Goal: Task Accomplishment & Management: Manage account settings

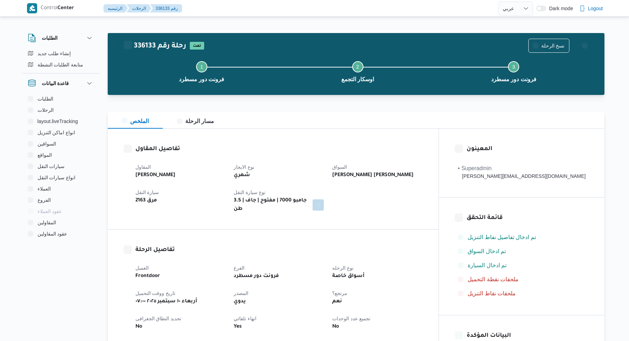
select select "ar"
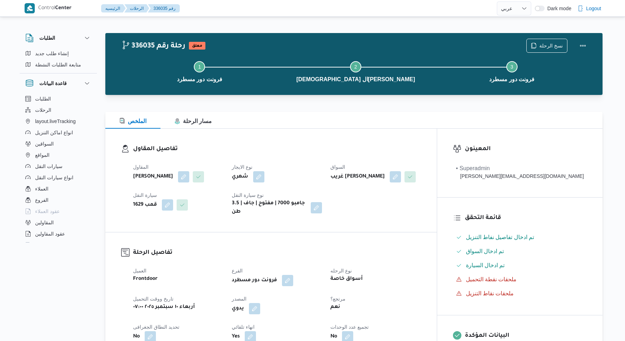
select select "ar"
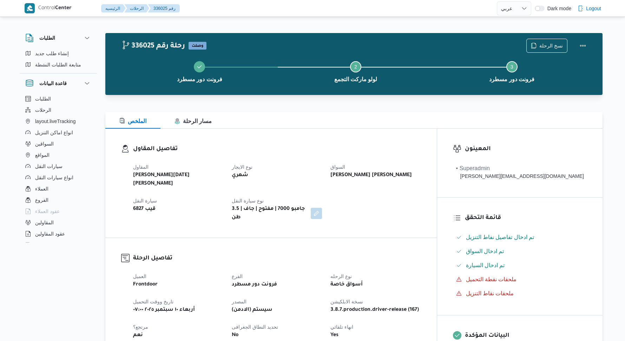
select select "ar"
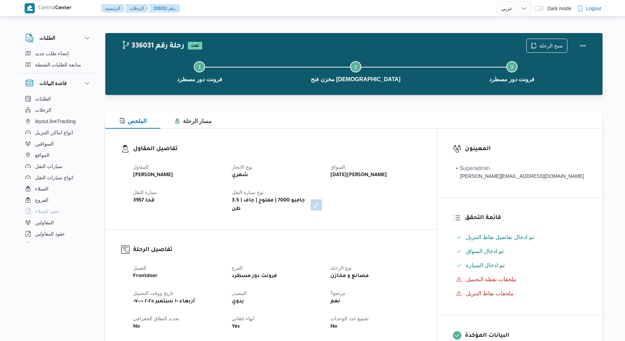
select select "ar"
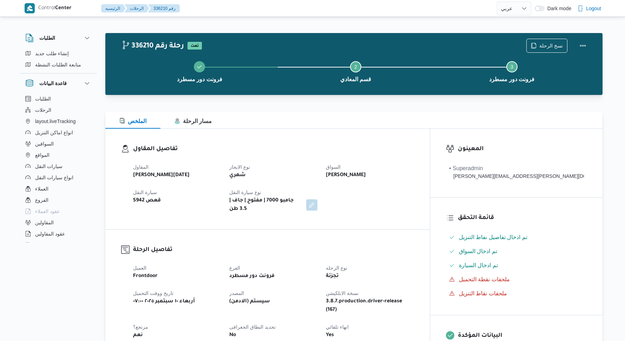
select select "ar"
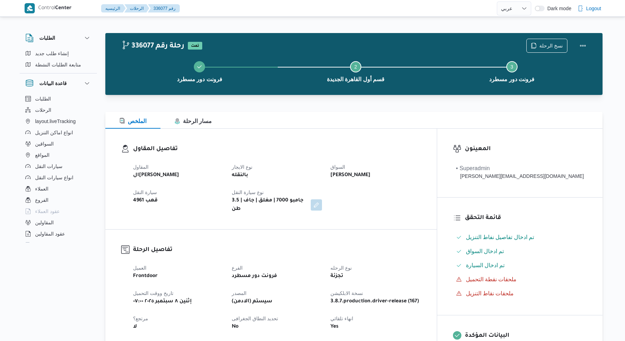
select select "ar"
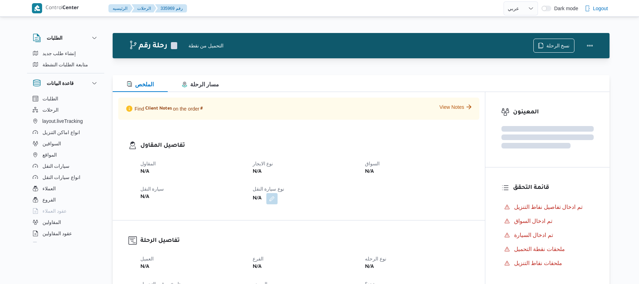
select select "ar"
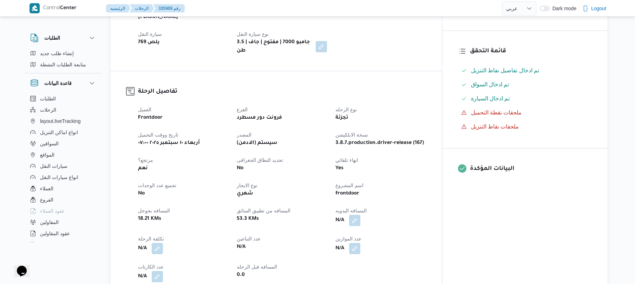
scroll to position [169, 0]
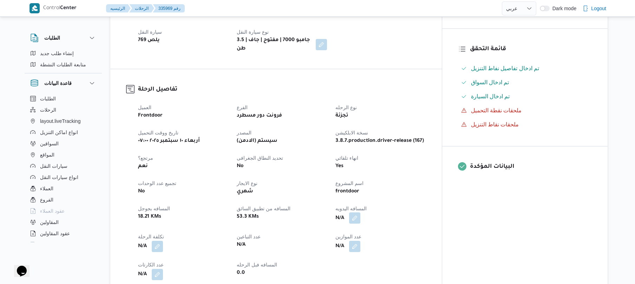
click at [360, 212] on button "button" at bounding box center [354, 217] width 11 height 11
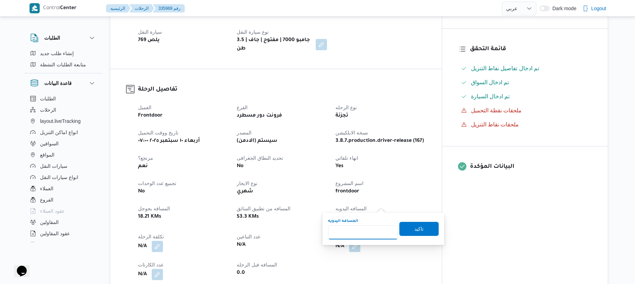
click at [368, 231] on input "المسافه اليدويه" at bounding box center [363, 232] width 70 height 14
type input "90"
click at [414, 231] on span "تاكيد" at bounding box center [418, 229] width 9 height 8
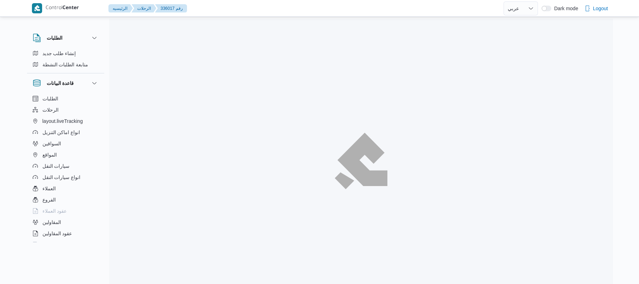
select select "ar"
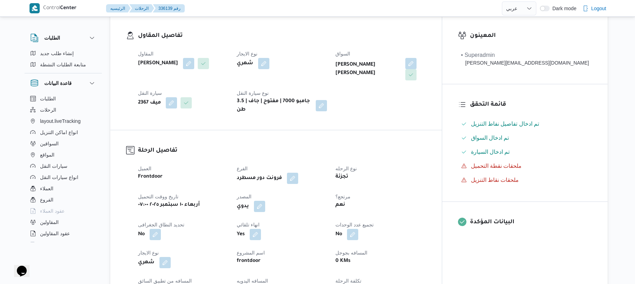
scroll to position [131, 0]
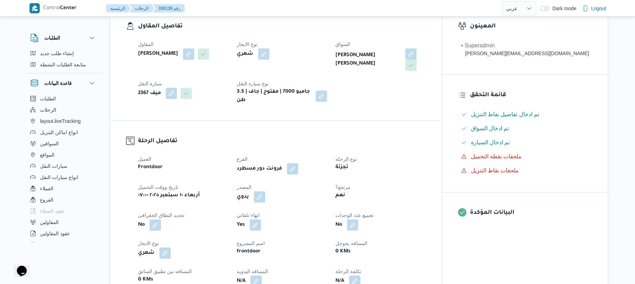
click at [430, 78] on div "المقاول [PERSON_NAME] نوع الايجار شهري السواق [PERSON_NAME] [PERSON_NAME] النقل…" at bounding box center [282, 72] width 296 height 73
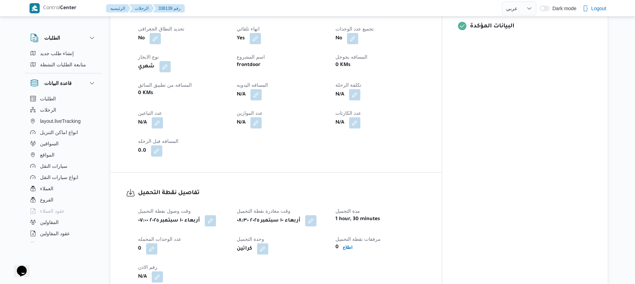
scroll to position [318, 0]
click at [262, 88] on button "button" at bounding box center [255, 93] width 11 height 11
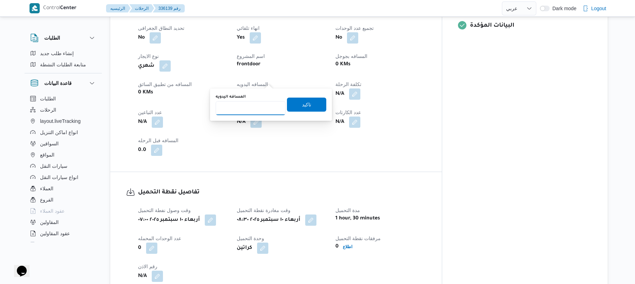
click at [262, 112] on input "المسافه اليدويه" at bounding box center [251, 108] width 70 height 14
type input "130"
click at [308, 103] on span "تاكيد" at bounding box center [306, 104] width 39 height 14
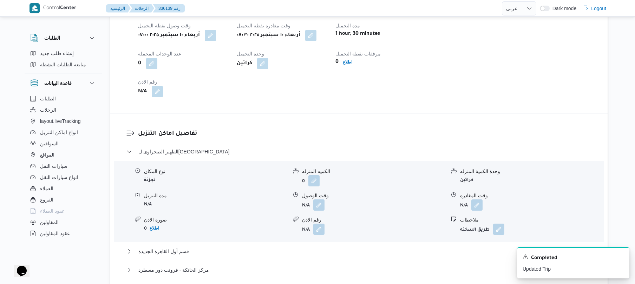
scroll to position [506, 0]
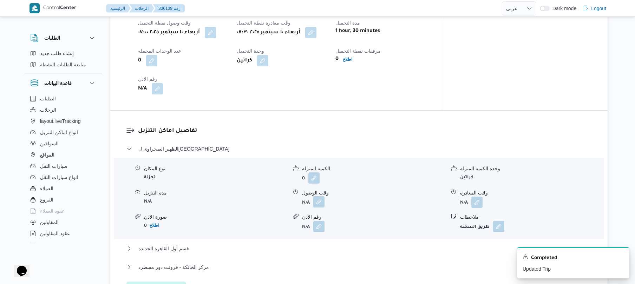
click at [316, 196] on button "button" at bounding box center [318, 201] width 11 height 11
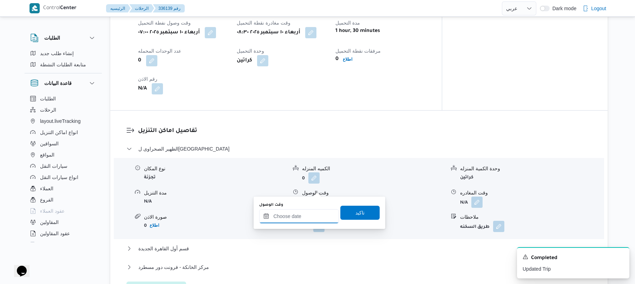
click at [289, 218] on input "وقت الوصول" at bounding box center [299, 216] width 80 height 14
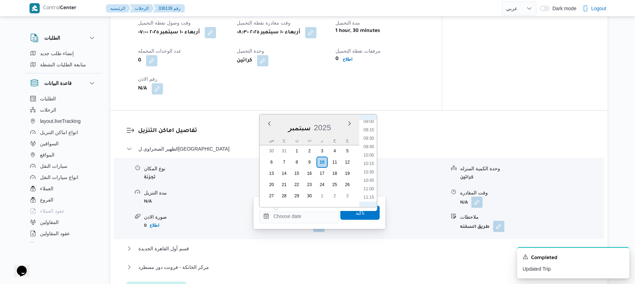
scroll to position [303, 0]
click at [367, 140] on li "09:30" at bounding box center [369, 141] width 16 height 7
type input "١٠/٠٩/٢٠٢٥ ٠٩:٣٠"
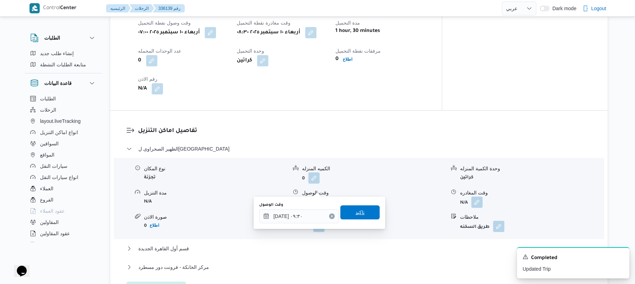
click at [348, 215] on span "تاكيد" at bounding box center [359, 212] width 39 height 14
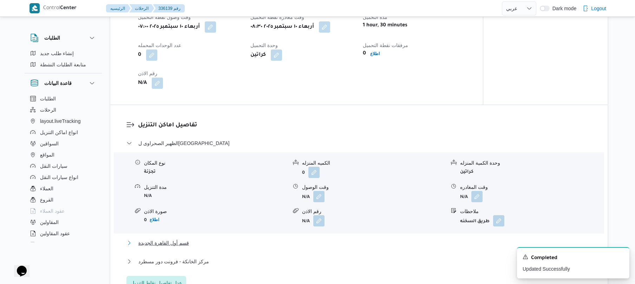
click at [321, 239] on button "قسم أول القاهرة الجديدة" at bounding box center [358, 243] width 465 height 8
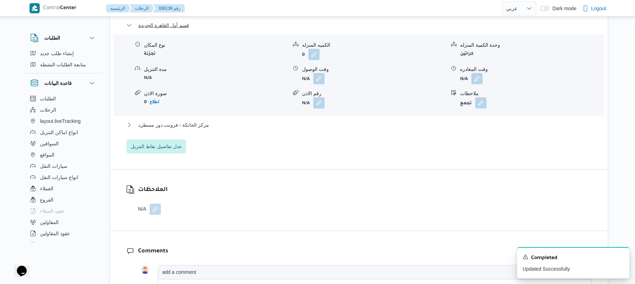
scroll to position [749, 0]
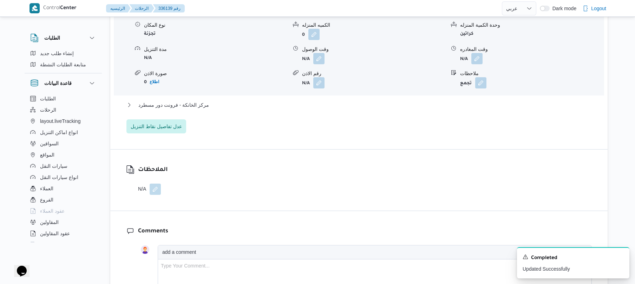
click at [451, 101] on div "مركز الخانكة - فرونت دور مسطرد" at bounding box center [358, 107] width 465 height 13
click at [461, 101] on button "مركز الخانكة - فرونت دور مسطرد" at bounding box center [358, 105] width 465 height 8
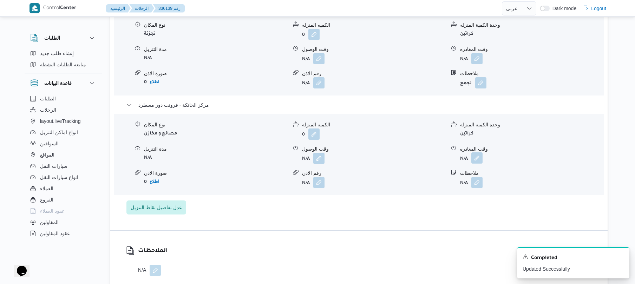
click at [478, 152] on button "button" at bounding box center [476, 157] width 11 height 11
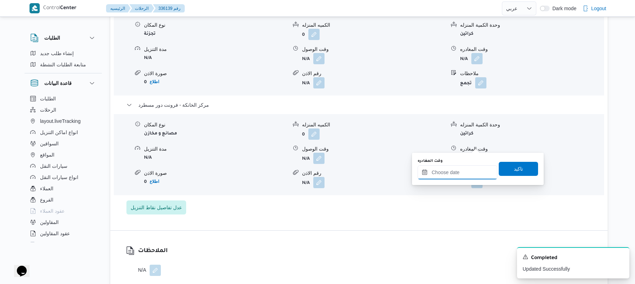
click at [446, 173] on input "وقت المغادره" at bounding box center [457, 172] width 80 height 14
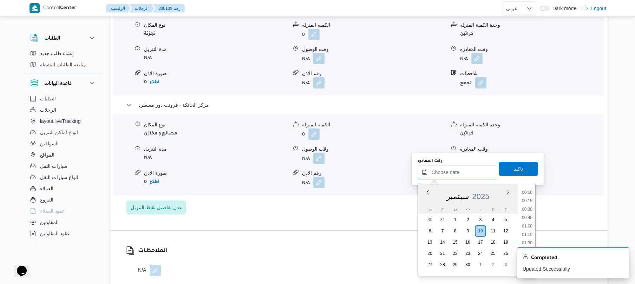
scroll to position [649, 0]
click at [526, 192] on li "19:15" at bounding box center [527, 192] width 16 height 7
type input "١٠/٠٩/٢٠٢٥ ١٩:١٥"
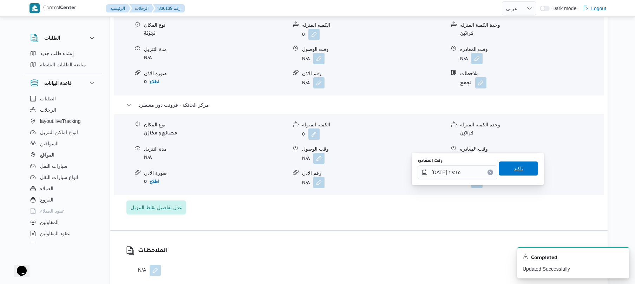
click at [520, 173] on span "تاكيد" at bounding box center [518, 168] width 39 height 14
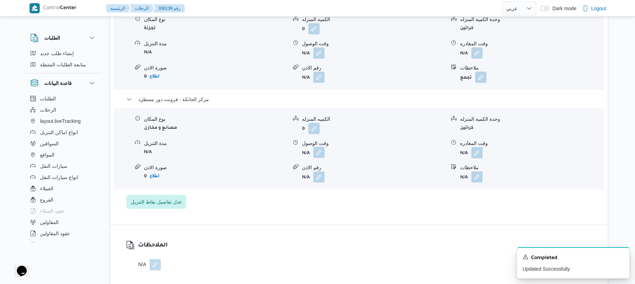
click at [320, 147] on button "button" at bounding box center [318, 152] width 11 height 11
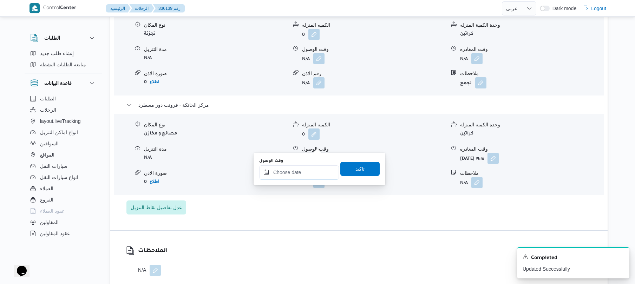
click at [298, 178] on input "وقت الوصول" at bounding box center [299, 172] width 80 height 14
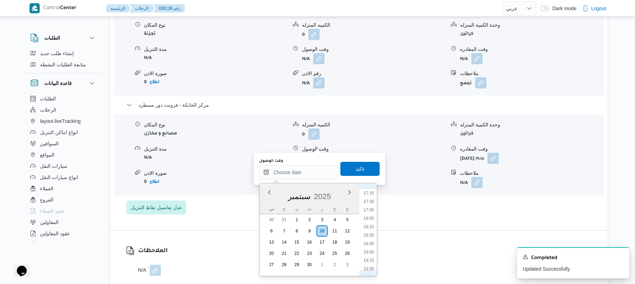
scroll to position [580, 0]
click at [370, 250] on li "19:00" at bounding box center [369, 252] width 16 height 7
type input "[DATE] ١٩:٠٠"
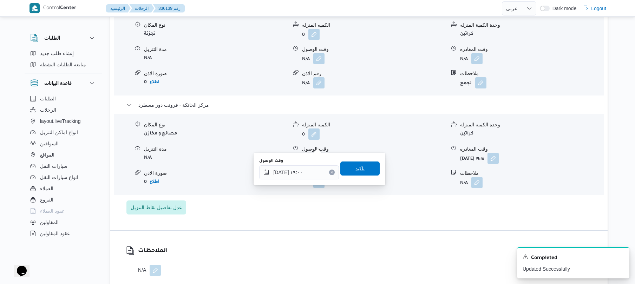
click at [365, 169] on span "تاكيد" at bounding box center [359, 168] width 39 height 14
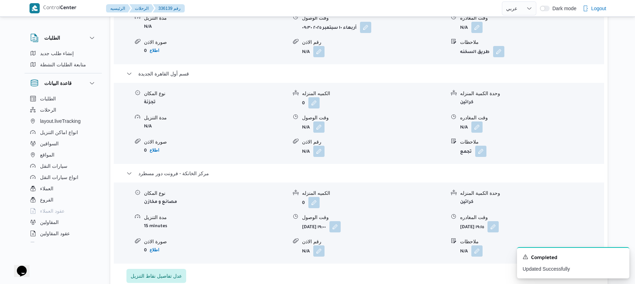
scroll to position [674, 0]
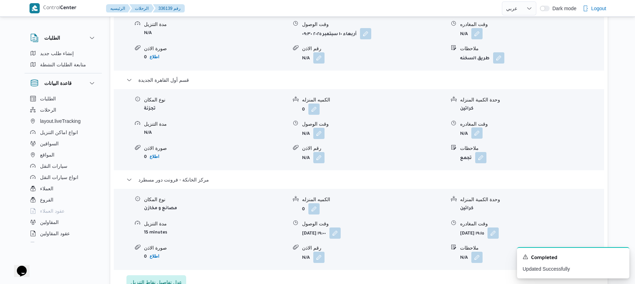
click at [481, 127] on button "button" at bounding box center [476, 132] width 11 height 11
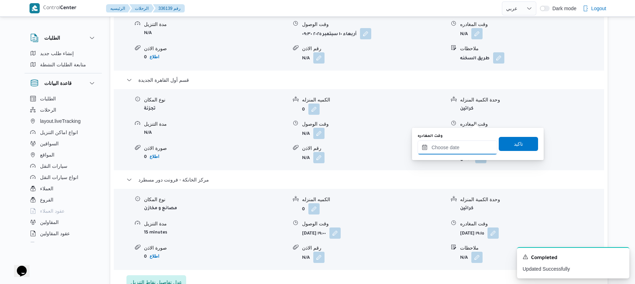
click at [451, 143] on input "وقت المغادره" at bounding box center [457, 147] width 80 height 14
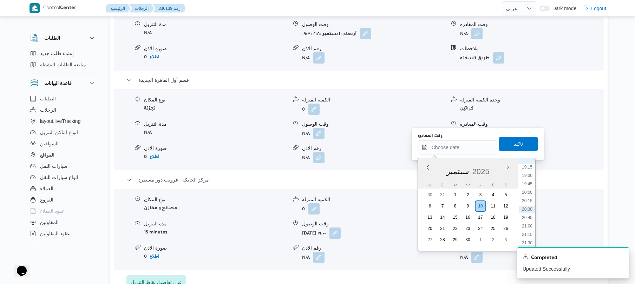
scroll to position [580, 0]
click at [524, 203] on li "18:15" at bounding box center [527, 202] width 16 height 7
type input "١٠/٠٩/٢٠٢٥ ١٨:١٥"
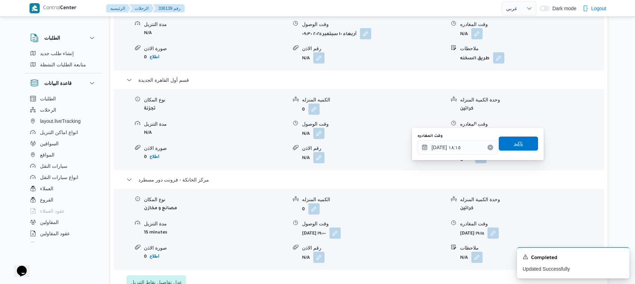
click at [516, 147] on span "تاكيد" at bounding box center [518, 143] width 9 height 8
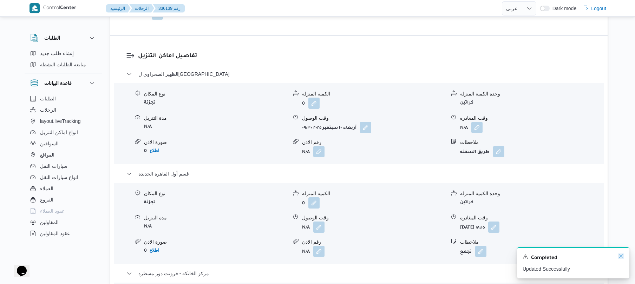
click at [620, 256] on icon "Dismiss toast" at bounding box center [621, 256] width 6 height 6
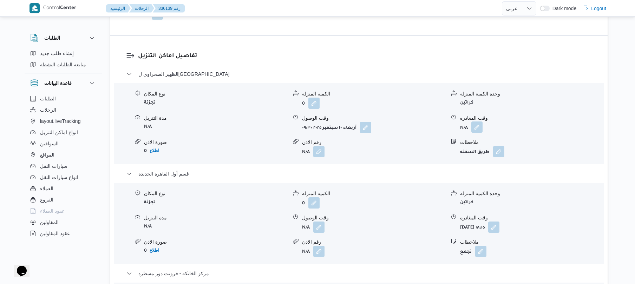
click at [476, 121] on button "button" at bounding box center [476, 126] width 11 height 11
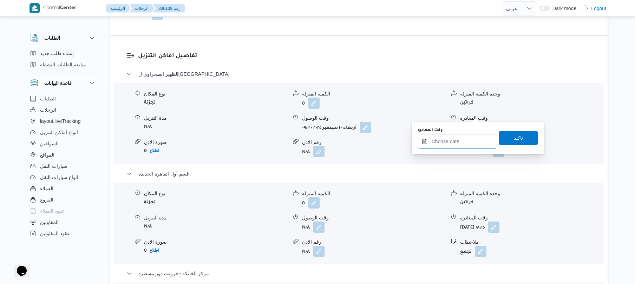
click at [448, 145] on input "وقت المغادره" at bounding box center [457, 141] width 80 height 14
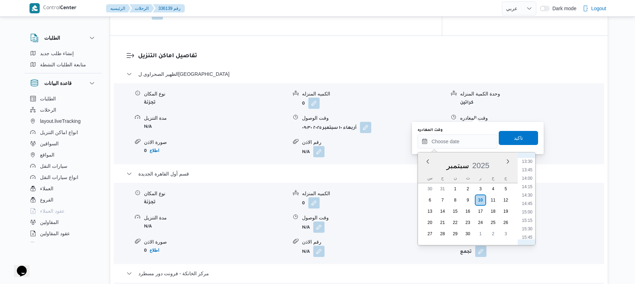
scroll to position [443, 0]
click at [529, 166] on li "13:15" at bounding box center [527, 165] width 16 height 7
type input "١٠/٠٩/٢٠٢٥ ١٣:١٥"
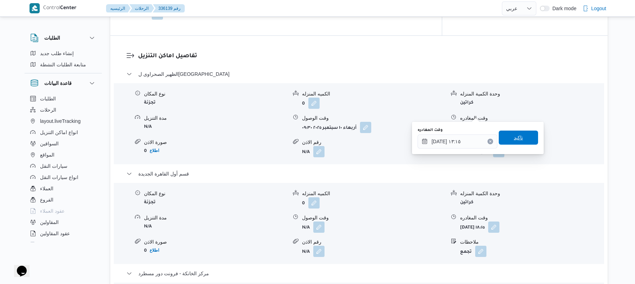
click at [514, 137] on span "تاكيد" at bounding box center [518, 137] width 9 height 8
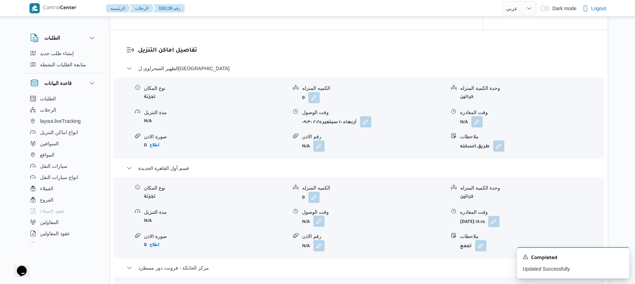
click at [316, 216] on button "button" at bounding box center [318, 221] width 11 height 11
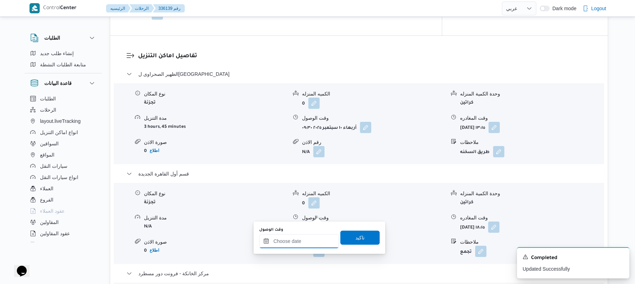
click at [295, 237] on input "وقت الوصول" at bounding box center [299, 241] width 80 height 14
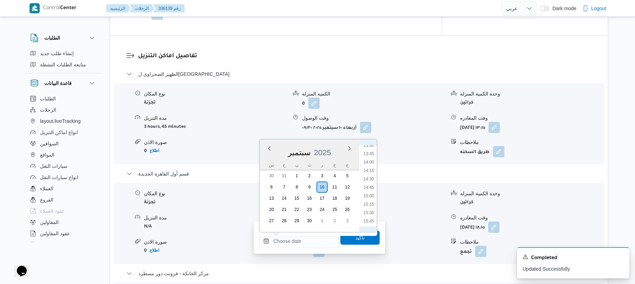
scroll to position [441, 0]
click at [368, 170] on li "13:45" at bounding box center [369, 170] width 16 height 7
type input "١٠/٠٩/٢٠٢٥ ١٣:٤٥"
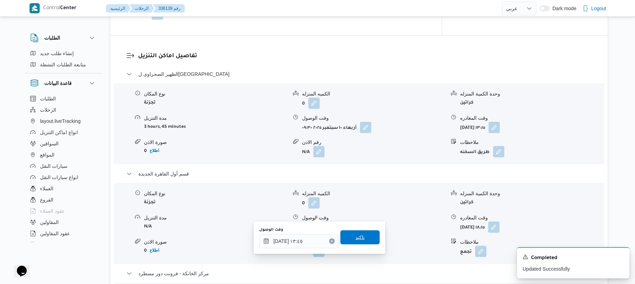
click at [355, 236] on span "تاكيد" at bounding box center [359, 237] width 9 height 8
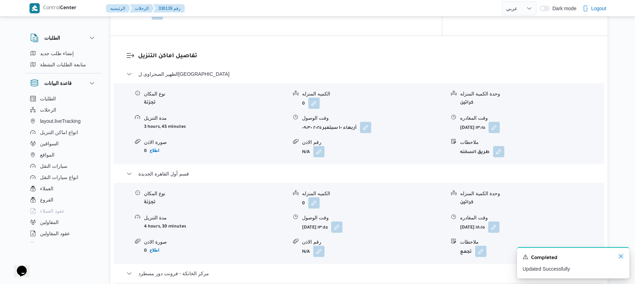
click at [620, 258] on icon "Dismiss toast" at bounding box center [621, 256] width 6 height 6
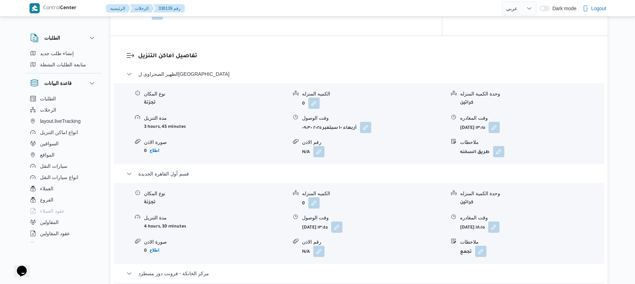
scroll to position [0, 0]
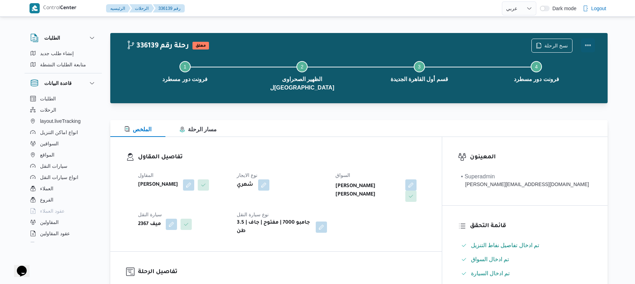
click at [586, 44] on button "Actions" at bounding box center [588, 45] width 14 height 14
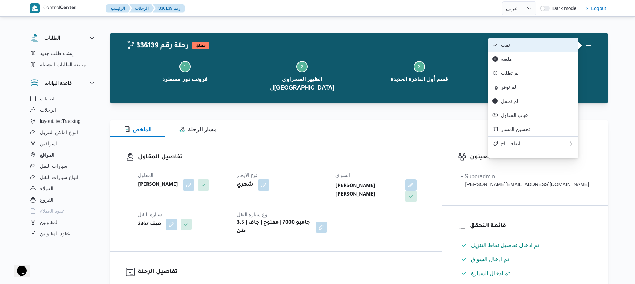
click at [558, 44] on span "تمت" at bounding box center [537, 45] width 73 height 6
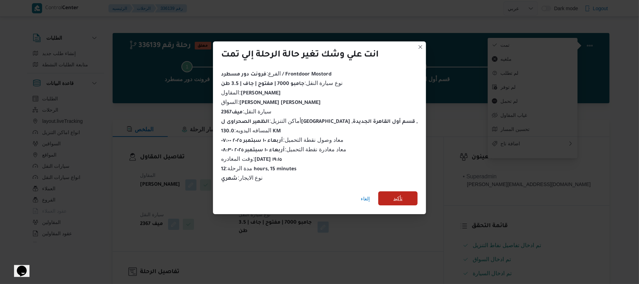
click at [404, 196] on span "تأكيد" at bounding box center [397, 198] width 39 height 14
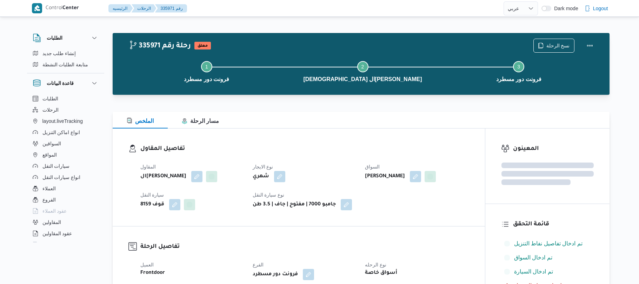
select select "ar"
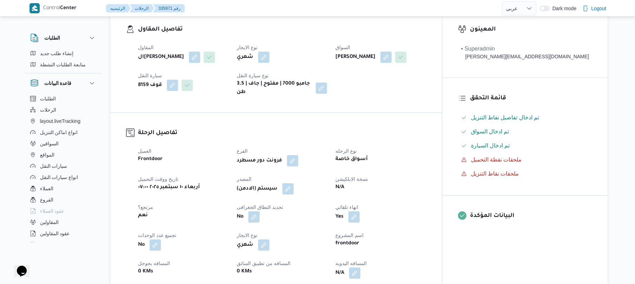
scroll to position [225, 0]
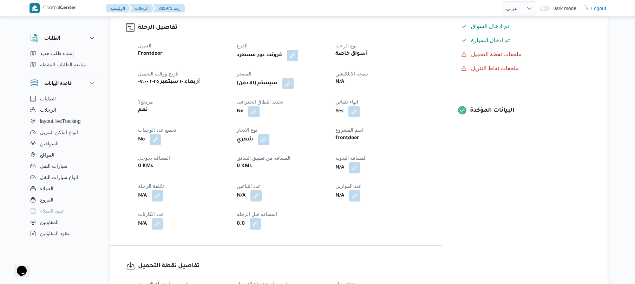
click at [389, 165] on div "N/A" at bounding box center [381, 167] width 92 height 13
click at [360, 166] on button "button" at bounding box center [354, 167] width 11 height 11
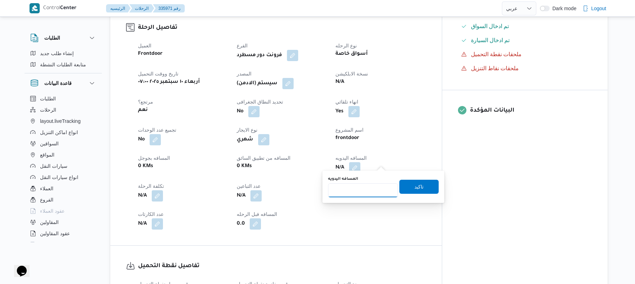
click at [367, 191] on input "المسافه اليدويه" at bounding box center [363, 190] width 70 height 14
type input "130"
click at [400, 190] on span "تاكيد" at bounding box center [418, 186] width 39 height 14
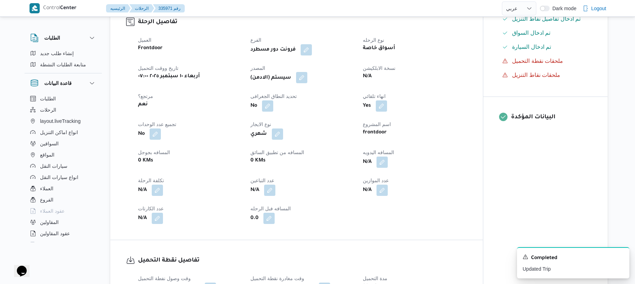
click at [305, 75] on button "button" at bounding box center [301, 77] width 11 height 11
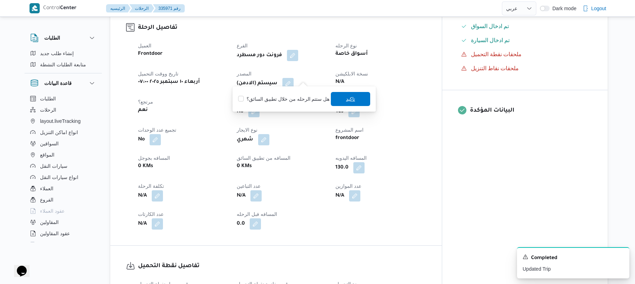
click at [343, 101] on span "تاكيد" at bounding box center [350, 99] width 39 height 14
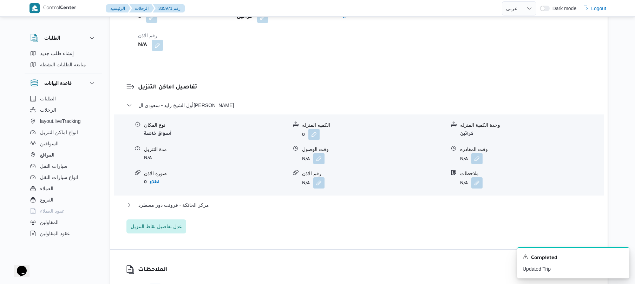
scroll to position [543, 0]
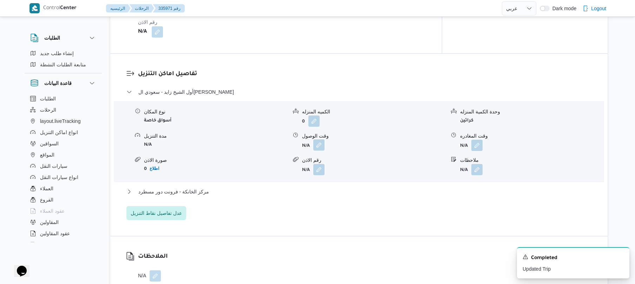
click at [319, 139] on button "button" at bounding box center [318, 144] width 11 height 11
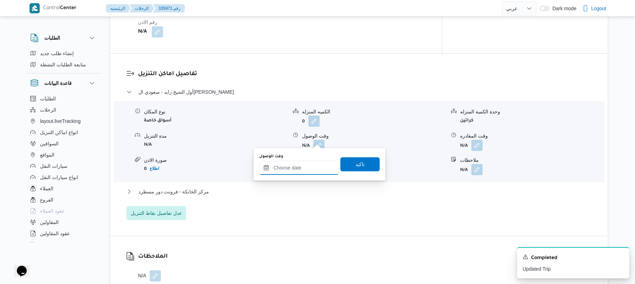
click at [293, 172] on input "وقت الوصول" at bounding box center [299, 168] width 80 height 14
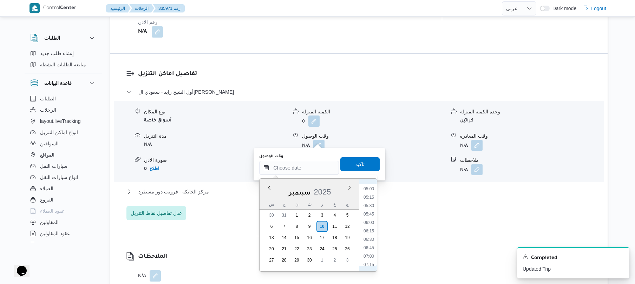
scroll to position [236, 0]
click at [371, 236] on li "08:30" at bounding box center [369, 238] width 16 height 7
type input "١٠/٠٩/٢٠٢٥ ٠٨:٣٠"
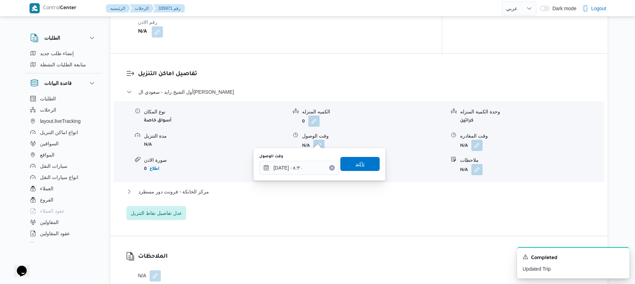
click at [360, 164] on span "تاكيد" at bounding box center [359, 164] width 39 height 14
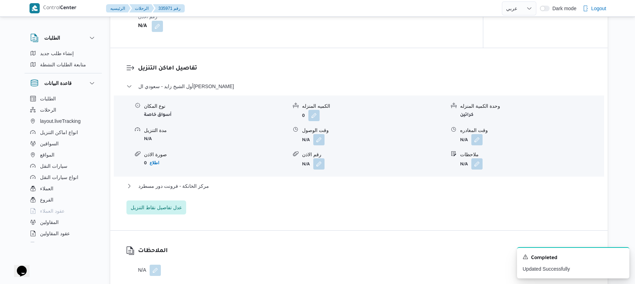
click at [346, 180] on div "أول الشيخ زايد - سعودي الشيخ زايد نوع المكان أسواق خاصة الكميه المنزله 0 وحدة ا…" at bounding box center [358, 148] width 465 height 132
click at [342, 187] on button "مركز الخانكة - فرونت دور مسطرد" at bounding box center [358, 186] width 465 height 8
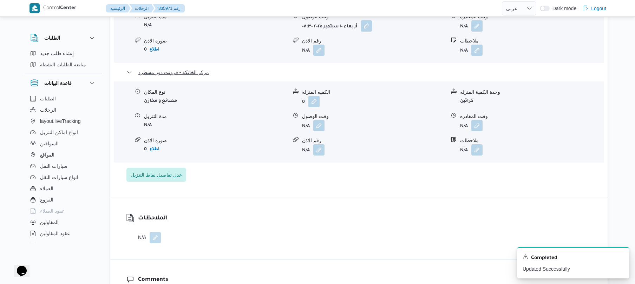
scroll to position [693, 0]
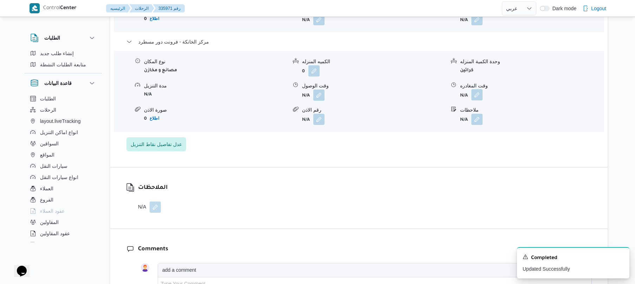
click at [476, 94] on button "button" at bounding box center [476, 94] width 11 height 11
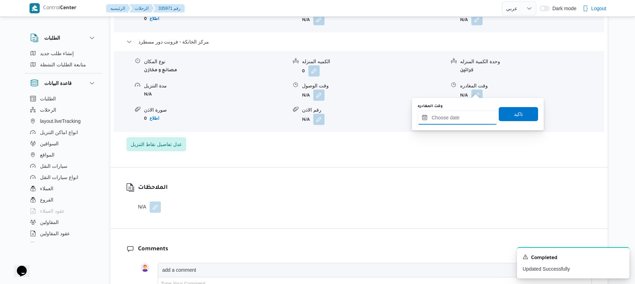
click at [451, 114] on input "وقت المغادره" at bounding box center [457, 118] width 80 height 14
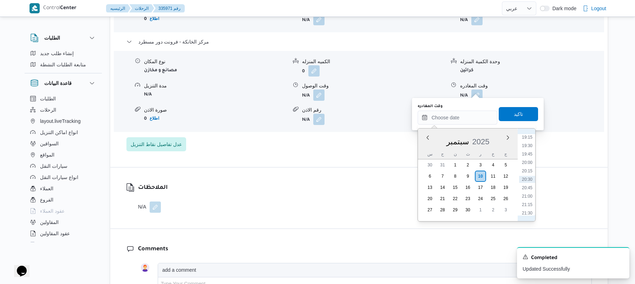
scroll to position [580, 0]
click at [528, 196] on li "19:00" at bounding box center [527, 197] width 16 height 7
type input "١٠/٠٩/٢٠٢٥ ١٩:٠٠"
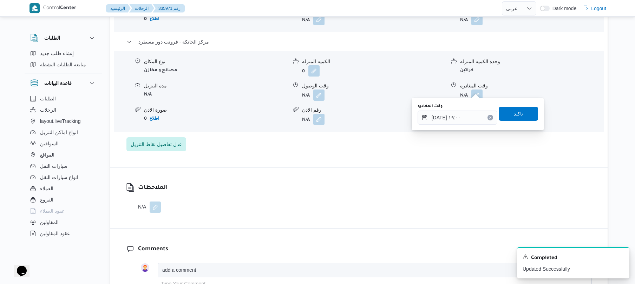
click at [514, 114] on span "تاكيد" at bounding box center [518, 114] width 9 height 8
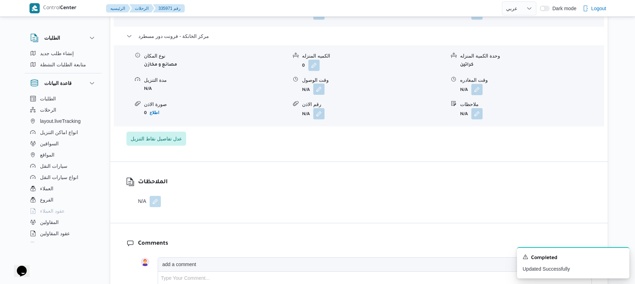
click at [315, 87] on button "button" at bounding box center [318, 89] width 11 height 11
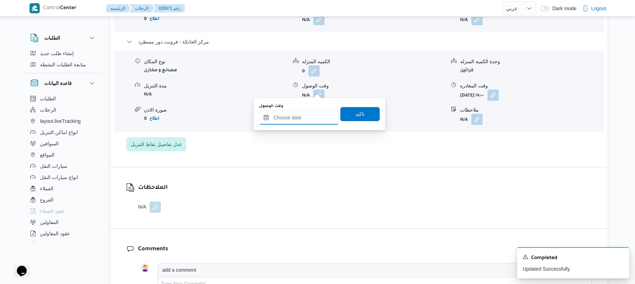
click at [310, 117] on input "وقت الوصول" at bounding box center [299, 118] width 80 height 14
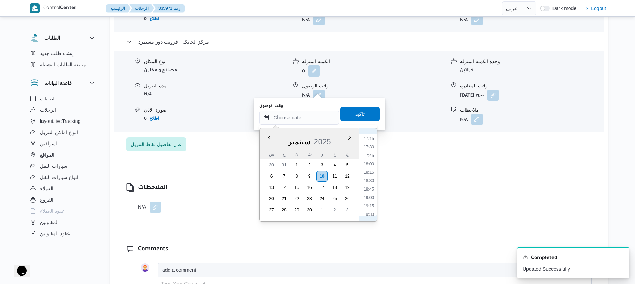
click at [368, 193] on ul "00:00 00:15 00:30 00:45 01:00 01:15 01:30 01:45 02:00 02:15 02:30 02:45 03:00 0…" at bounding box center [369, 174] width 16 height 81
click at [368, 189] on li "18:45" at bounding box center [369, 189] width 16 height 7
type input "[DATE] ١٨:٤٥"
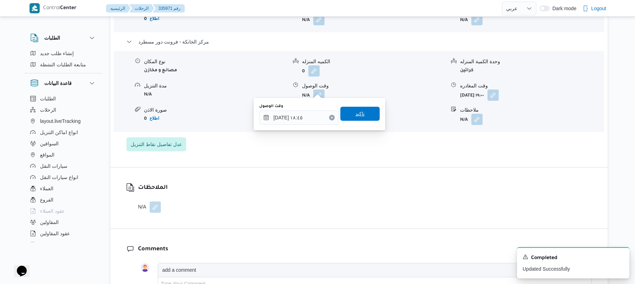
click at [367, 114] on span "تاكيد" at bounding box center [359, 114] width 39 height 14
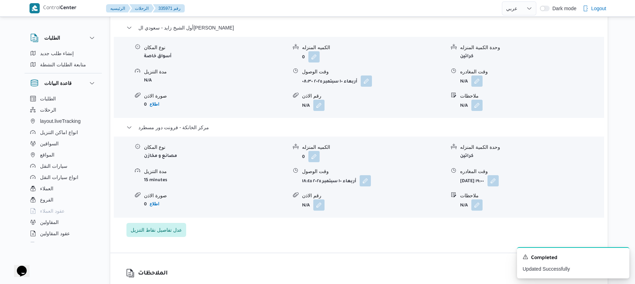
scroll to position [599, 0]
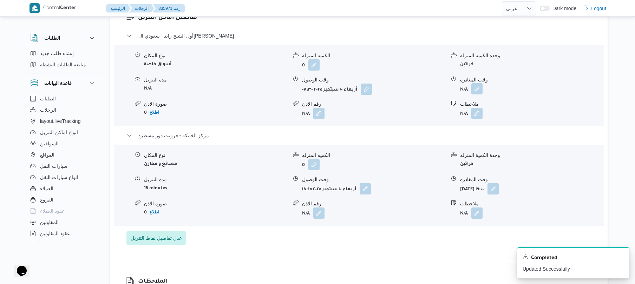
click at [479, 83] on button "button" at bounding box center [476, 88] width 11 height 11
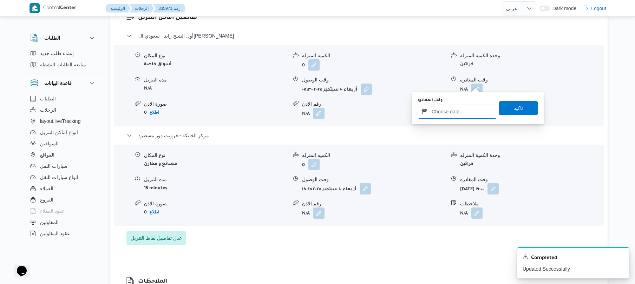
click at [455, 109] on input "وقت المغادره" at bounding box center [457, 112] width 80 height 14
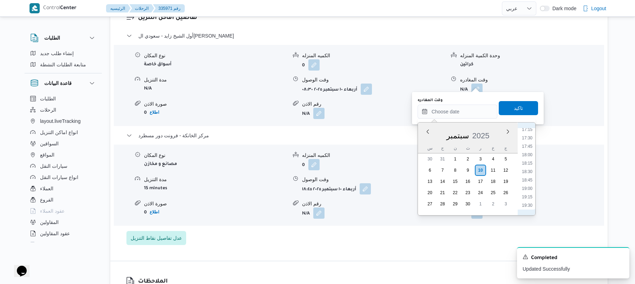
scroll to position [580, 0]
click at [528, 151] on li "17:45" at bounding box center [527, 149] width 16 height 7
type input "١٠/٠٩/٢٠٢٥ ١٧:٤٥"
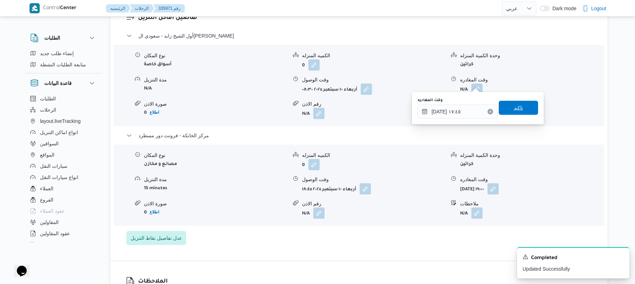
click at [517, 111] on span "تاكيد" at bounding box center [518, 108] width 9 height 8
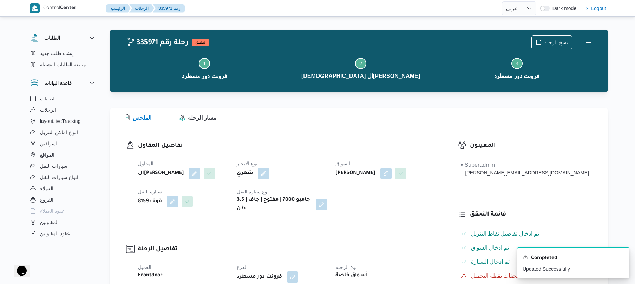
scroll to position [0, 0]
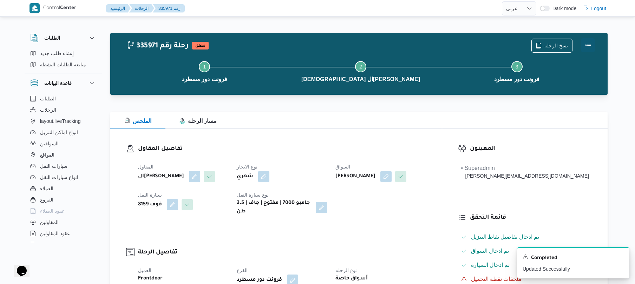
click at [586, 48] on button "Actions" at bounding box center [588, 45] width 14 height 14
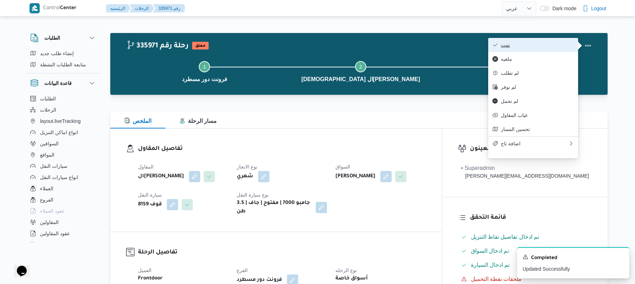
click at [537, 50] on button "تمت" at bounding box center [533, 45] width 90 height 14
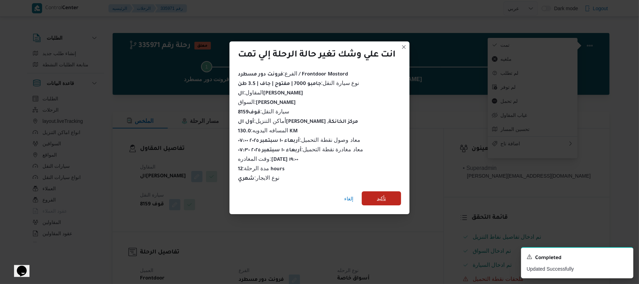
click at [392, 192] on span "تأكيد" at bounding box center [381, 198] width 39 height 14
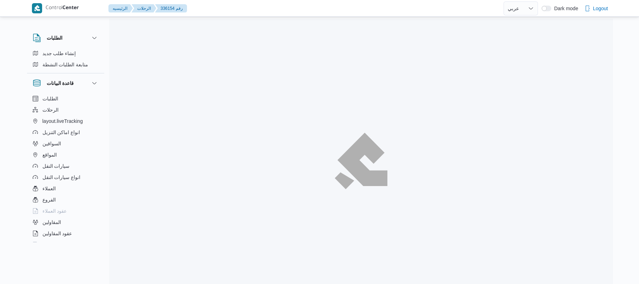
select select "ar"
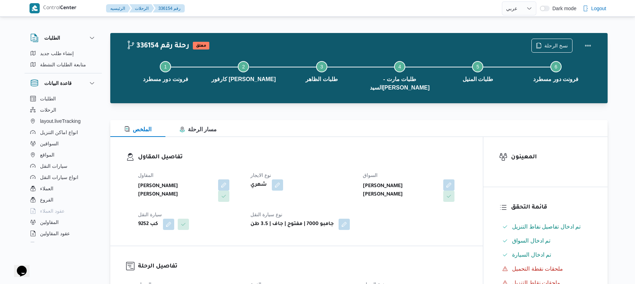
click at [385, 140] on div "تفاصيل المقاول المقاول عليوه سراج الدين عليوه محمد نوع الايجار شهري السواق نور …" at bounding box center [296, 191] width 372 height 109
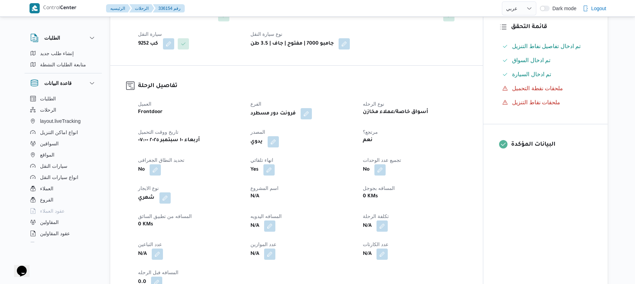
scroll to position [187, 0]
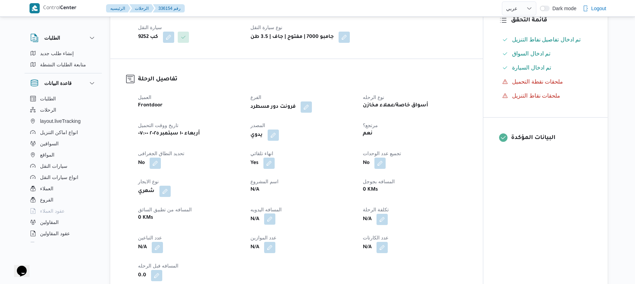
click at [272, 213] on button "button" at bounding box center [269, 218] width 11 height 11
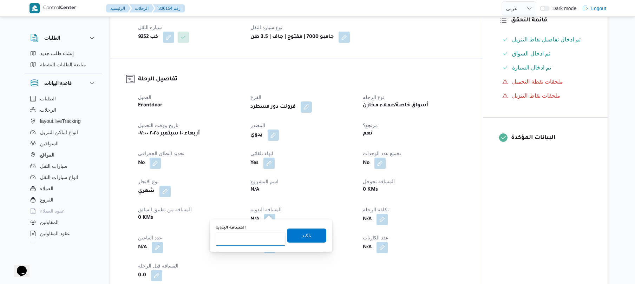
click at [244, 244] on input "المسافه اليدويه" at bounding box center [251, 239] width 70 height 14
type input "120"
click at [302, 235] on span "تاكيد" at bounding box center [306, 235] width 9 height 8
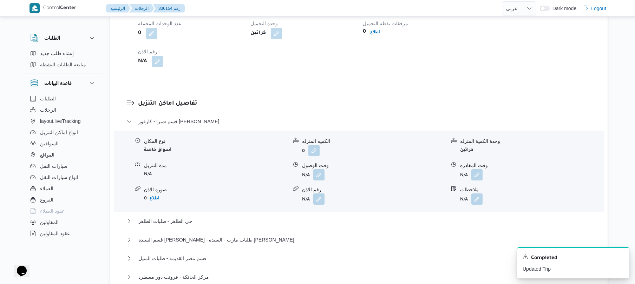
scroll to position [543, 0]
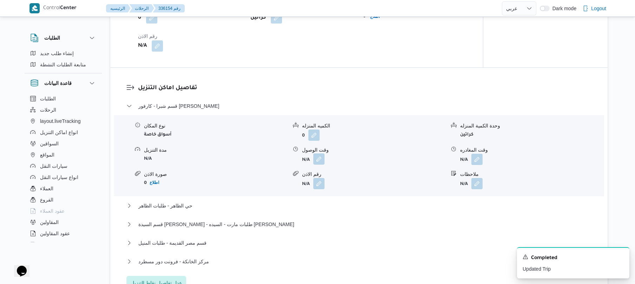
click at [317, 153] on button "button" at bounding box center [318, 158] width 11 height 11
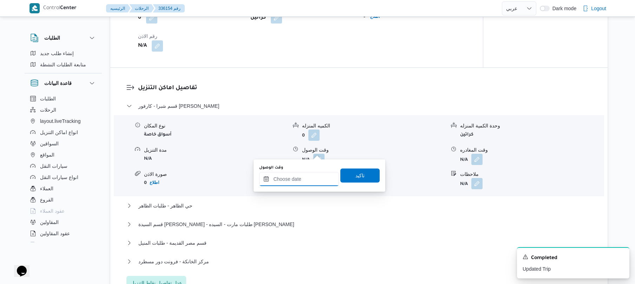
click at [299, 182] on input "وقت الوصول" at bounding box center [299, 179] width 80 height 14
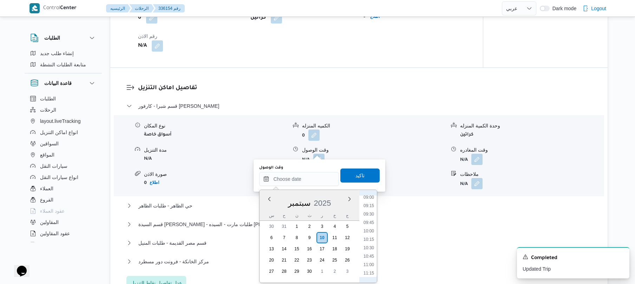
scroll to position [236, 0]
click at [369, 235] on li "08:00" at bounding box center [369, 232] width 16 height 7
type input "١٠/٠٩/٢٠٢٥ ٠٨:٠٠"
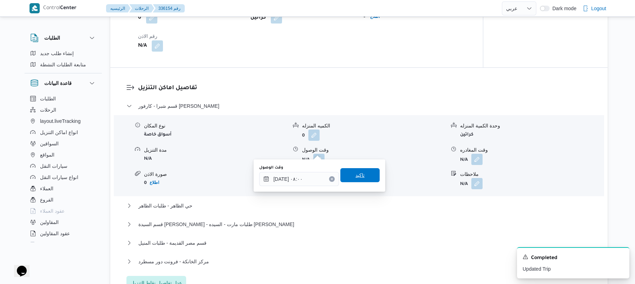
click at [363, 175] on span "تاكيد" at bounding box center [359, 175] width 39 height 14
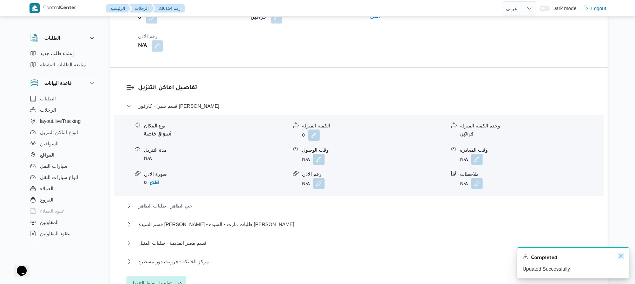
click at [619, 256] on icon "Dismiss toast" at bounding box center [621, 256] width 6 height 6
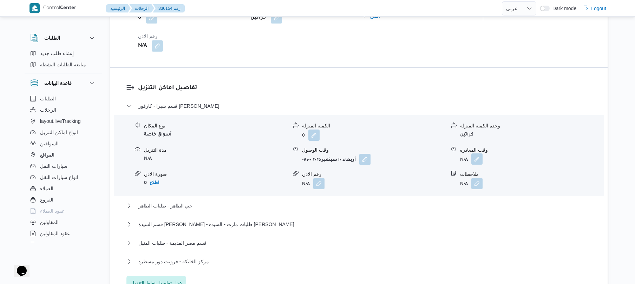
click at [478, 153] on button "button" at bounding box center [476, 158] width 11 height 11
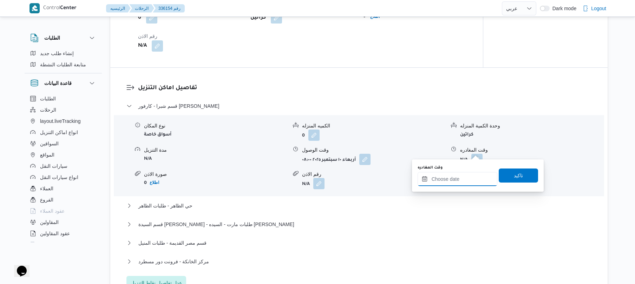
click at [446, 181] on input "وقت المغادره" at bounding box center [457, 179] width 80 height 14
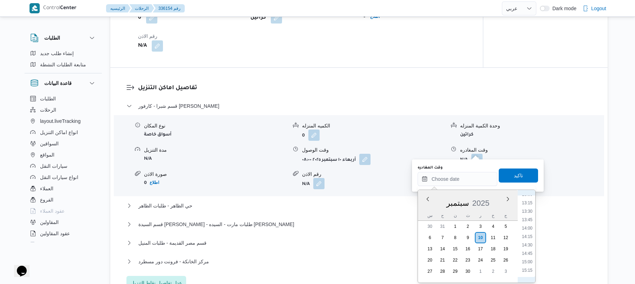
scroll to position [374, 0]
click at [529, 197] on li "11:00" at bounding box center [527, 195] width 16 height 7
type input "١٠/٠٩/٢٠٢٥ ١١:٠٠"
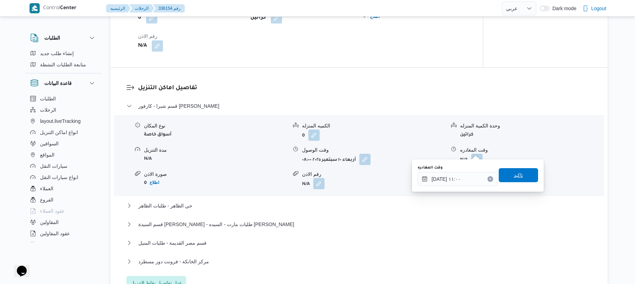
click at [517, 173] on span "تاكيد" at bounding box center [518, 175] width 9 height 8
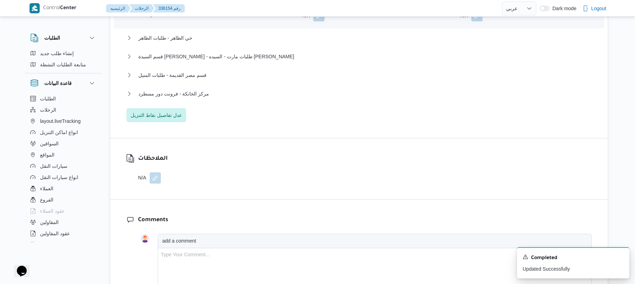
scroll to position [711, 0]
click at [284, 89] on button "مركز الخانكة - فرونت دور مسطرد" at bounding box center [358, 93] width 465 height 8
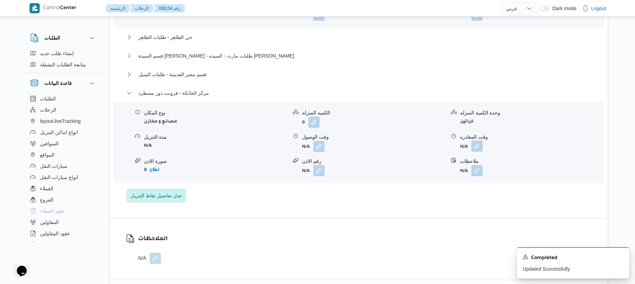
click at [481, 140] on button "button" at bounding box center [476, 145] width 11 height 11
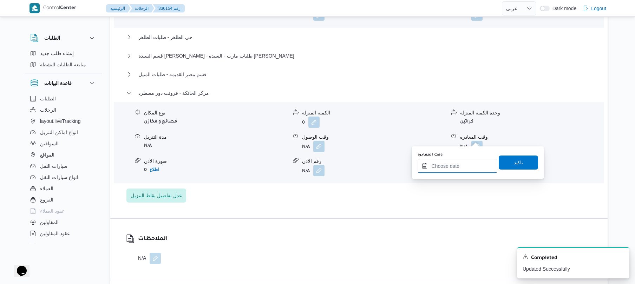
click at [446, 166] on input "وقت المغادره" at bounding box center [457, 166] width 80 height 14
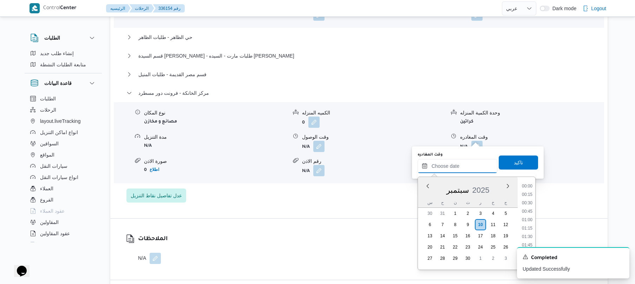
scroll to position [649, 0]
click at [530, 186] on li "19:15" at bounding box center [527, 185] width 16 height 7
type input "١٠/٠٩/٢٠٢٥ ١٩:١٥"
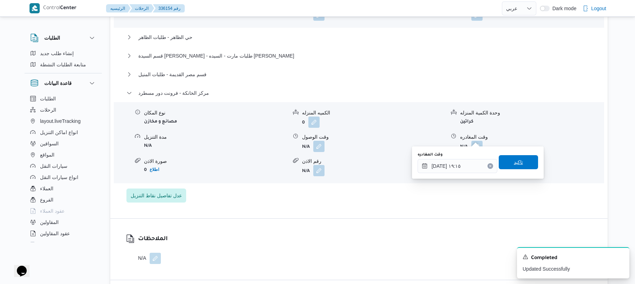
click at [519, 166] on span "تاكيد" at bounding box center [518, 162] width 39 height 14
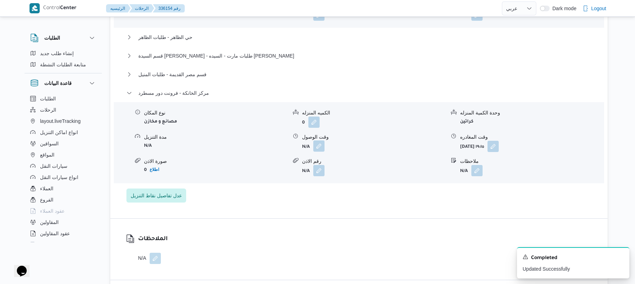
click at [323, 140] on button "button" at bounding box center [318, 145] width 11 height 11
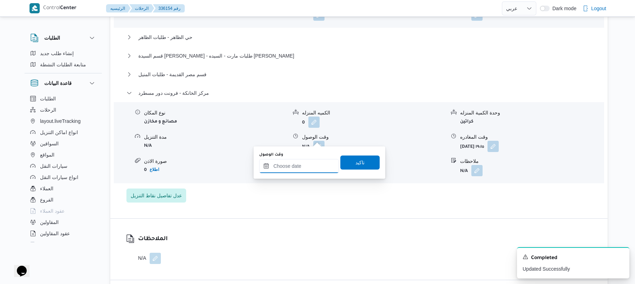
click at [300, 165] on input "وقت الوصول" at bounding box center [299, 166] width 80 height 14
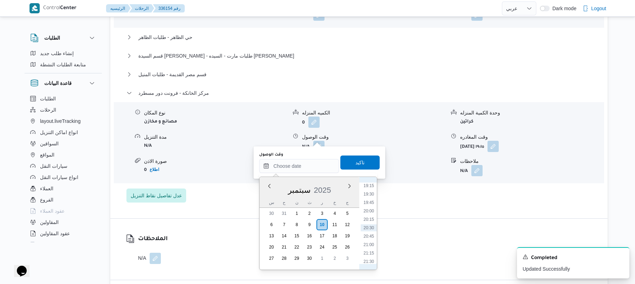
scroll to position [580, 0]
click at [367, 246] on li "19:00" at bounding box center [369, 246] width 16 height 7
type input "[DATE] ١٩:٠٠"
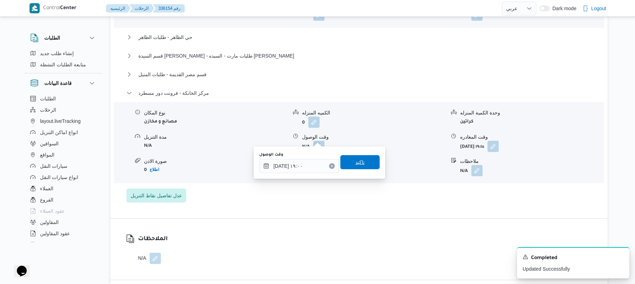
click at [355, 161] on span "تاكيد" at bounding box center [359, 162] width 9 height 8
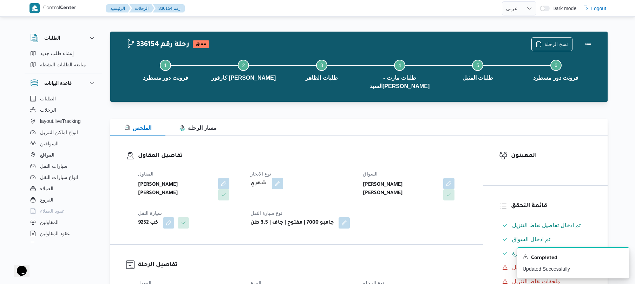
scroll to position [0, 0]
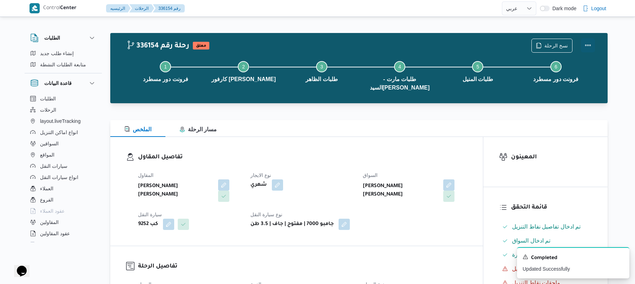
click at [587, 44] on button "Actions" at bounding box center [588, 45] width 14 height 14
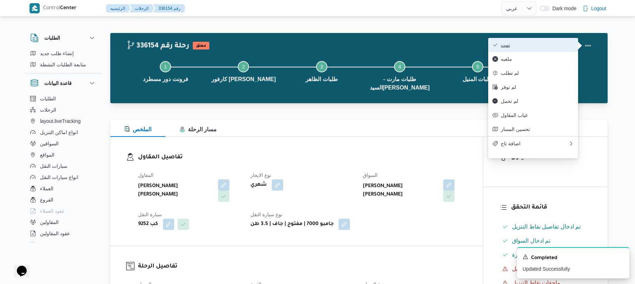
click at [545, 45] on span "تمت" at bounding box center [537, 45] width 73 height 6
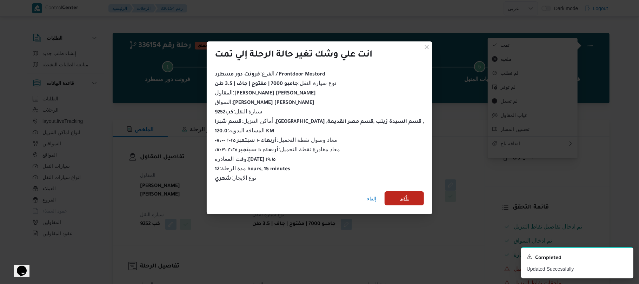
click at [393, 200] on span "تأكيد" at bounding box center [404, 198] width 39 height 14
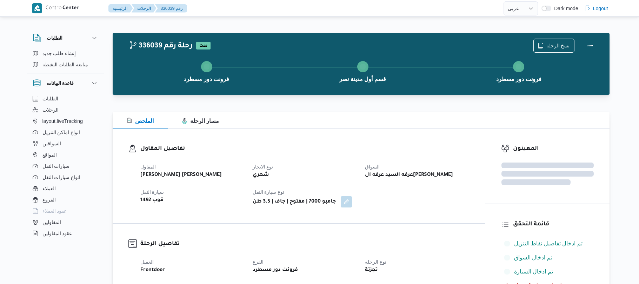
select select "ar"
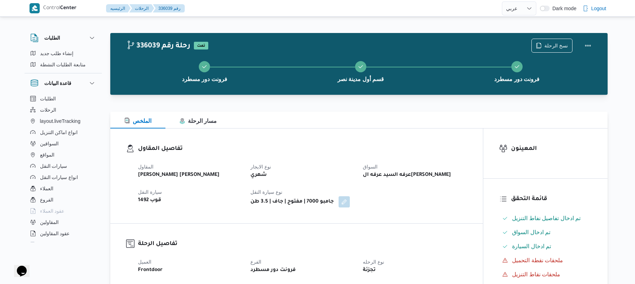
click at [374, 128] on div "تفاصيل المقاول المقاول [PERSON_NAME] [PERSON_NAME] نوع الايجار شهري السواق عرفه…" at bounding box center [296, 175] width 372 height 95
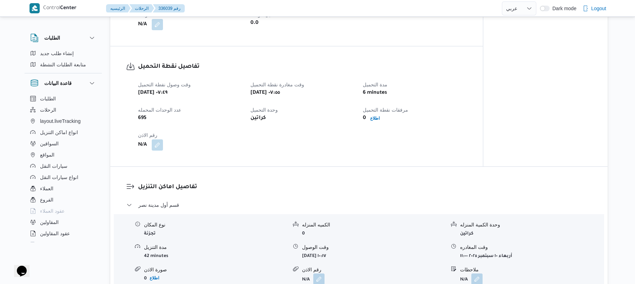
scroll to position [299, 0]
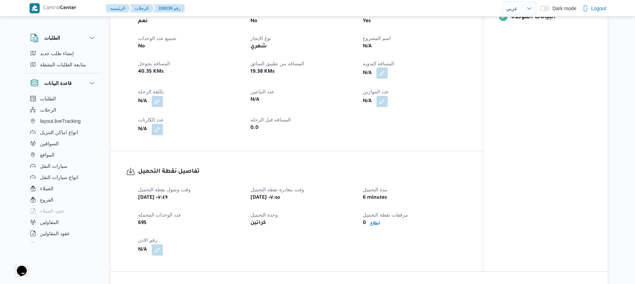
click at [383, 73] on button "button" at bounding box center [381, 72] width 11 height 11
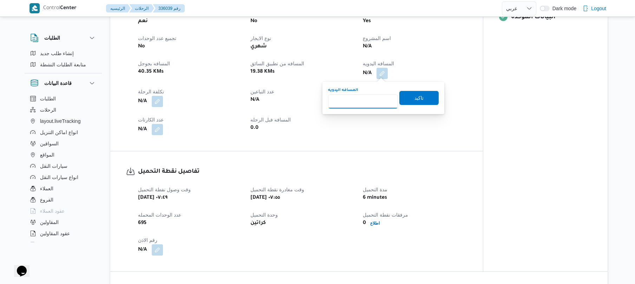
click at [366, 101] on input "المسافه اليدويه" at bounding box center [363, 101] width 70 height 14
type input "90"
click at [425, 97] on span "تاكيد" at bounding box center [418, 98] width 39 height 14
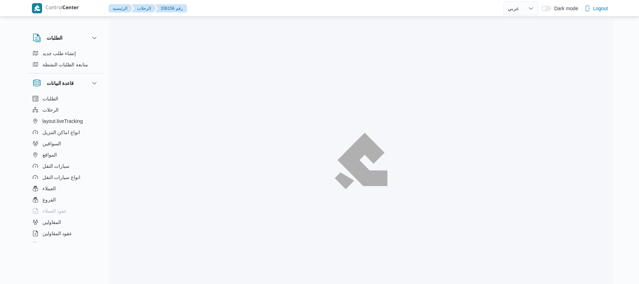
select select "ar"
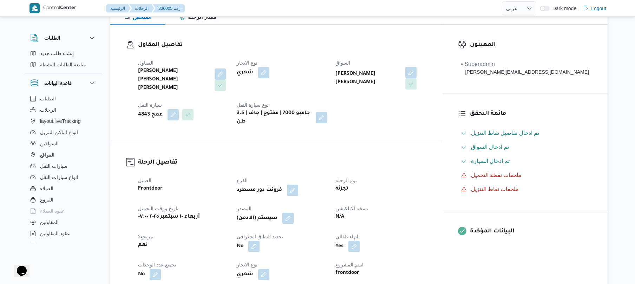
scroll to position [112, 0]
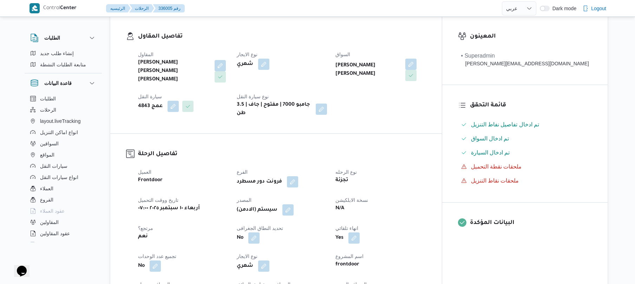
click at [416, 59] on span at bounding box center [409, 64] width 15 height 11
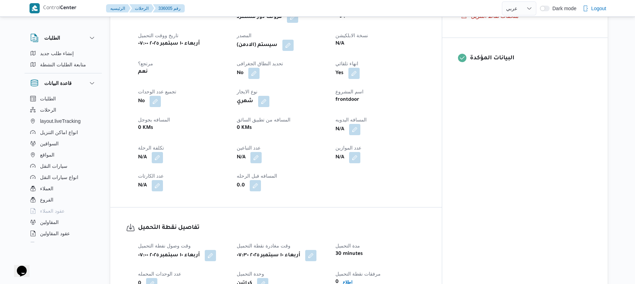
scroll to position [281, 0]
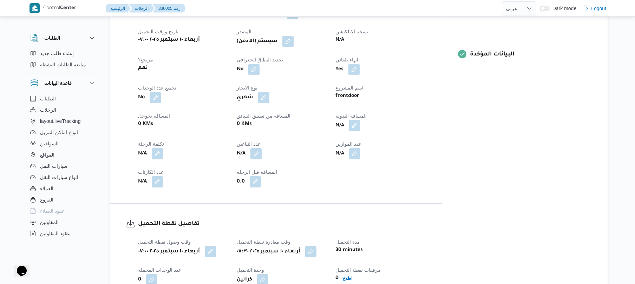
click at [360, 120] on button "button" at bounding box center [354, 125] width 11 height 11
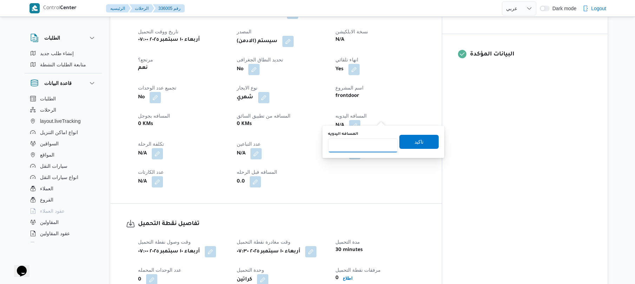
click at [365, 145] on input "المسافه اليدويه" at bounding box center [363, 145] width 70 height 14
type input "125"
click at [414, 146] on span "تاكيد" at bounding box center [418, 141] width 39 height 14
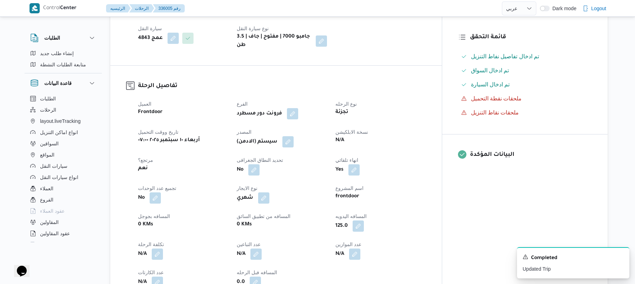
scroll to position [150, 0]
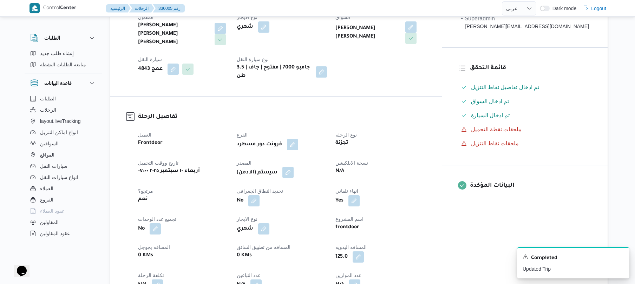
click at [293, 167] on button "button" at bounding box center [287, 172] width 11 height 11
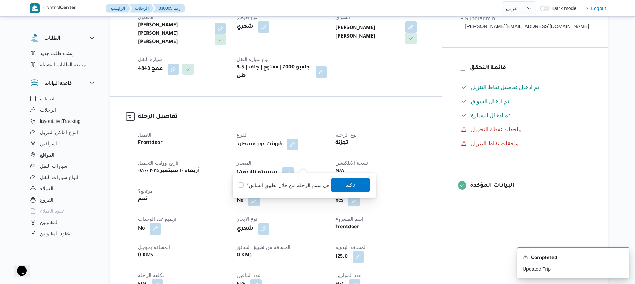
click at [353, 183] on span "تاكيد" at bounding box center [350, 185] width 39 height 14
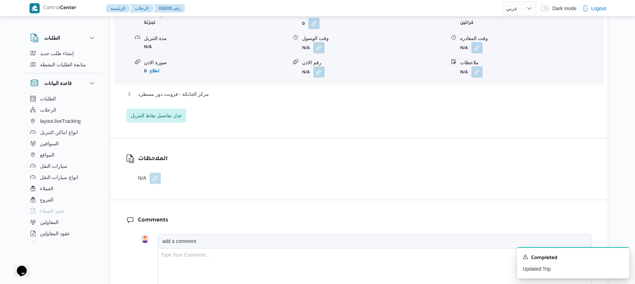
scroll to position [711, 0]
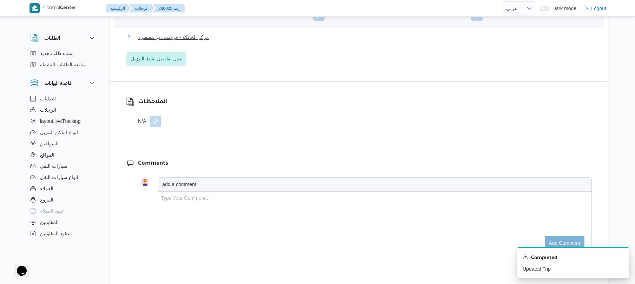
click at [446, 33] on button "مركز الخانكة - فرونت دور مسطرد" at bounding box center [358, 37] width 465 height 8
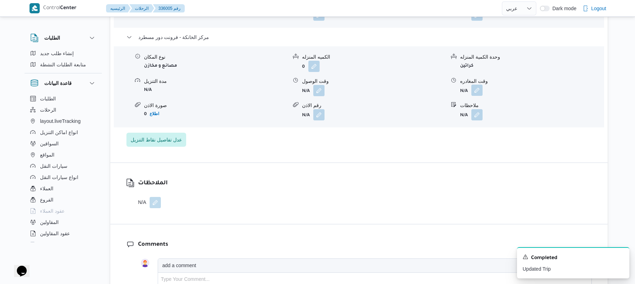
click at [475, 85] on button "button" at bounding box center [476, 90] width 11 height 11
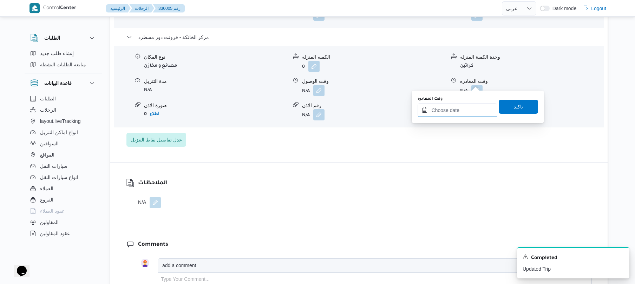
click at [441, 108] on input "وقت المغادره" at bounding box center [457, 110] width 80 height 14
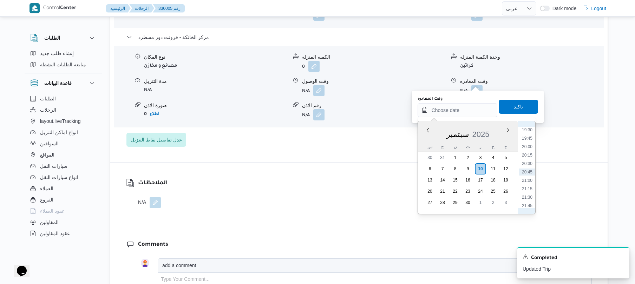
scroll to position [589, 0]
click at [524, 182] on li "19:00" at bounding box center [527, 181] width 16 height 7
type input "[DATE] ١٩:٠٠"
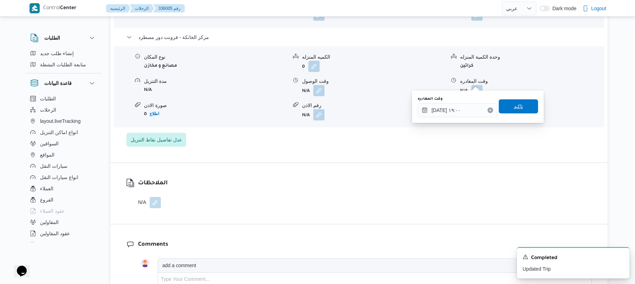
click at [519, 108] on span "تاكيد" at bounding box center [518, 106] width 39 height 14
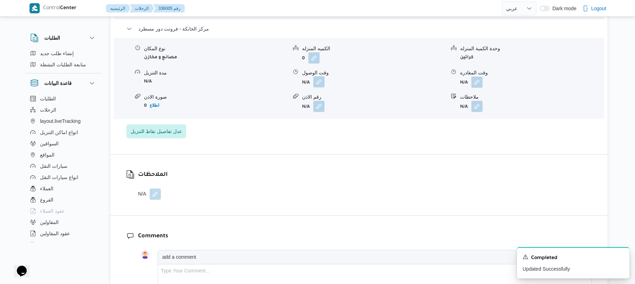
click at [317, 79] on button "button" at bounding box center [318, 81] width 11 height 11
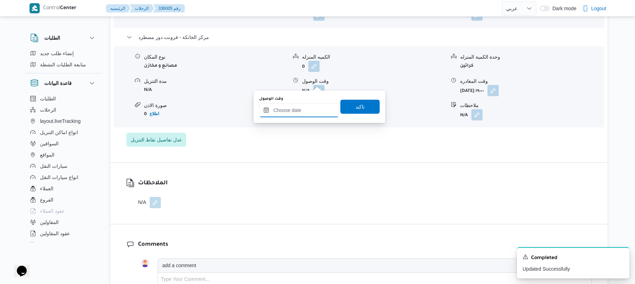
click at [308, 112] on input "وقت الوصول" at bounding box center [299, 110] width 80 height 14
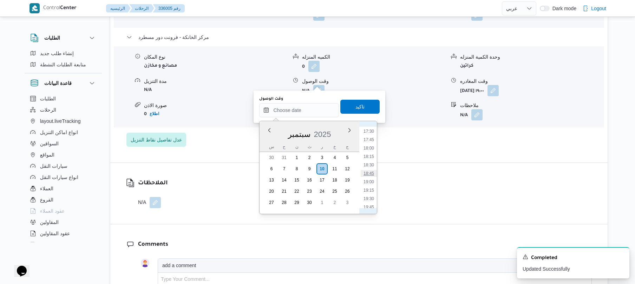
click at [373, 176] on li "18:45" at bounding box center [369, 173] width 16 height 7
type input "[DATE] ١٨:٤٥"
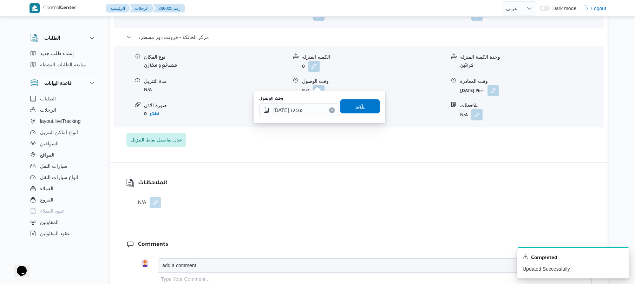
click at [355, 105] on span "تاكيد" at bounding box center [359, 106] width 9 height 8
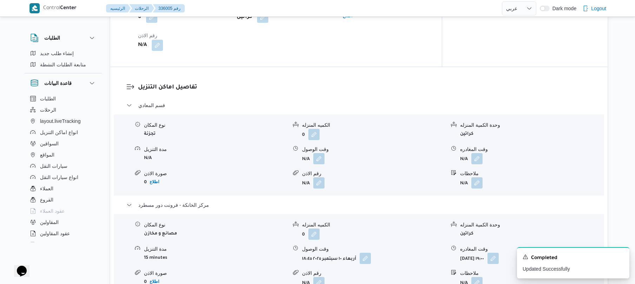
scroll to position [543, 0]
click at [620, 255] on icon "Dismiss toast" at bounding box center [621, 256] width 6 height 6
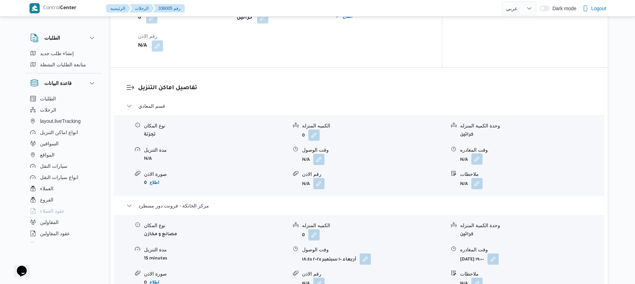
click at [474, 153] on button "button" at bounding box center [476, 158] width 11 height 11
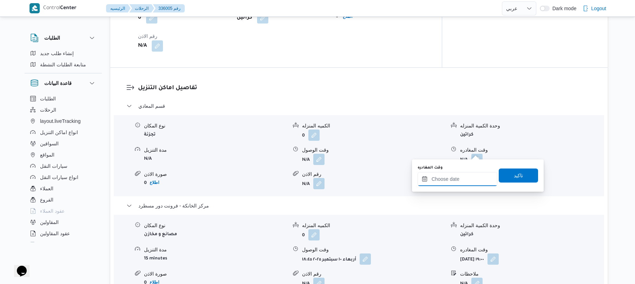
click at [445, 179] on input "وقت المغادره" at bounding box center [457, 179] width 80 height 14
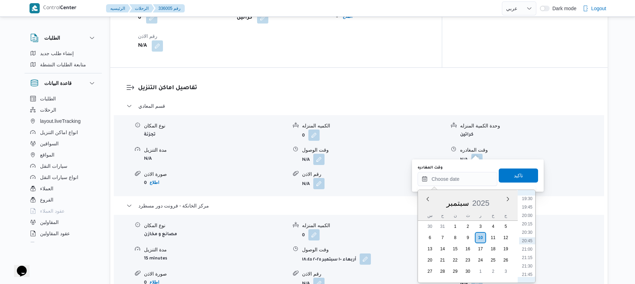
scroll to position [589, 0]
click at [526, 208] on li "17:45" at bounding box center [527, 208] width 16 height 7
type input "١٠/٠٩/٢٠٢٥ ١٧:٤٥"
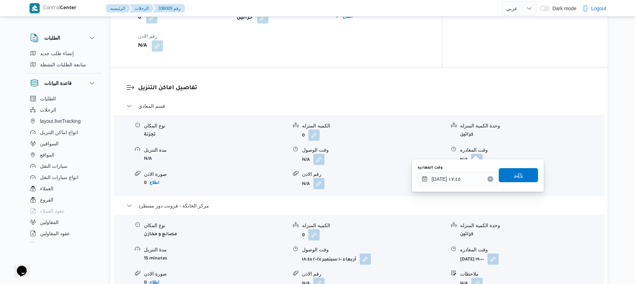
click at [519, 174] on span "تاكيد" at bounding box center [518, 175] width 39 height 14
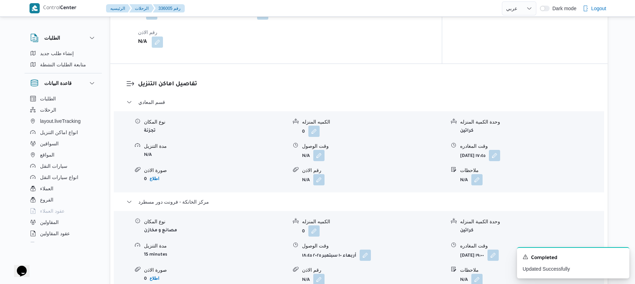
scroll to position [562, 0]
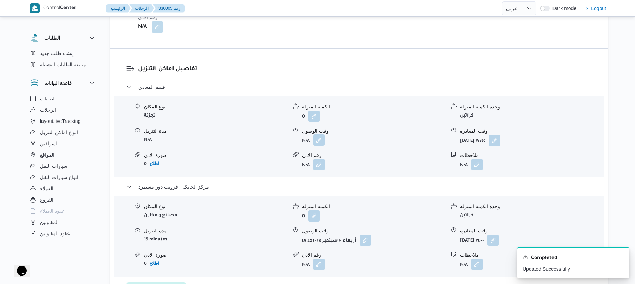
click at [319, 134] on button "button" at bounding box center [318, 139] width 11 height 11
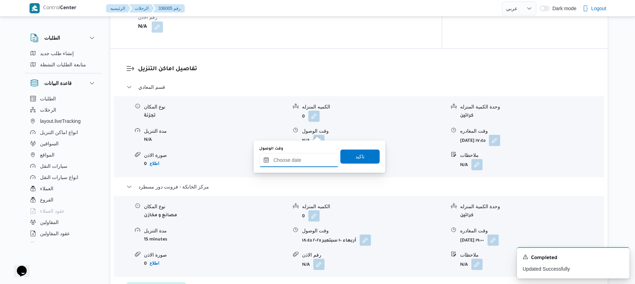
click at [303, 157] on input "وقت الوصول" at bounding box center [299, 160] width 80 height 14
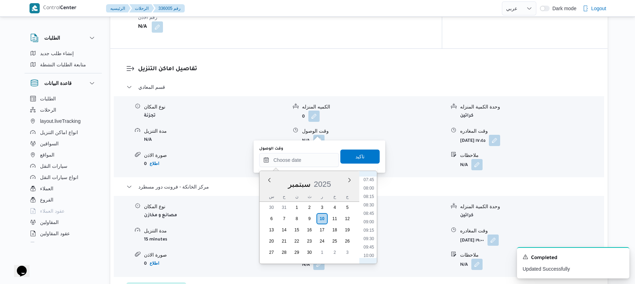
scroll to position [245, 0]
click at [368, 224] on li "08:30" at bounding box center [369, 221] width 16 height 7
type input "١٠/٠٩/٢٠٢٥ ٠٨:٣٠"
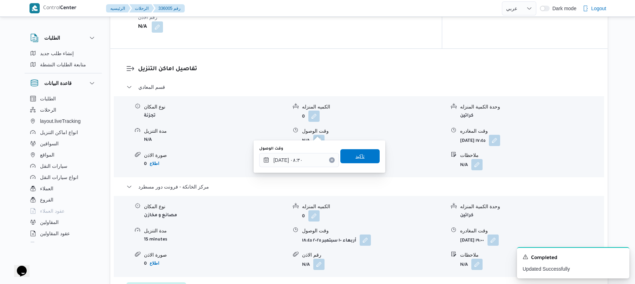
click at [362, 159] on span "تاكيد" at bounding box center [359, 156] width 39 height 14
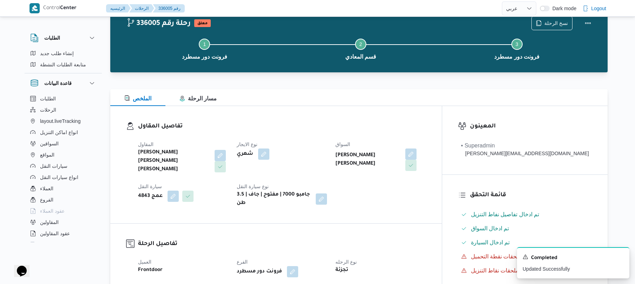
scroll to position [0, 0]
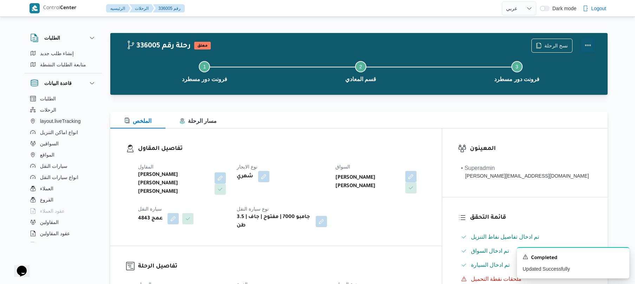
click at [585, 43] on button "Actions" at bounding box center [588, 45] width 14 height 14
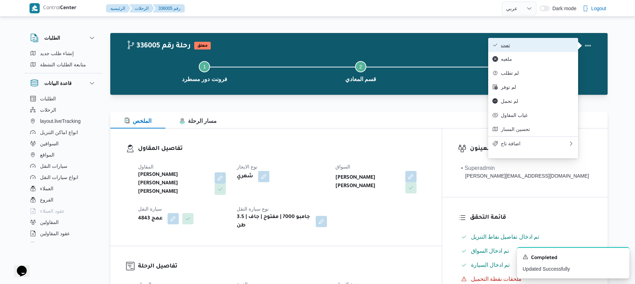
click at [551, 45] on span "تمت" at bounding box center [537, 45] width 73 height 6
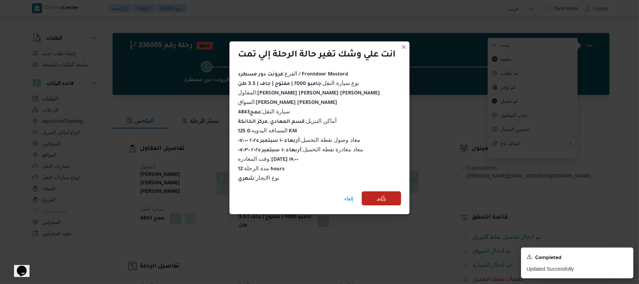
click at [383, 194] on span "تأكيد" at bounding box center [381, 198] width 9 height 8
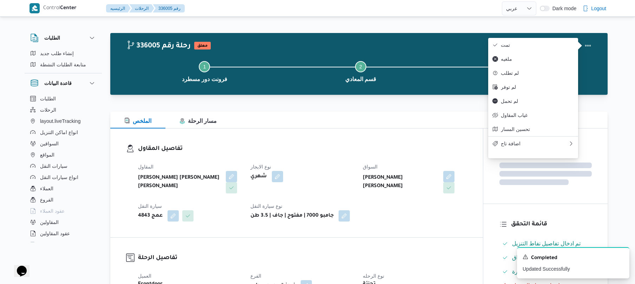
click at [383, 193] on div "رضا محمد الصديق احمد الشوشه" at bounding box center [414, 182] width 105 height 24
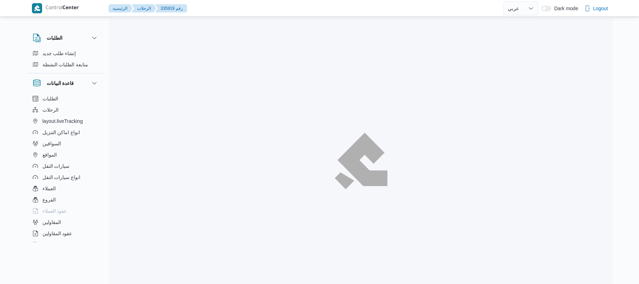
select select "ar"
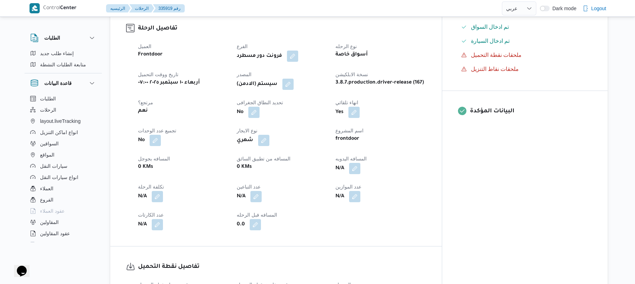
scroll to position [225, 0]
click at [360, 173] on button "button" at bounding box center [354, 167] width 11 height 11
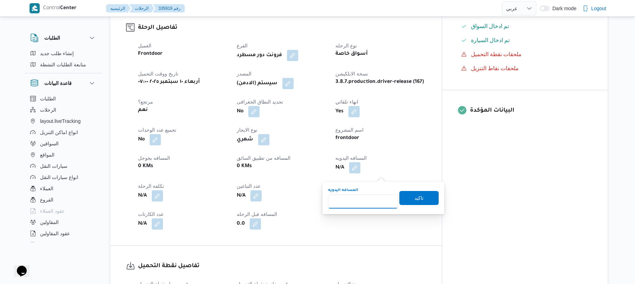
click at [360, 203] on input "المسافه اليدويه" at bounding box center [363, 201] width 70 height 14
type input "130"
click at [420, 196] on span "تاكيد" at bounding box center [418, 198] width 39 height 14
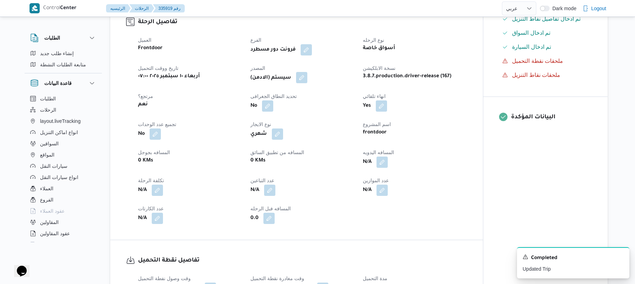
click at [304, 83] on button "button" at bounding box center [301, 77] width 11 height 11
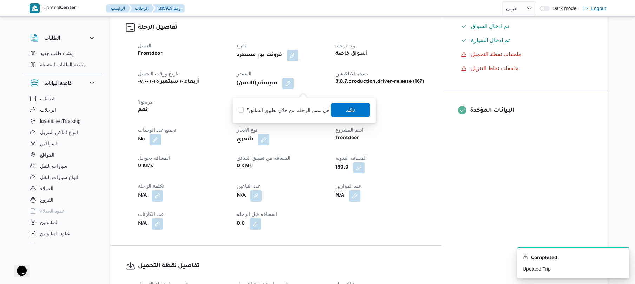
click at [346, 108] on span "تاكيد" at bounding box center [350, 110] width 9 height 8
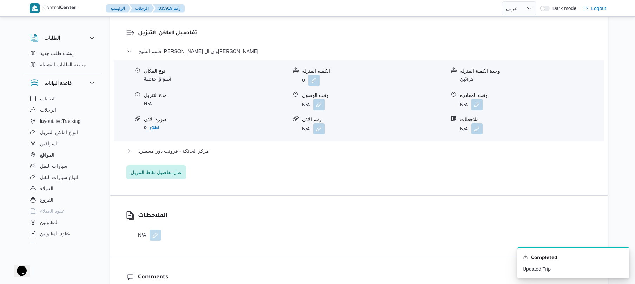
scroll to position [599, 0]
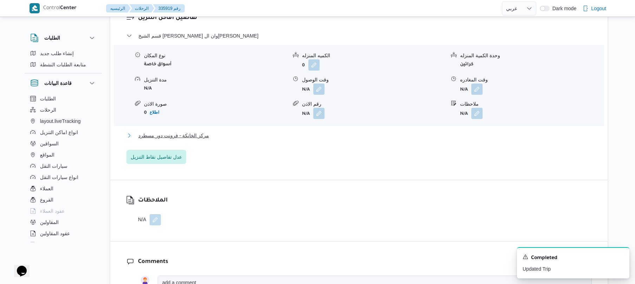
click at [296, 139] on button "مركز الخانكة - فرونت دور مسطرد" at bounding box center [358, 135] width 465 height 8
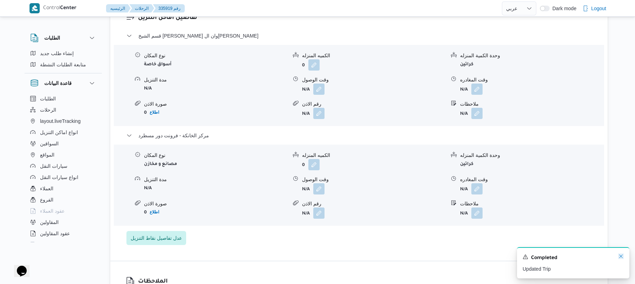
click at [620, 256] on icon "Dismiss toast" at bounding box center [621, 257] width 4 height 4
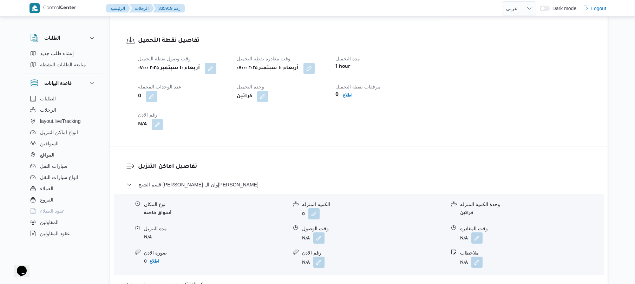
scroll to position [449, 0]
click at [316, 242] on button "button" at bounding box center [318, 238] width 11 height 11
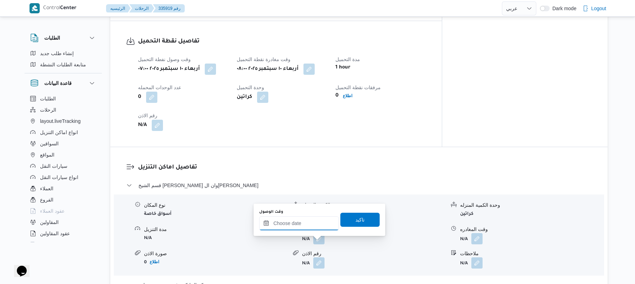
click at [311, 223] on input "وقت الوصول" at bounding box center [299, 223] width 80 height 14
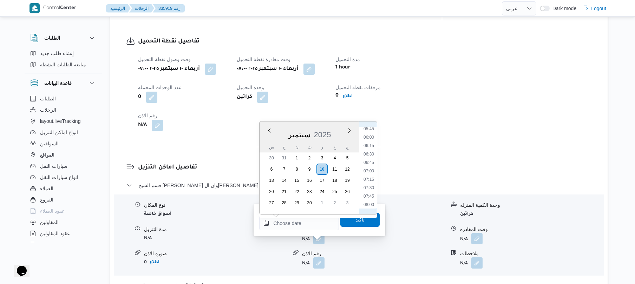
scroll to position [265, 0]
click at [371, 171] on li "09:00" at bounding box center [369, 169] width 16 height 7
type input "[DATE] ٠٩:٠٠"
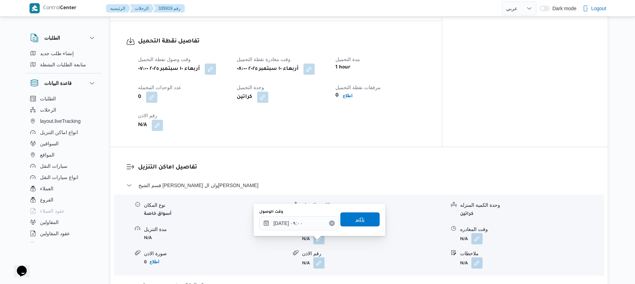
click at [359, 220] on span "تاكيد" at bounding box center [359, 219] width 9 height 8
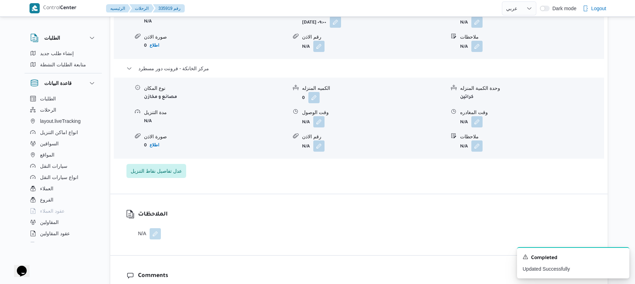
scroll to position [711, 0]
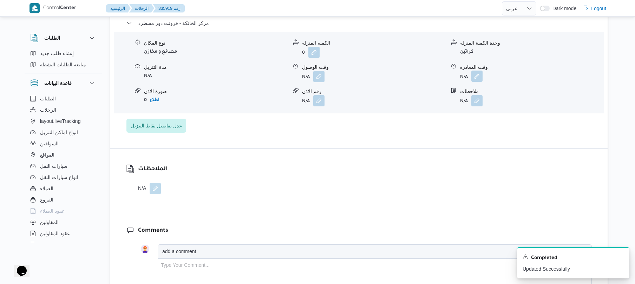
click at [475, 82] on button "button" at bounding box center [476, 76] width 11 height 11
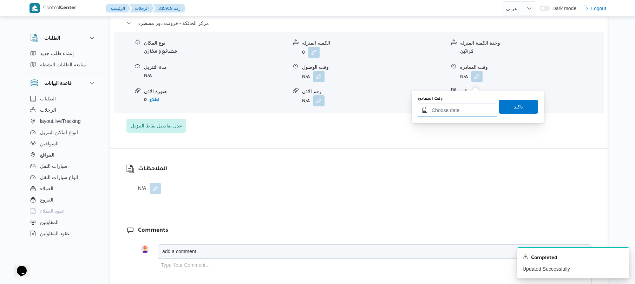
click at [450, 111] on input "وقت المغادره" at bounding box center [457, 110] width 80 height 14
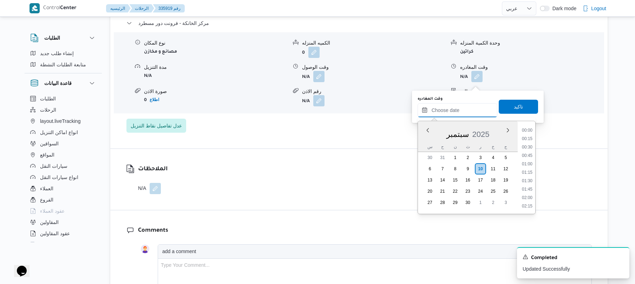
scroll to position [658, 0]
click at [526, 145] on li "20:00" at bounding box center [527, 146] width 16 height 7
type input "١٠/٠٩/٢٠٢٥ ٢٠:٠٠"
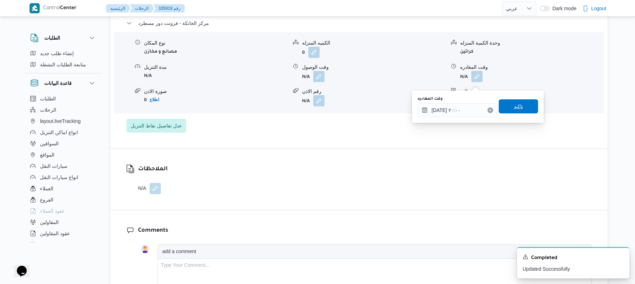
click at [524, 105] on span "تاكيد" at bounding box center [518, 106] width 39 height 14
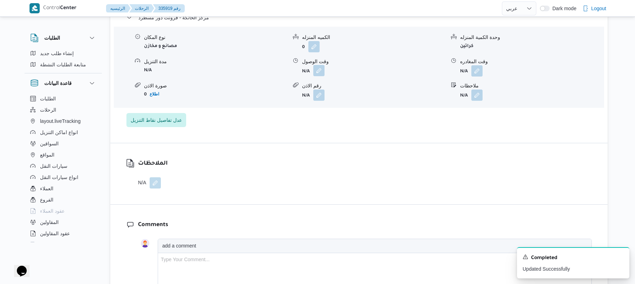
click at [318, 76] on button "button" at bounding box center [318, 70] width 11 height 11
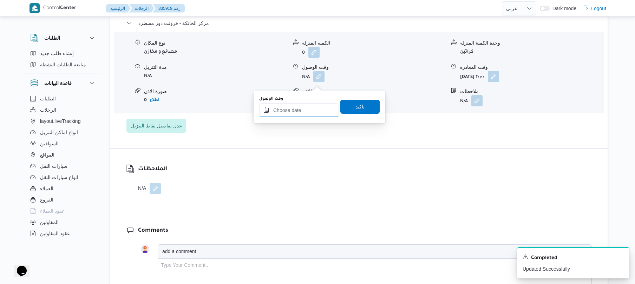
click at [307, 111] on input "وقت الوصول" at bounding box center [299, 110] width 80 height 14
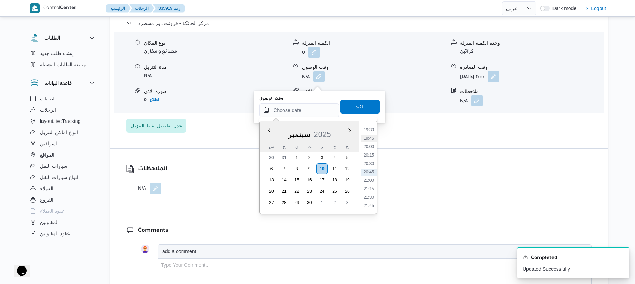
click at [372, 139] on li "19:45" at bounding box center [369, 138] width 16 height 7
type input "[DATE] ١٩:٤٥"
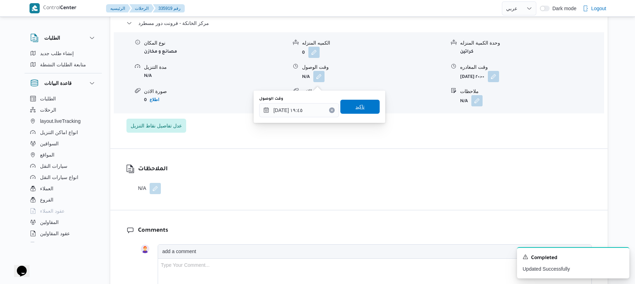
click at [365, 108] on span "تاكيد" at bounding box center [359, 107] width 39 height 14
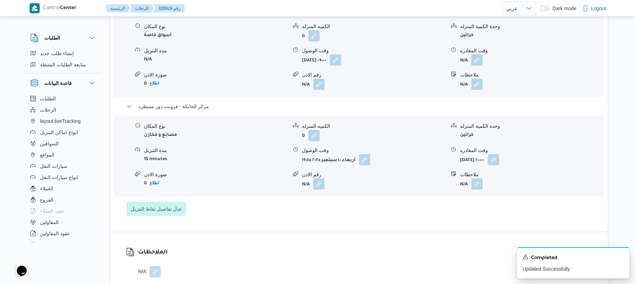
scroll to position [618, 0]
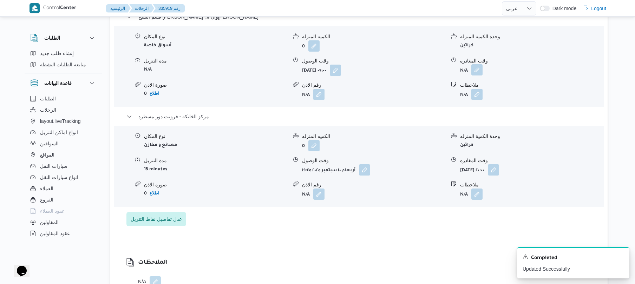
click at [480, 75] on button "button" at bounding box center [476, 69] width 11 height 11
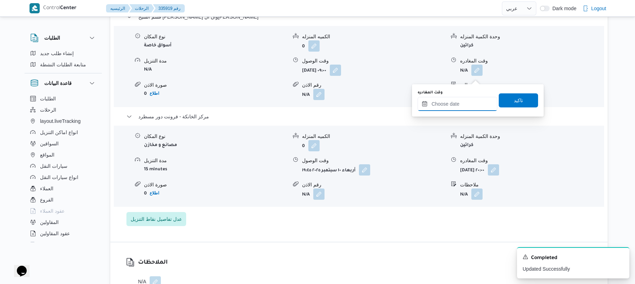
click at [453, 100] on input "وقت المغادره" at bounding box center [457, 104] width 80 height 14
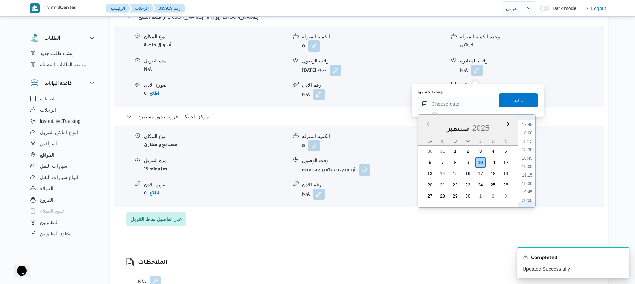
scroll to position [589, 0]
click at [527, 166] on li "18:45" at bounding box center [527, 167] width 16 height 7
type input "١٠/٠٩/٢٠٢٥ ١٨:٤٥"
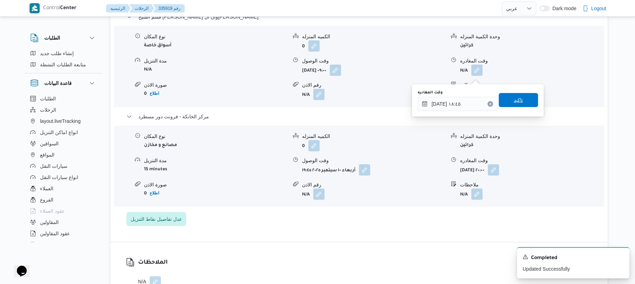
click at [520, 97] on span "تاكيد" at bounding box center [518, 100] width 39 height 14
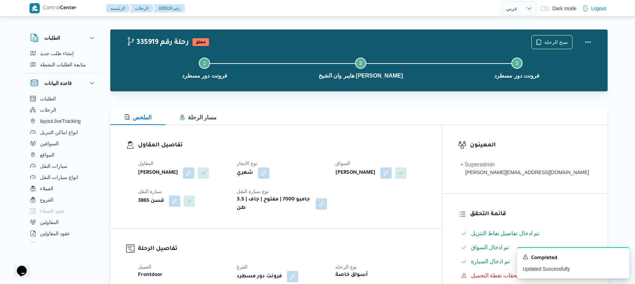
scroll to position [0, 0]
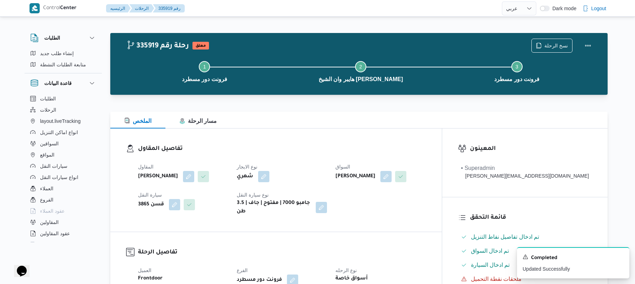
click at [446, 124] on div "الملخص مسار الرحلة" at bounding box center [358, 120] width 497 height 17
click at [587, 41] on button "Actions" at bounding box center [588, 45] width 14 height 14
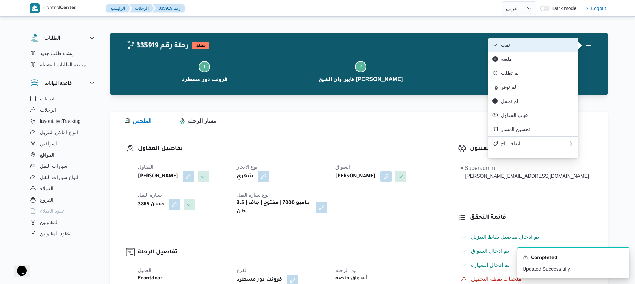
click at [549, 46] on span "تمت" at bounding box center [537, 45] width 73 height 6
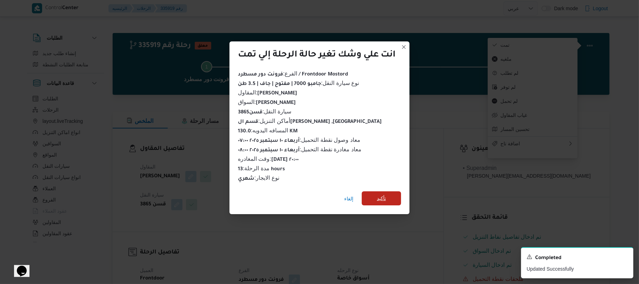
click at [386, 194] on span "تأكيد" at bounding box center [381, 198] width 9 height 8
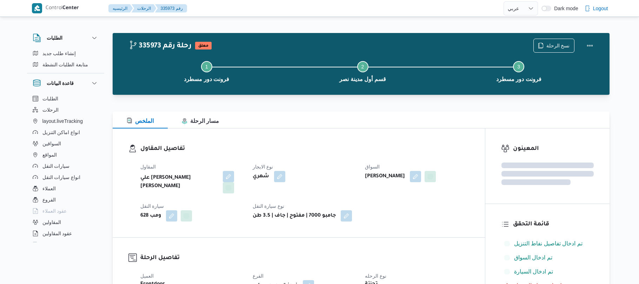
select select "ar"
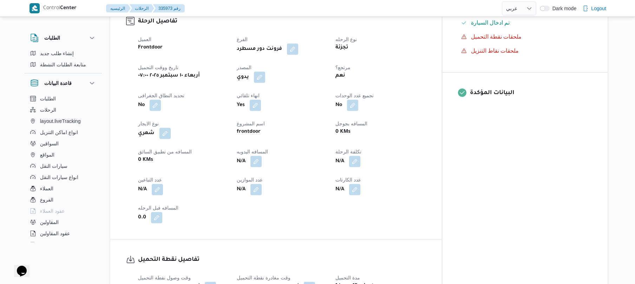
scroll to position [243, 0]
click at [262, 154] on button "button" at bounding box center [255, 159] width 11 height 11
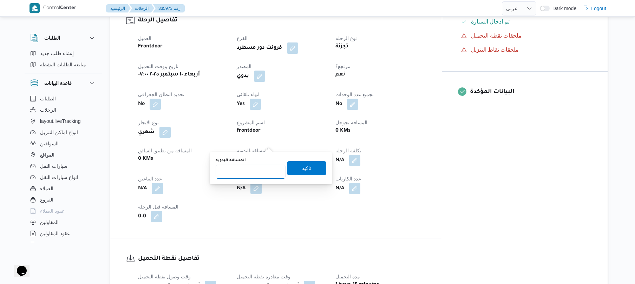
click at [249, 172] on input "المسافه اليدويه" at bounding box center [251, 172] width 70 height 14
type input "90"
click at [302, 170] on span "تاكيد" at bounding box center [306, 168] width 9 height 8
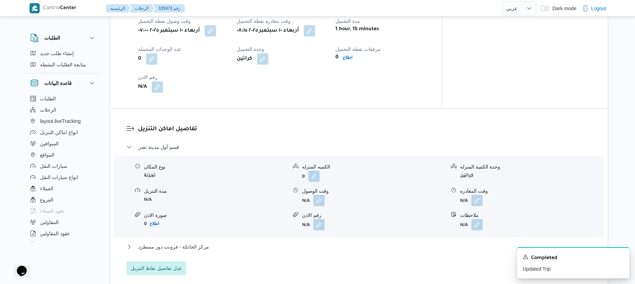
scroll to position [506, 0]
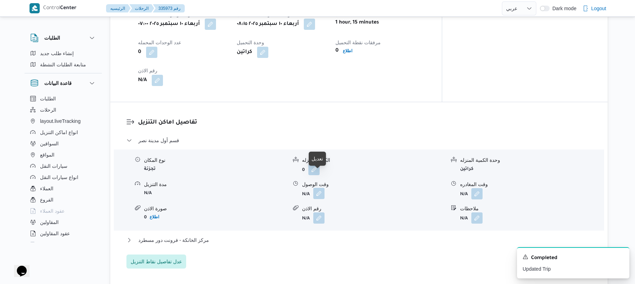
click at [317, 188] on button "button" at bounding box center [318, 193] width 11 height 11
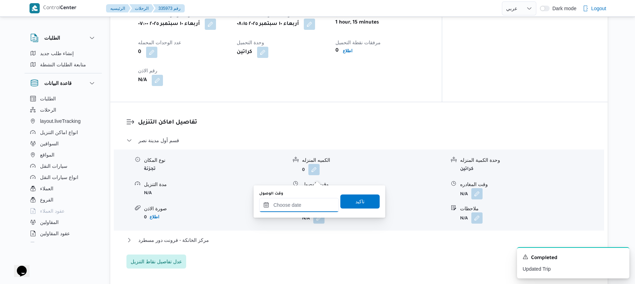
click at [288, 204] on input "وقت الوصول" at bounding box center [299, 205] width 80 height 14
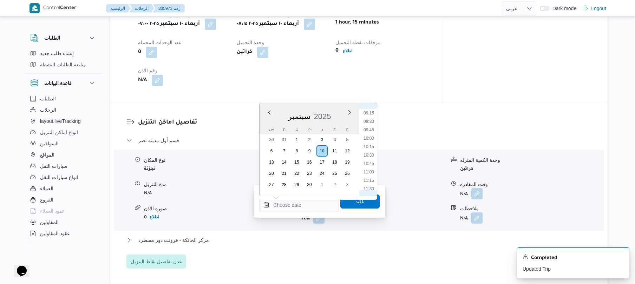
scroll to position [242, 0]
click at [368, 173] on li "09:00" at bounding box center [369, 173] width 16 height 7
type input "[DATE] ٠٩:٠٠"
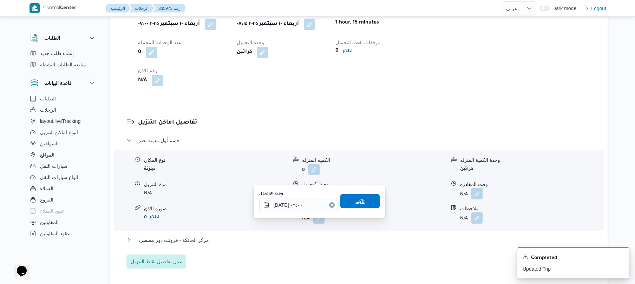
click at [357, 198] on span "تاكيد" at bounding box center [359, 201] width 9 height 8
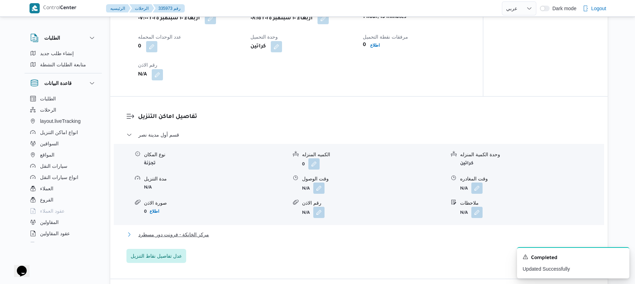
click at [326, 230] on button "مركز الخانكة - فرونت دور مسطرد" at bounding box center [358, 234] width 465 height 8
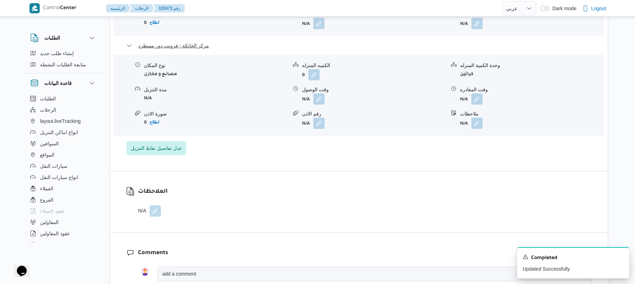
scroll to position [711, 0]
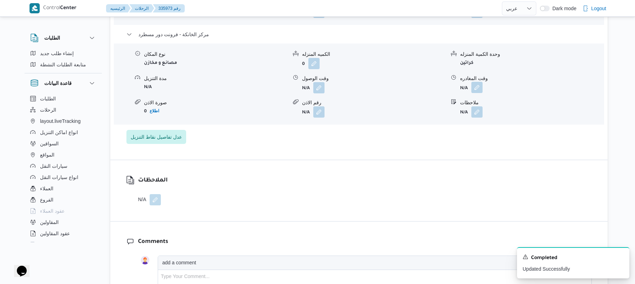
click at [478, 82] on button "button" at bounding box center [476, 87] width 11 height 11
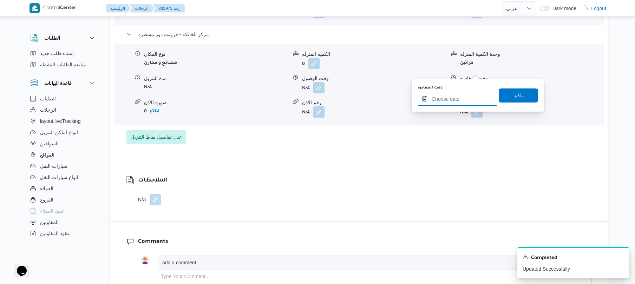
click at [451, 100] on input "وقت المغادره" at bounding box center [457, 99] width 80 height 14
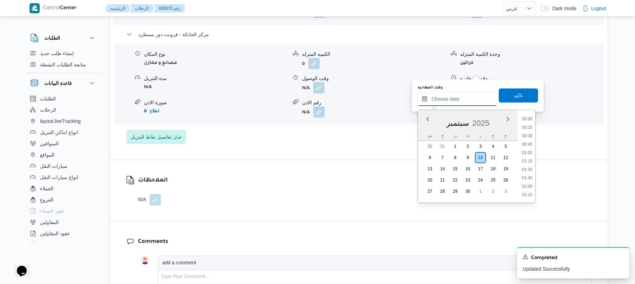
scroll to position [658, 0]
click at [529, 128] on li "19:45" at bounding box center [527, 127] width 16 height 7
type input "١٠/٠٩/٢٠٢٥ ١٩:٤٥"
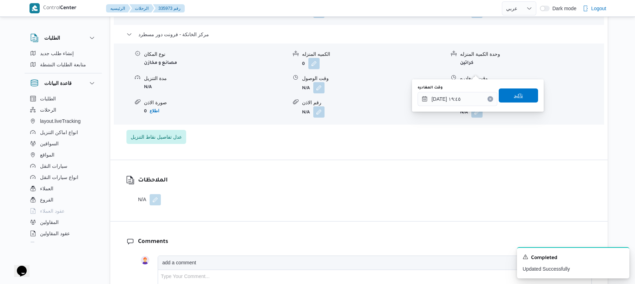
click at [517, 101] on span "تاكيد" at bounding box center [518, 95] width 39 height 14
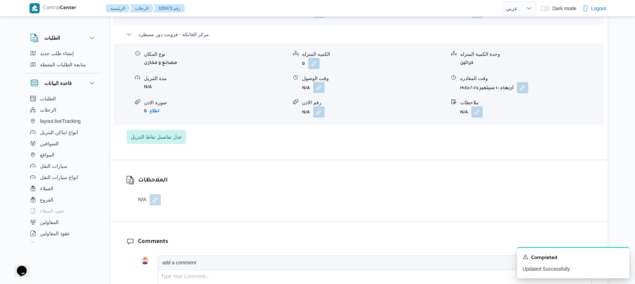
click at [319, 82] on button "button" at bounding box center [318, 87] width 11 height 11
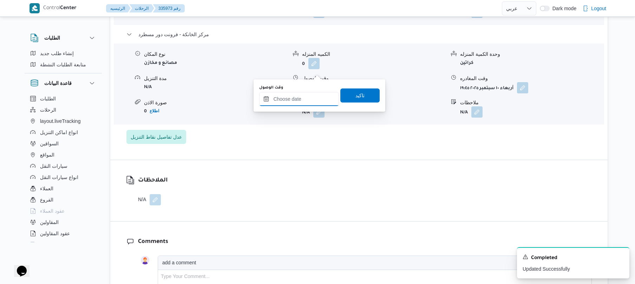
click at [308, 100] on input "وقت الوصول" at bounding box center [299, 99] width 80 height 14
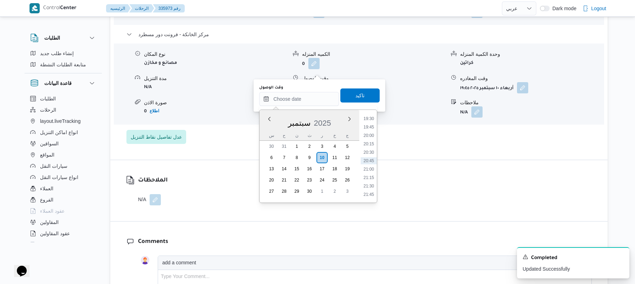
click at [377, 129] on ul "00:00 00:15 00:30 00:45 01:00 01:15 01:30 01:45 02:00 02:15 02:30 02:45 03:00 0…" at bounding box center [369, 156] width 16 height 81
click at [370, 119] on li "19:30" at bounding box center [369, 118] width 16 height 7
type input "١٠/٠٩/٢٠٢٥ ١٩:٣٠"
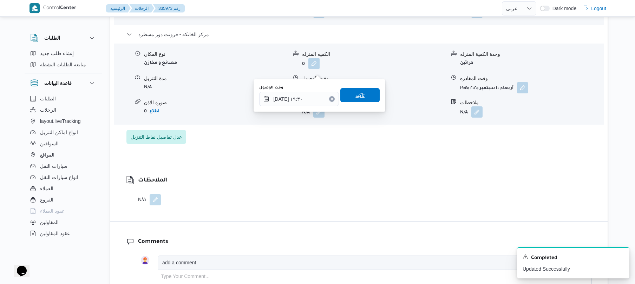
click at [365, 92] on span "تاكيد" at bounding box center [359, 95] width 39 height 14
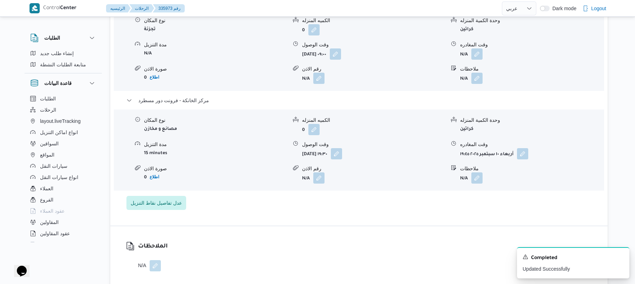
scroll to position [618, 0]
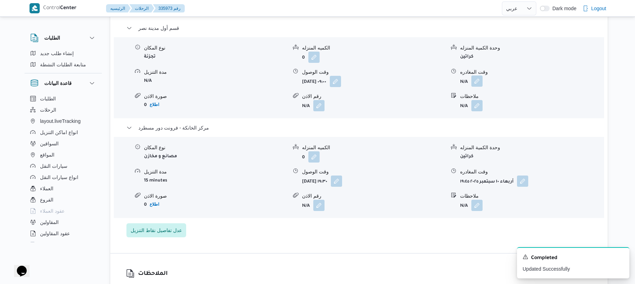
click at [479, 75] on button "button" at bounding box center [476, 80] width 11 height 11
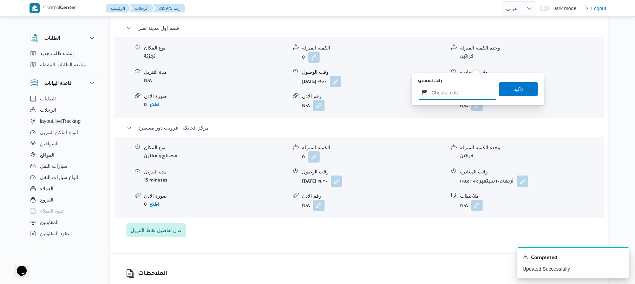
click at [442, 90] on input "وقت المغادره" at bounding box center [457, 93] width 80 height 14
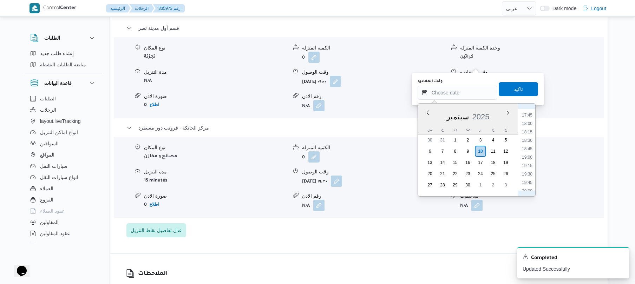
scroll to position [589, 0]
click at [528, 161] on li "19:00" at bounding box center [527, 164] width 16 height 7
type input "١٠/٠٩/٢٠٢٥ ١٩:٠٠"
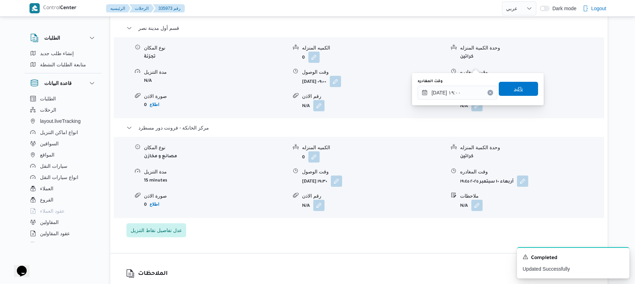
click at [521, 90] on span "تاكيد" at bounding box center [518, 89] width 39 height 14
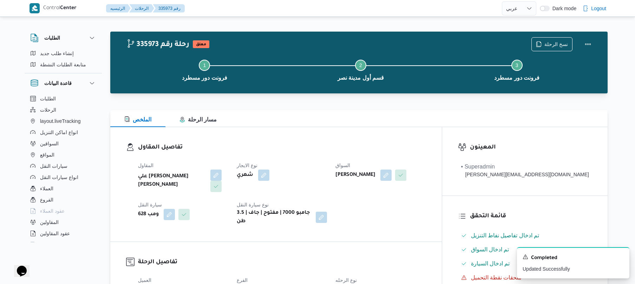
scroll to position [0, 0]
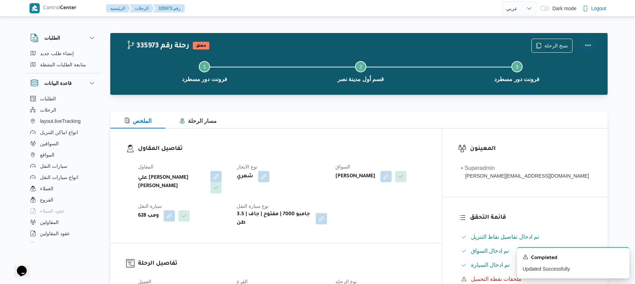
click at [591, 44] on button "Actions" at bounding box center [588, 45] width 14 height 14
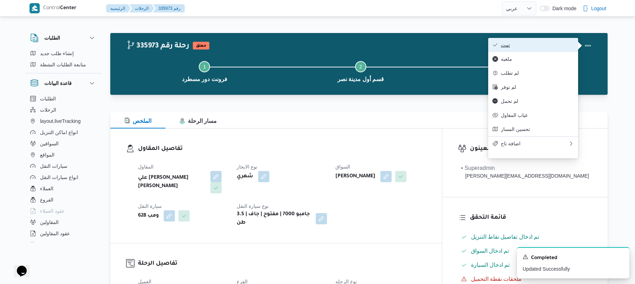
click at [549, 49] on button "تمت" at bounding box center [533, 45] width 90 height 14
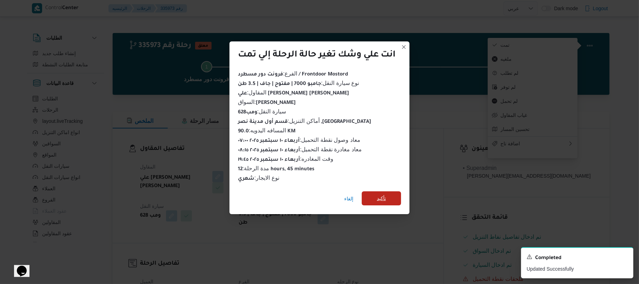
click at [394, 196] on span "تأكيد" at bounding box center [381, 198] width 39 height 14
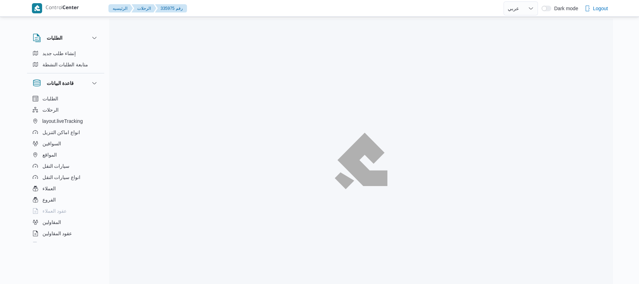
select select "ar"
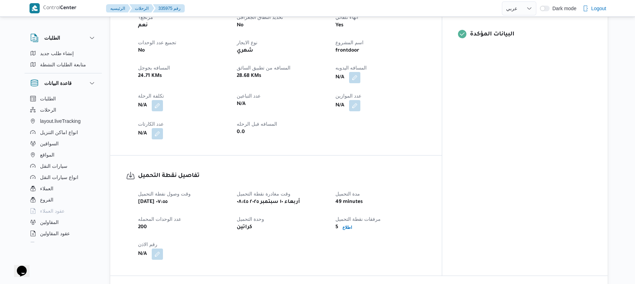
scroll to position [318, 0]
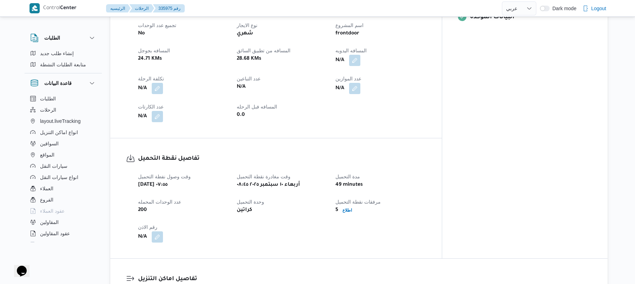
click at [430, 114] on div "العميل Frontdoor الفرع فرونت دور مسطرد نوع الرحله تجزئة تاريخ ووقت التحميل [DAT…" at bounding box center [282, 33] width 296 height 185
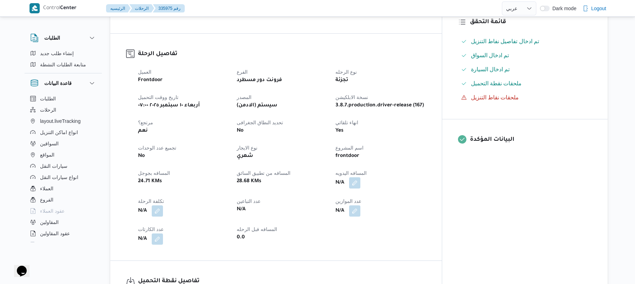
scroll to position [187, 0]
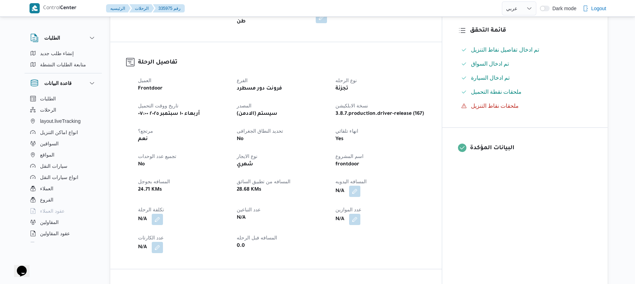
click at [421, 213] on div "N/A" at bounding box center [381, 219] width 92 height 13
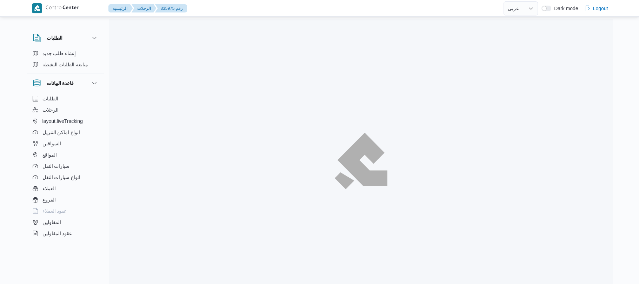
select select "ar"
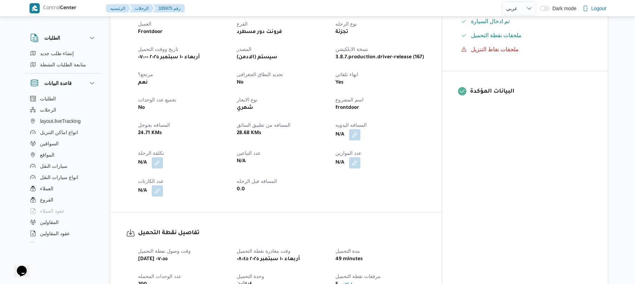
scroll to position [263, 0]
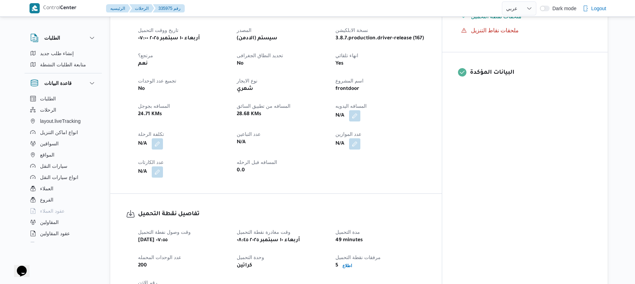
click at [430, 91] on div "العميل Frontdoor الفرع فرونت دور مسطرد نوع الرحله تجزئة تاريخ ووقت التحميل [DAT…" at bounding box center [282, 88] width 296 height 185
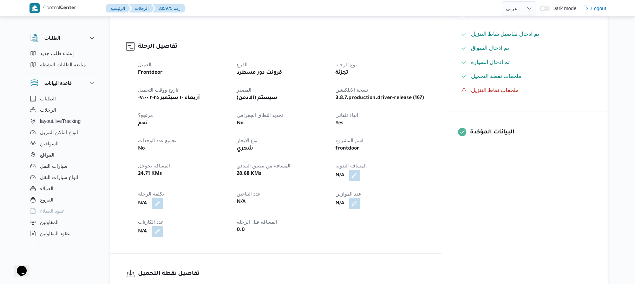
scroll to position [206, 0]
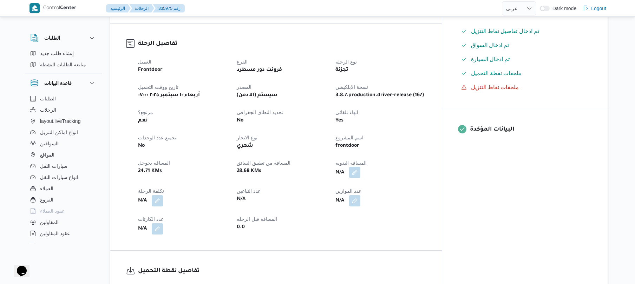
click at [360, 167] on button "button" at bounding box center [354, 172] width 11 height 11
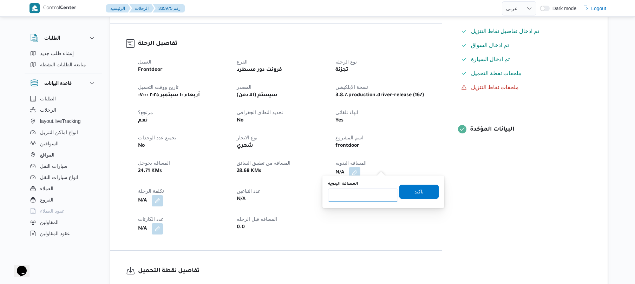
click at [358, 194] on input "المسافه اليدويه" at bounding box center [363, 195] width 70 height 14
type input "120"
click at [414, 192] on span "تاكيد" at bounding box center [418, 191] width 9 height 8
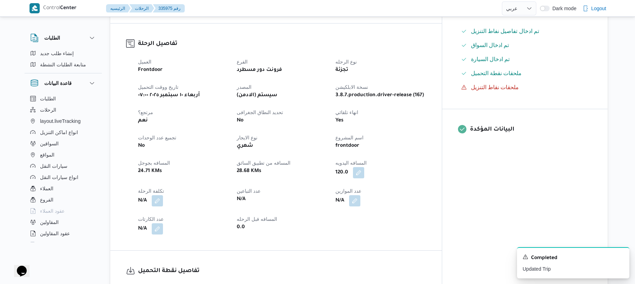
click at [386, 230] on div "العميل Frontdoor الفرع فرونت دور مسطرد نوع الرحله تجزئة تاريخ ووقت التحميل أربع…" at bounding box center [282, 145] width 296 height 185
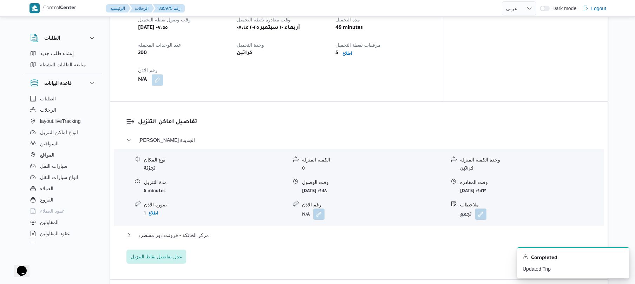
scroll to position [487, 0]
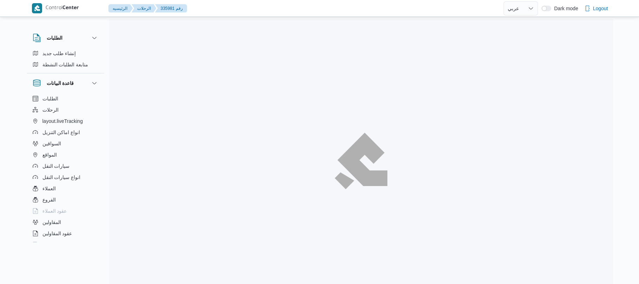
select select "ar"
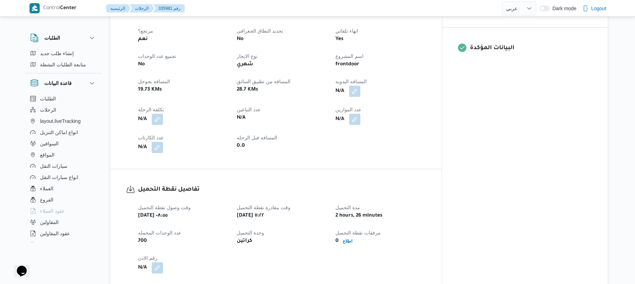
scroll to position [281, 0]
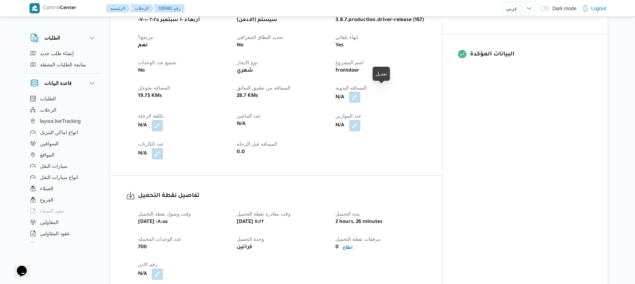
click at [360, 93] on button "button" at bounding box center [354, 97] width 11 height 11
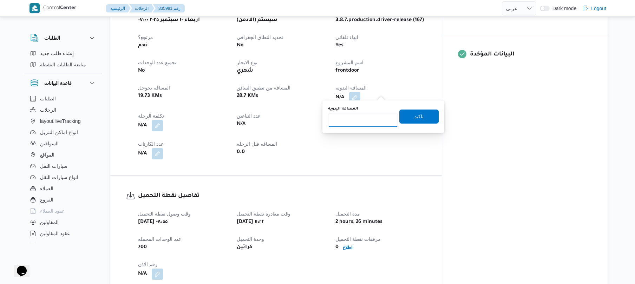
click at [363, 124] on input "المسافه اليدويه" at bounding box center [363, 120] width 70 height 14
type input "70"
click at [421, 114] on span "تاكيد" at bounding box center [418, 116] width 39 height 14
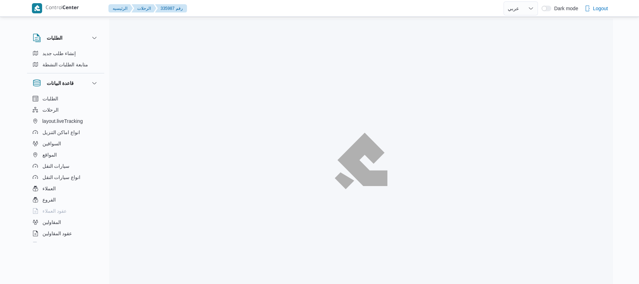
select select "ar"
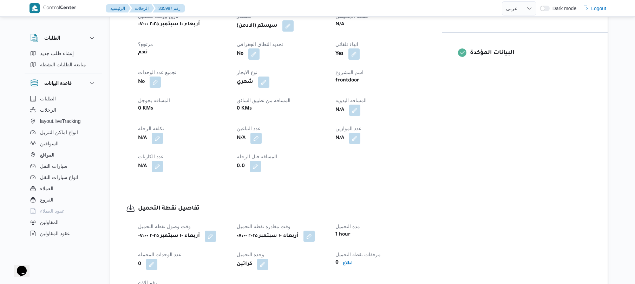
scroll to position [187, 0]
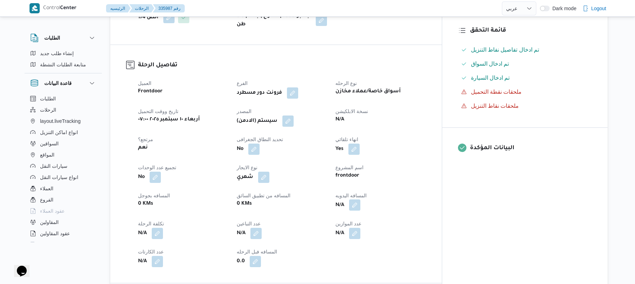
click at [360, 201] on button "button" at bounding box center [354, 204] width 11 height 11
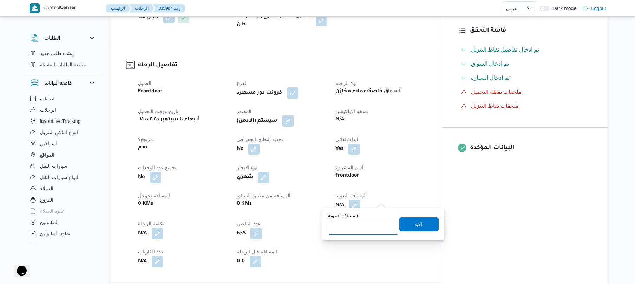
click at [366, 225] on input "المسافه اليدويه" at bounding box center [363, 228] width 70 height 14
type input "90"
click at [414, 226] on span "تاكيد" at bounding box center [418, 224] width 9 height 8
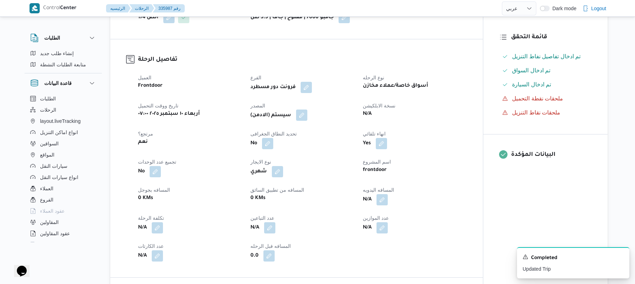
click at [301, 113] on button "button" at bounding box center [301, 115] width 11 height 11
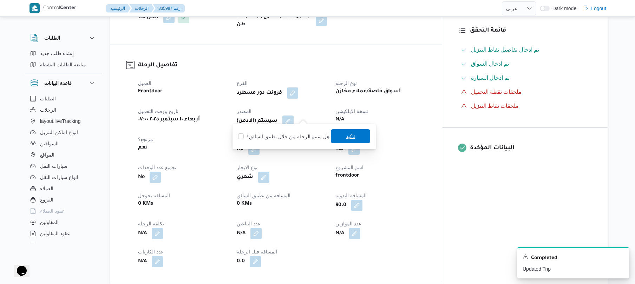
click at [342, 137] on span "تاكيد" at bounding box center [350, 136] width 39 height 14
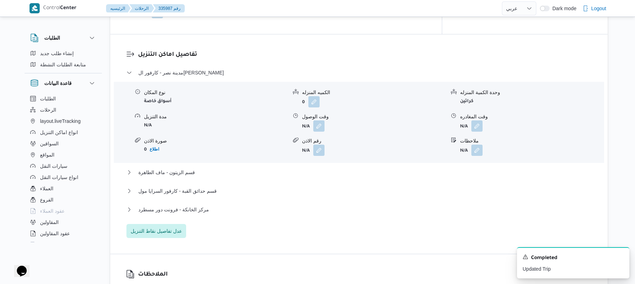
scroll to position [580, 0]
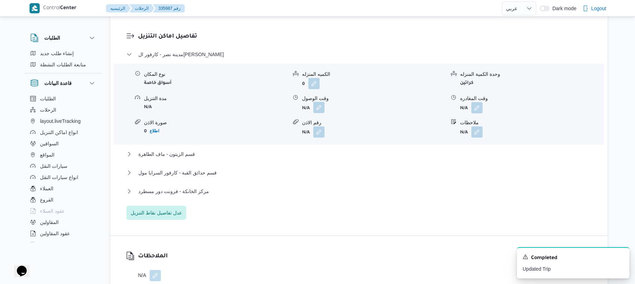
click at [319, 102] on button "button" at bounding box center [318, 107] width 11 height 11
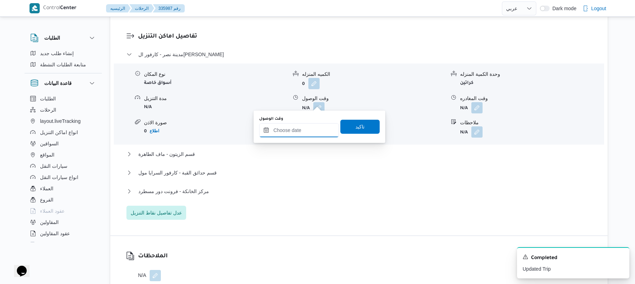
click at [303, 128] on input "وقت الوصول" at bounding box center [299, 130] width 80 height 14
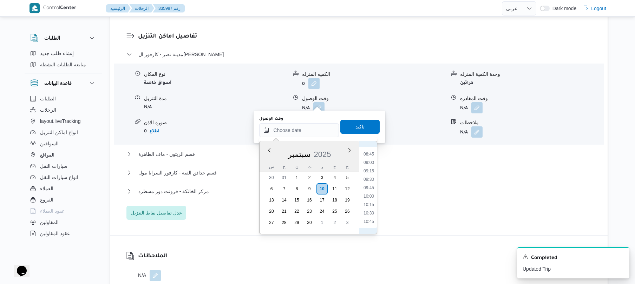
scroll to position [199, 0]
click at [370, 222] on li "08:00" at bounding box center [369, 220] width 16 height 7
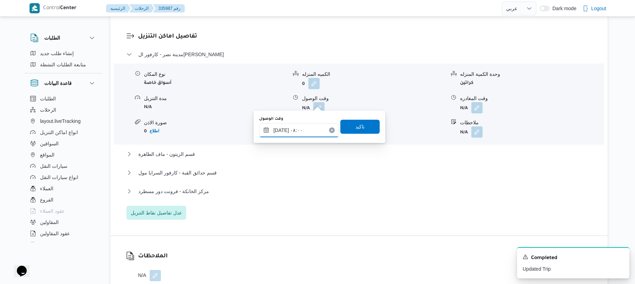
click at [281, 127] on input "١٠/٠٩/٢٠٢٥ ٠٨:٠٠" at bounding box center [299, 130] width 80 height 14
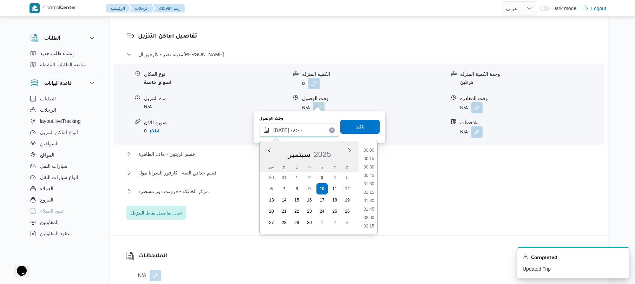
scroll to position [227, 0]
type input "١٠/٠٩/٢٠٢٥ ٠٨:40"
click at [355, 124] on span "تاكيد" at bounding box center [359, 126] width 9 height 8
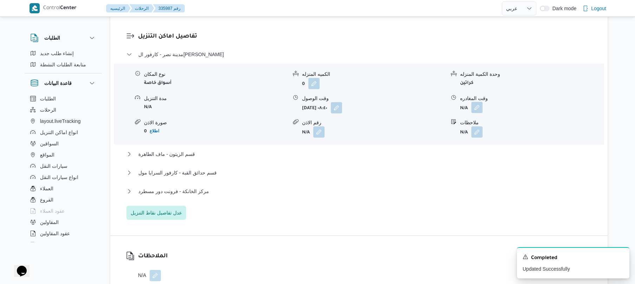
click at [478, 103] on button "button" at bounding box center [476, 107] width 11 height 11
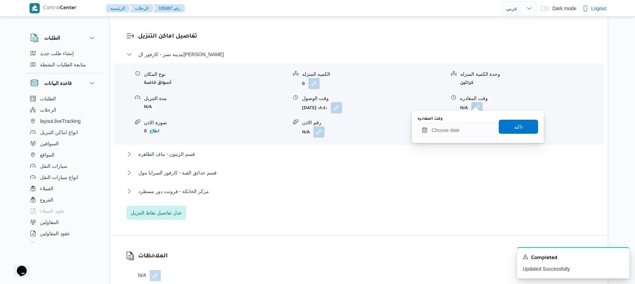
click at [440, 143] on div "مدينة نصر - كارفور الجولف صلاح سالم نوع المكان أسواق خاصة الكميه المنزله 0 وحدة…" at bounding box center [358, 135] width 465 height 170
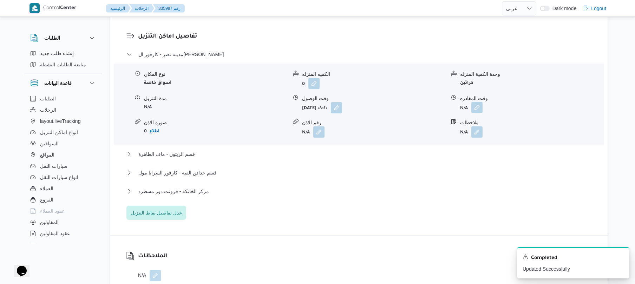
click at [475, 104] on button "button" at bounding box center [476, 107] width 11 height 11
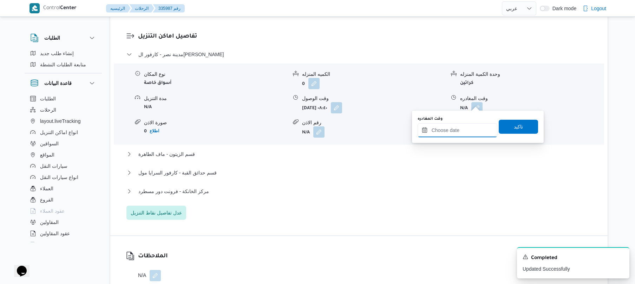
click at [449, 129] on input "وقت المغادره" at bounding box center [457, 130] width 80 height 14
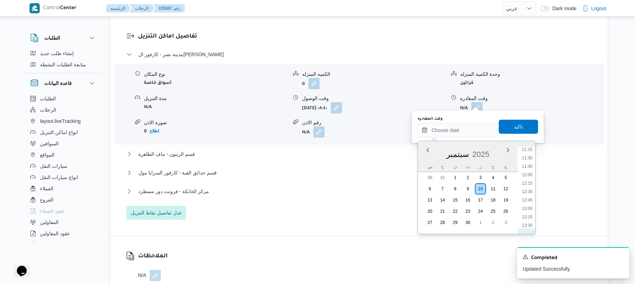
scroll to position [359, 0]
click at [528, 193] on li "12:00" at bounding box center [527, 195] width 16 height 7
type input "١٠/٠٩/٢٠٢٥ ١٢:٠٠"
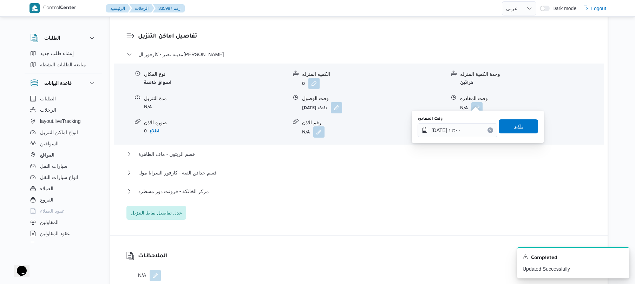
click at [524, 121] on span "تاكيد" at bounding box center [518, 126] width 39 height 14
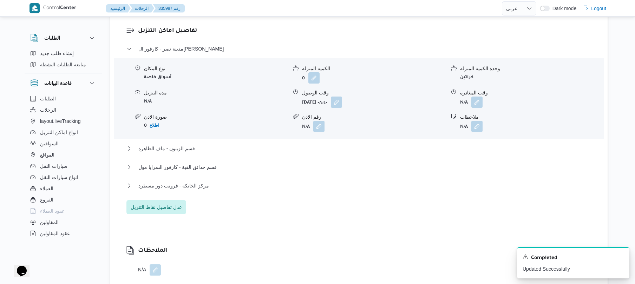
click at [378, 190] on div "مركز الخانكة - فرونت دور مسطرد" at bounding box center [358, 188] width 465 height 13
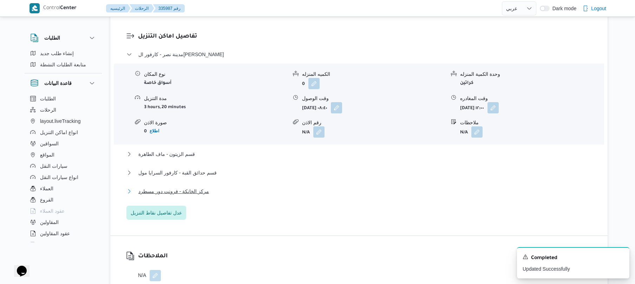
click at [381, 187] on button "مركز الخانكة - فرونت دور مسطرد" at bounding box center [358, 191] width 465 height 8
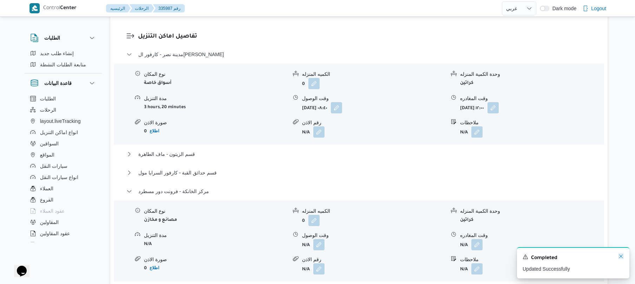
click at [621, 259] on icon "Dismiss toast" at bounding box center [621, 256] width 6 height 6
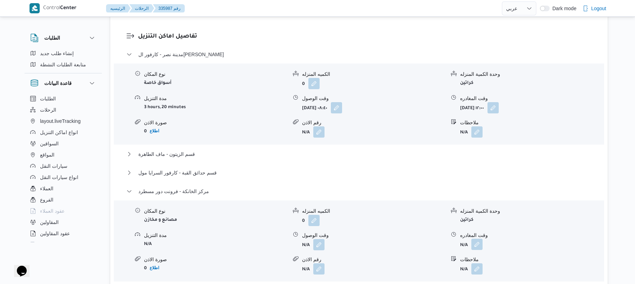
click at [479, 239] on button "button" at bounding box center [476, 244] width 11 height 11
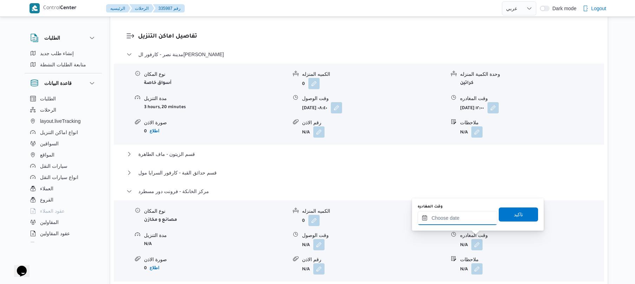
click at [449, 222] on input "وقت المغادره" at bounding box center [457, 218] width 80 height 14
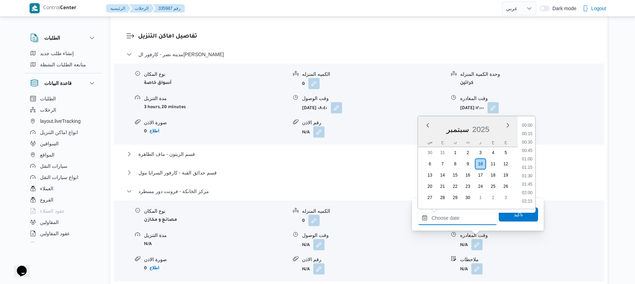
scroll to position [658, 0]
click at [528, 157] on li "20:30" at bounding box center [527, 158] width 16 height 7
type input "١٠/٠٩/٢٠٢٥ ٢٠:٣٠"
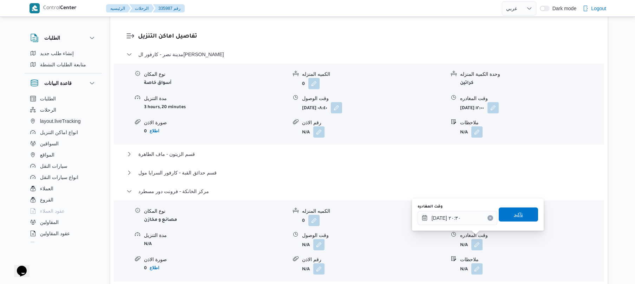
click at [509, 209] on span "تاكيد" at bounding box center [518, 214] width 39 height 14
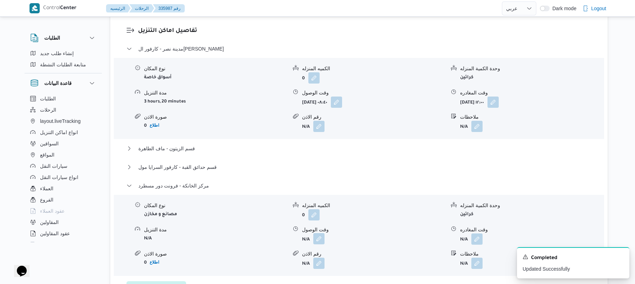
click at [322, 240] on button "button" at bounding box center [318, 238] width 11 height 11
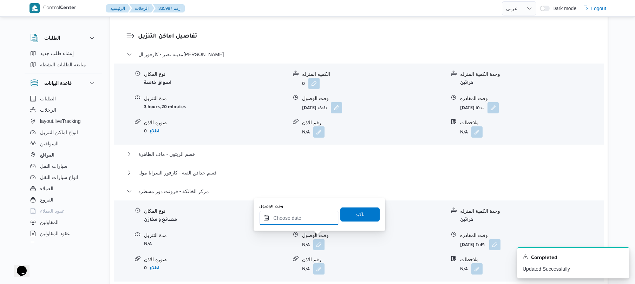
click at [301, 220] on input "وقت الوصول" at bounding box center [299, 218] width 80 height 14
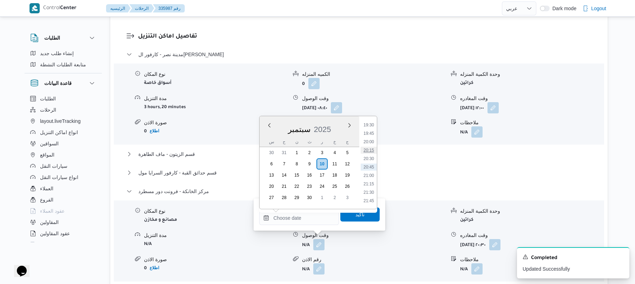
click at [370, 152] on li "20:15" at bounding box center [369, 150] width 16 height 7
type input "١٠/٠٩/٢٠٢٥ ٢٠:١٥"
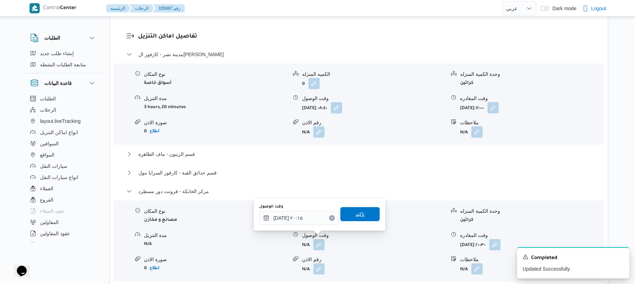
click at [360, 212] on span "تاكيد" at bounding box center [359, 214] width 9 height 8
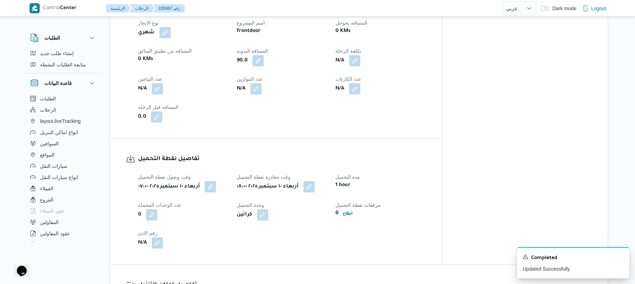
scroll to position [0, 0]
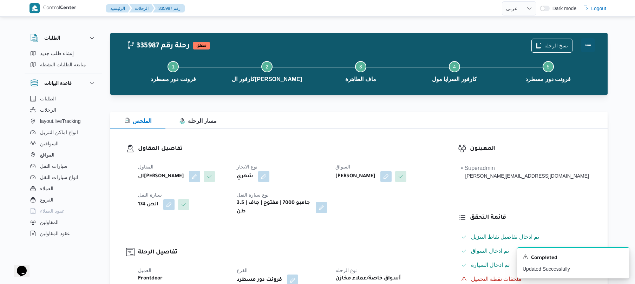
click at [587, 46] on button "Actions" at bounding box center [588, 45] width 14 height 14
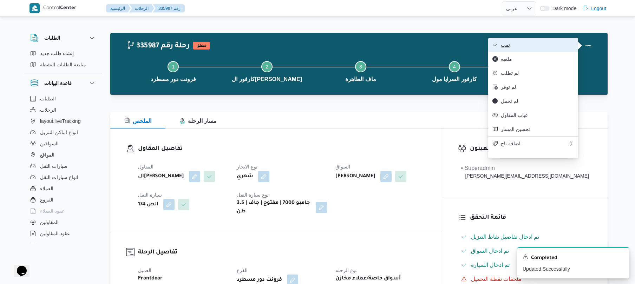
click at [549, 44] on span "تمت" at bounding box center [537, 45] width 73 height 6
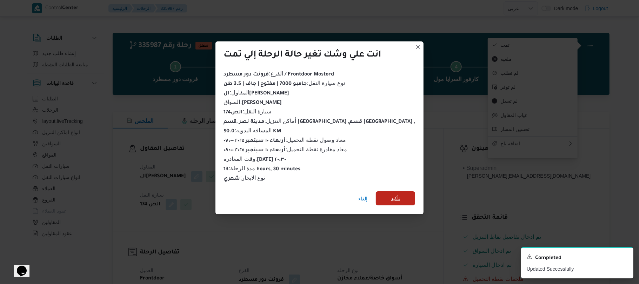
click at [391, 194] on span "تأكيد" at bounding box center [395, 198] width 9 height 8
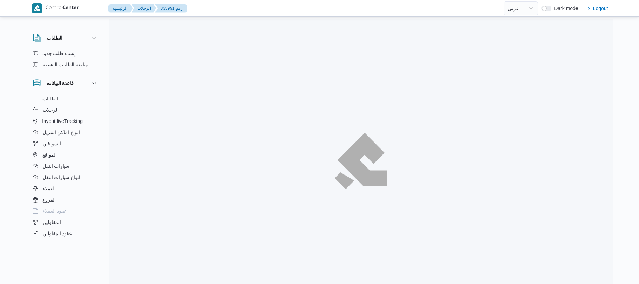
select select "ar"
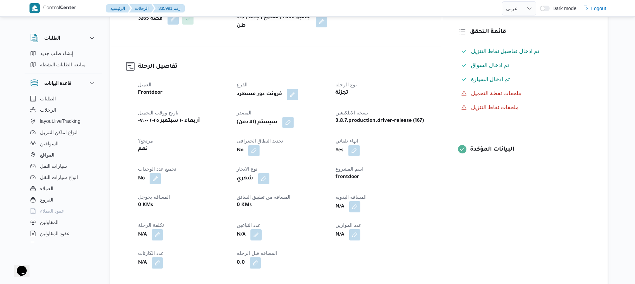
scroll to position [225, 0]
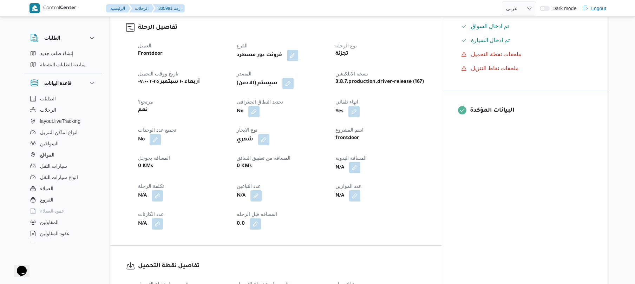
click at [360, 173] on button "button" at bounding box center [354, 167] width 11 height 11
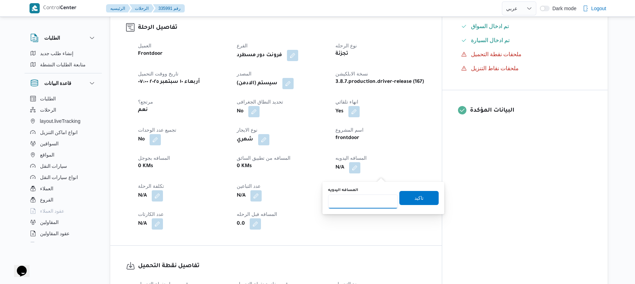
click at [357, 199] on input "المسافه اليدويه" at bounding box center [363, 201] width 70 height 14
type input "70"
click at [417, 198] on span "تاكيد" at bounding box center [418, 197] width 9 height 8
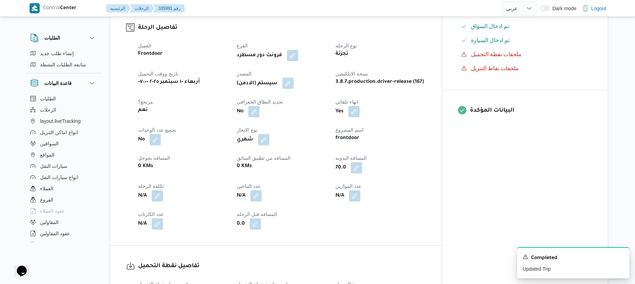
click at [293, 89] on button "button" at bounding box center [287, 83] width 11 height 11
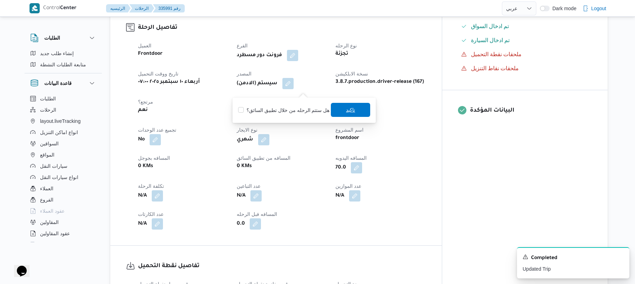
click at [342, 107] on span "تاكيد" at bounding box center [350, 110] width 39 height 14
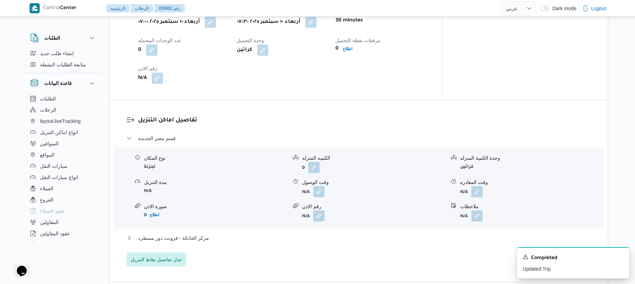
scroll to position [524, 0]
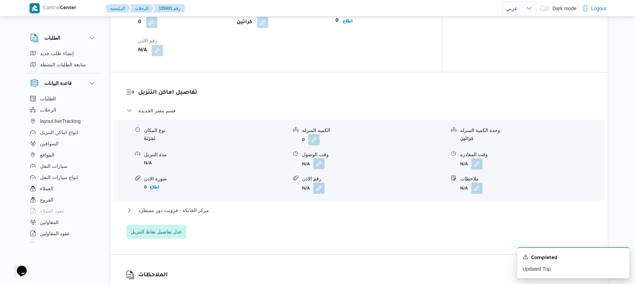
click at [317, 169] on button "button" at bounding box center [318, 163] width 11 height 11
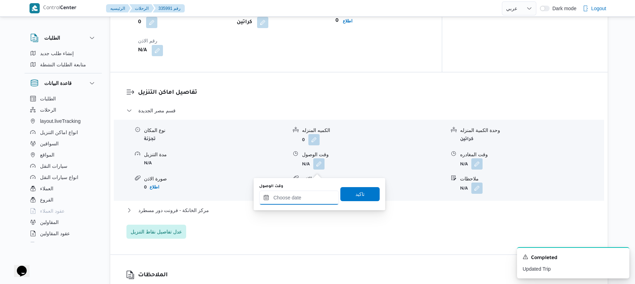
click at [288, 202] on input "وقت الوصول" at bounding box center [299, 198] width 80 height 14
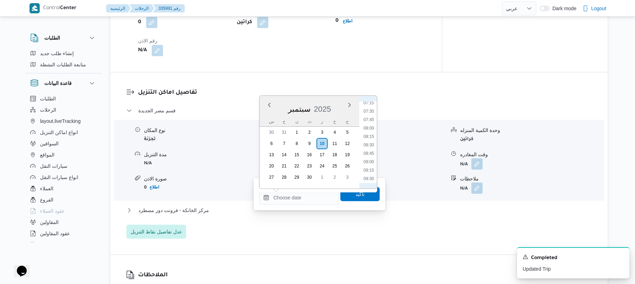
scroll to position [265, 0]
click at [370, 127] on li "08:30" at bounding box center [369, 126] width 16 height 7
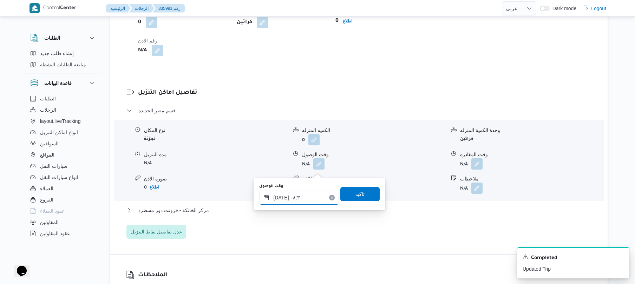
click at [282, 195] on input "[DATE] ٠٨:٣٠" at bounding box center [299, 198] width 80 height 14
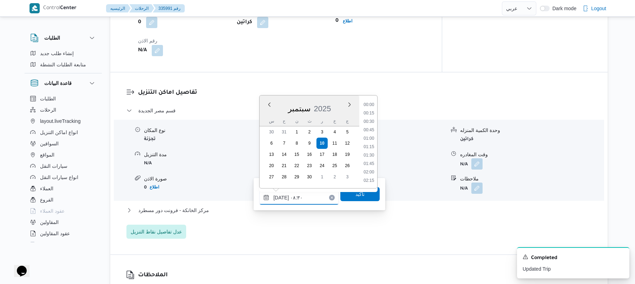
scroll to position [244, 0]
type input "[DATE] ٠٨:١٠"
click at [349, 193] on span "تاكيد" at bounding box center [359, 194] width 39 height 14
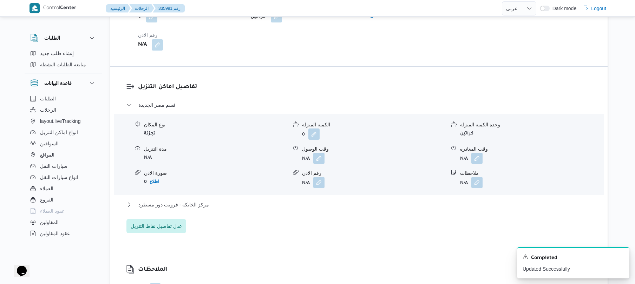
click at [294, 214] on div "مركز الخانكة - فرونت دور مسطرد" at bounding box center [358, 206] width 465 height 13
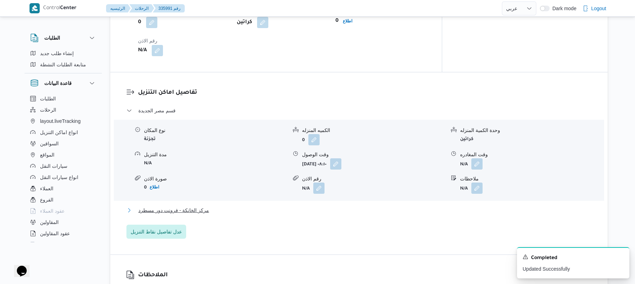
click at [299, 215] on button "مركز الخانكة - فرونت دور مسطرد" at bounding box center [358, 210] width 465 height 8
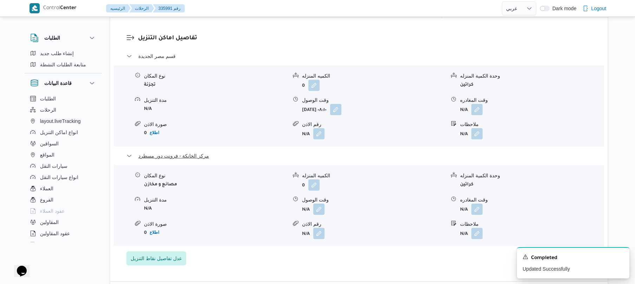
scroll to position [693, 0]
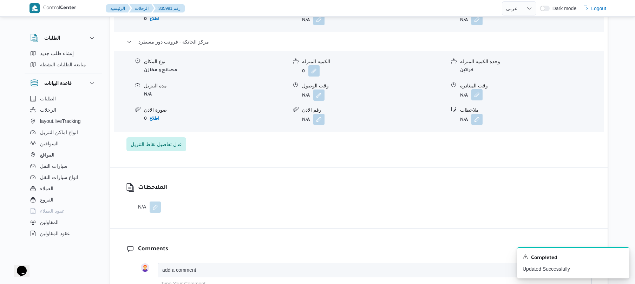
click at [475, 100] on button "button" at bounding box center [476, 94] width 11 height 11
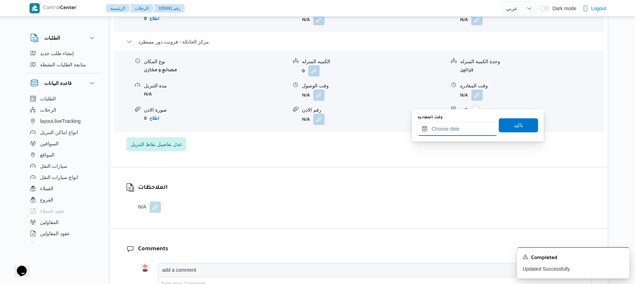
click at [449, 128] on input "وقت المغادره" at bounding box center [457, 129] width 80 height 14
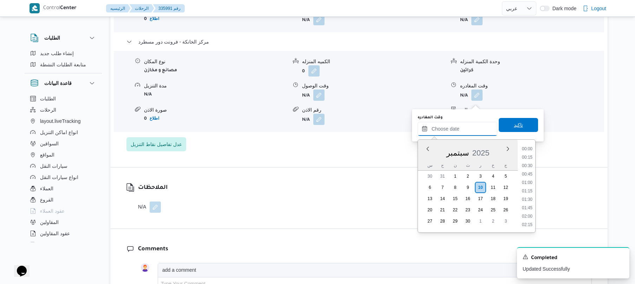
scroll to position [658, 0]
click at [529, 148] on li "19:30" at bounding box center [527, 148] width 16 height 7
type input "[DATE] ١٩:٣٠"
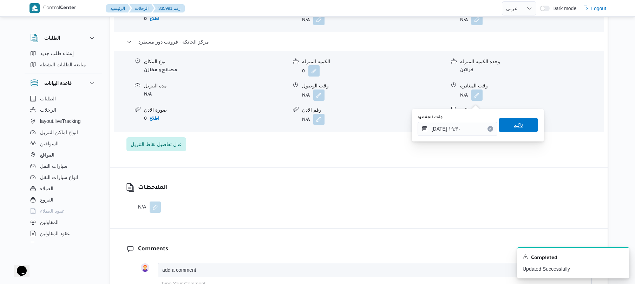
click at [515, 126] on span "تاكيد" at bounding box center [518, 125] width 9 height 8
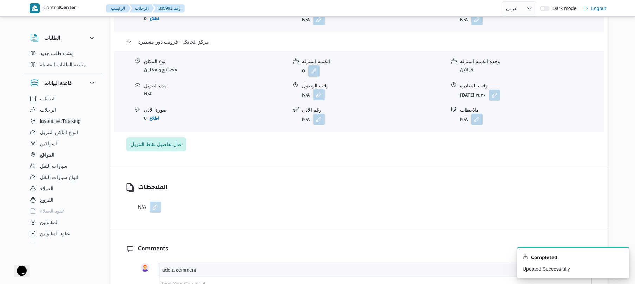
click at [320, 100] on button "button" at bounding box center [318, 94] width 11 height 11
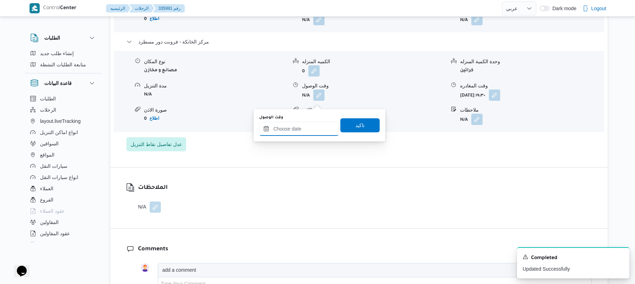
click at [314, 129] on input "وقت الوصول" at bounding box center [299, 129] width 80 height 14
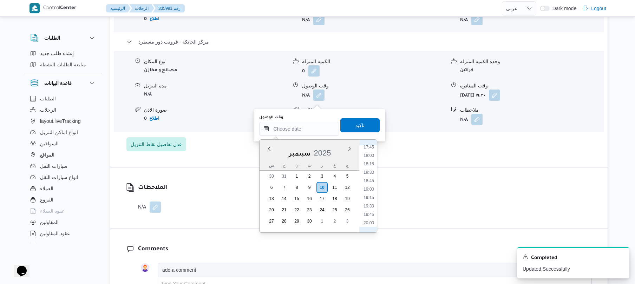
scroll to position [589, 0]
click at [371, 209] on li "19:15" at bounding box center [369, 208] width 16 height 7
type input "١٠/٠٩/٢٠٢٥ ١٩:١٥"
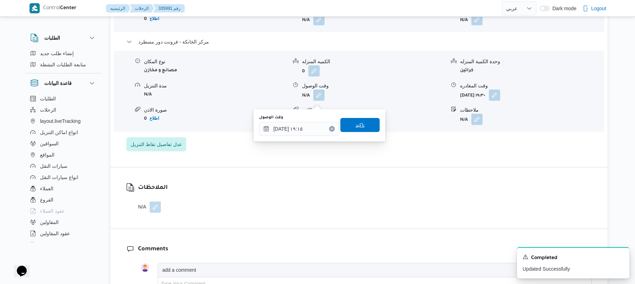
click at [361, 124] on span "تاكيد" at bounding box center [359, 125] width 39 height 14
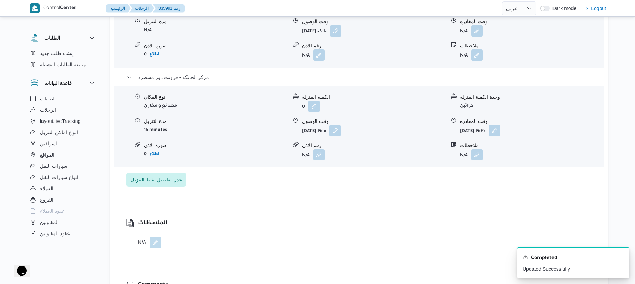
scroll to position [655, 0]
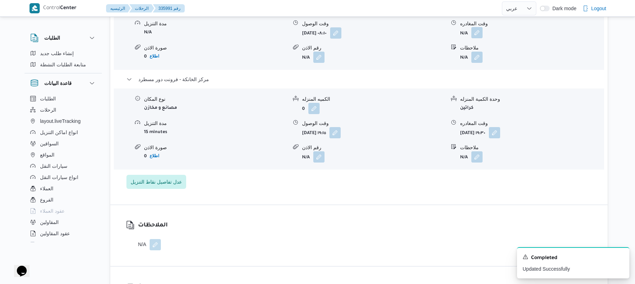
click at [474, 36] on button "button" at bounding box center [476, 32] width 11 height 11
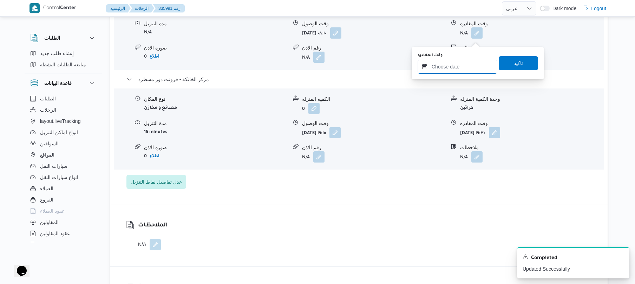
click at [447, 65] on input "وقت المغادره" at bounding box center [457, 67] width 80 height 14
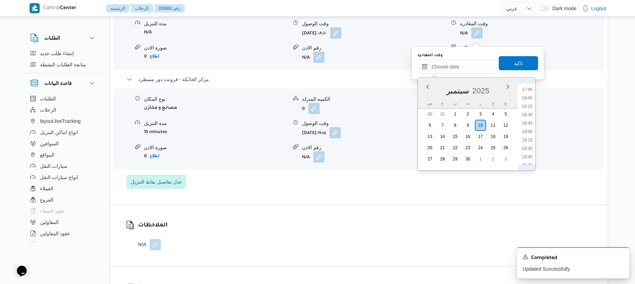
scroll to position [589, 0]
click at [527, 121] on li "18:30" at bounding box center [527, 121] width 16 height 7
type input "١٠/٠٩/٢٠٢٥ ١٨:٣٠"
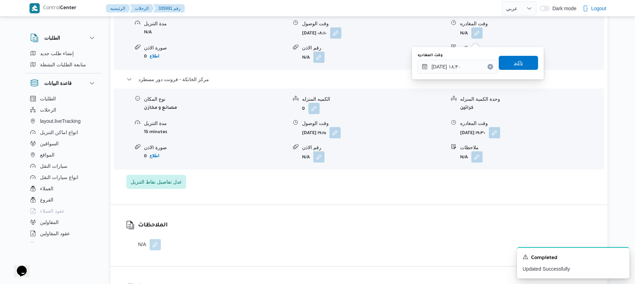
click at [517, 62] on span "تاكيد" at bounding box center [518, 63] width 9 height 8
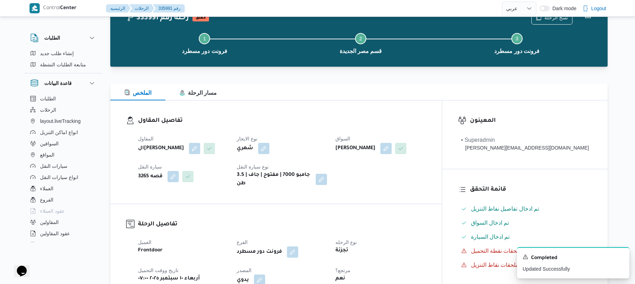
scroll to position [0, 0]
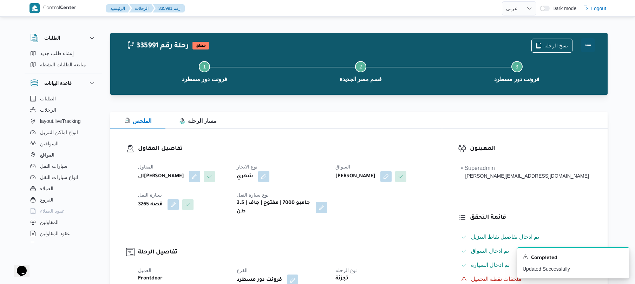
click at [584, 47] on button "Actions" at bounding box center [588, 45] width 14 height 14
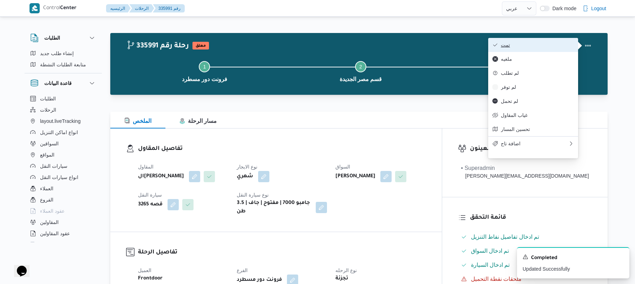
click at [546, 45] on span "تمت" at bounding box center [537, 45] width 73 height 6
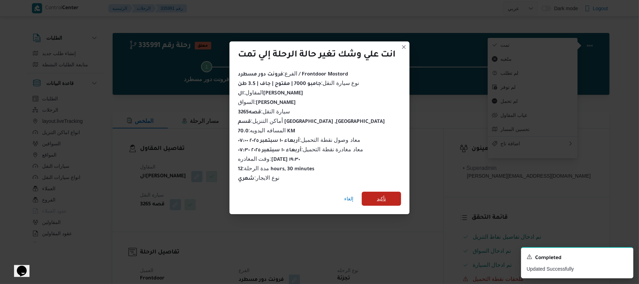
click at [398, 194] on span "تأكيد" at bounding box center [381, 199] width 39 height 14
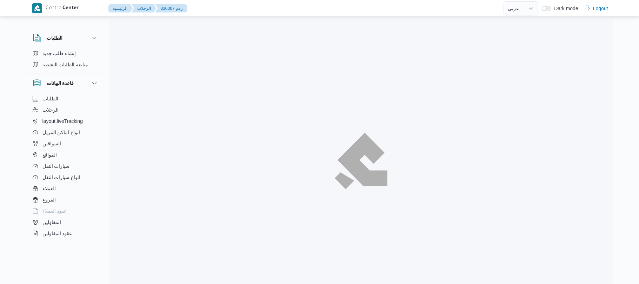
select select "ar"
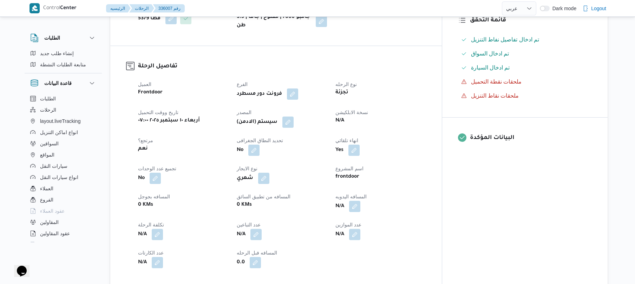
scroll to position [225, 0]
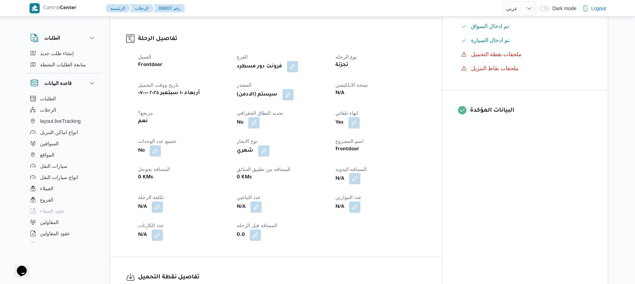
click at [360, 173] on button "button" at bounding box center [354, 178] width 11 height 11
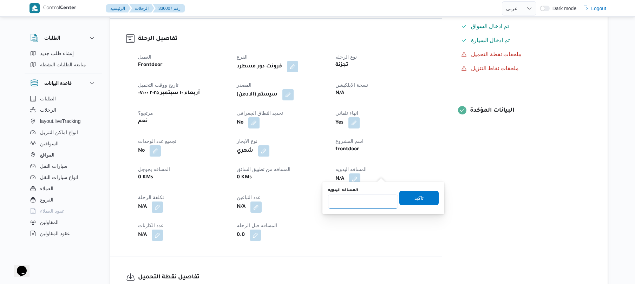
click at [353, 202] on input "المسافه اليدويه" at bounding box center [363, 201] width 70 height 14
type input "120"
click at [414, 197] on span "تاكيد" at bounding box center [418, 198] width 9 height 8
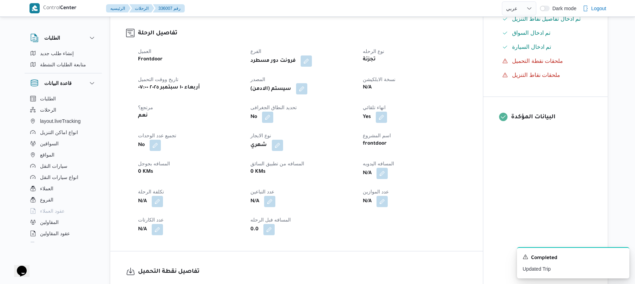
click at [304, 86] on button "button" at bounding box center [301, 88] width 11 height 11
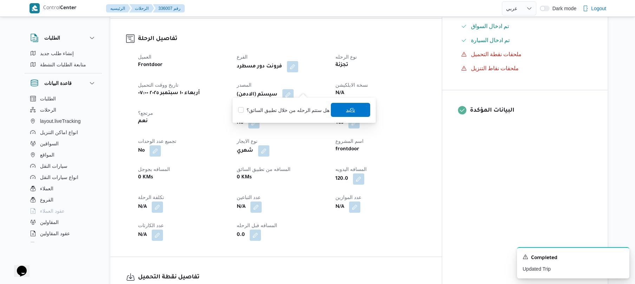
click at [346, 110] on span "تاكيد" at bounding box center [350, 110] width 9 height 8
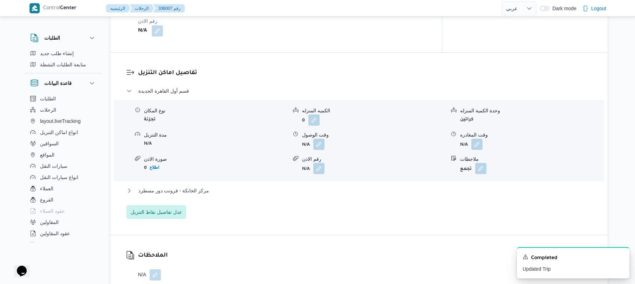
scroll to position [562, 0]
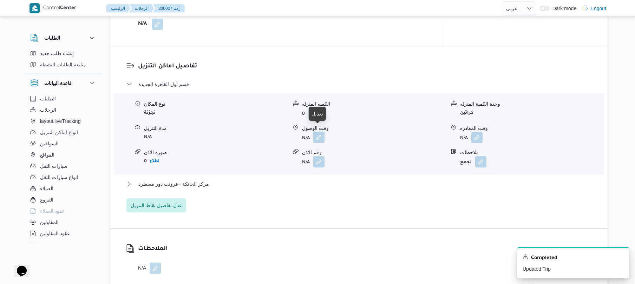
click at [317, 133] on button "button" at bounding box center [318, 137] width 11 height 11
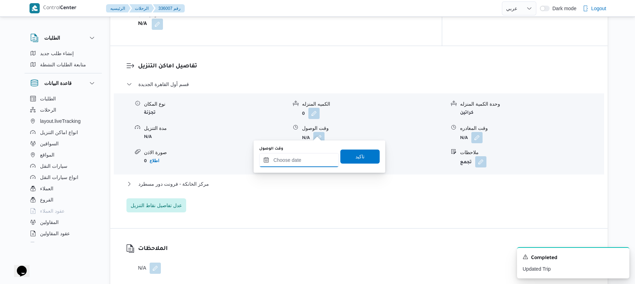
click at [298, 162] on input "وقت الوصول" at bounding box center [299, 160] width 80 height 14
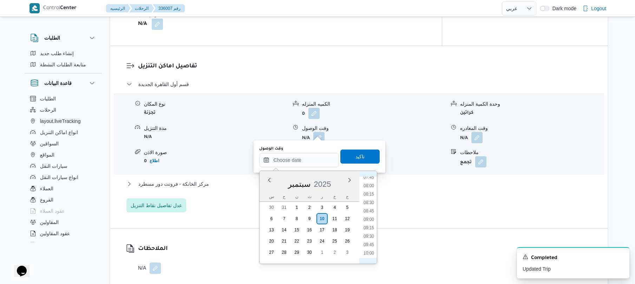
scroll to position [245, 0]
click at [371, 214] on li "08:15" at bounding box center [369, 213] width 16 height 7
type input "١٠/٠٩/٢٠٢٥ ٠٨:١٥"
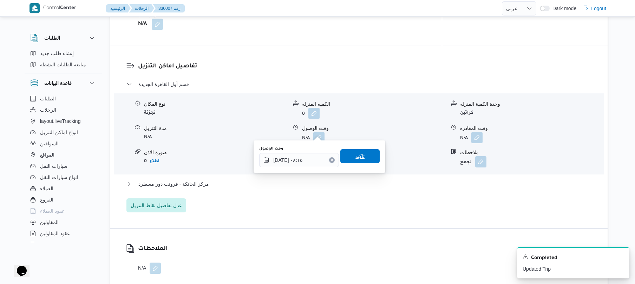
click at [361, 158] on span "تاكيد" at bounding box center [359, 156] width 39 height 14
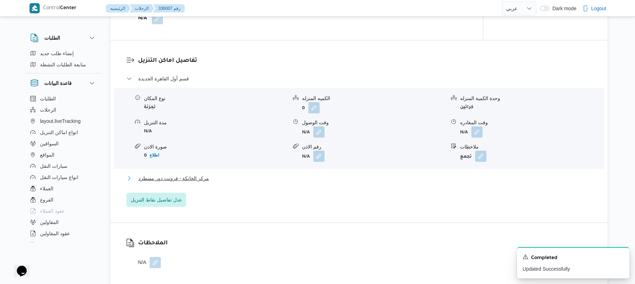
click at [336, 178] on button "مركز الخانكة - فرونت دور مسطرد" at bounding box center [358, 178] width 465 height 8
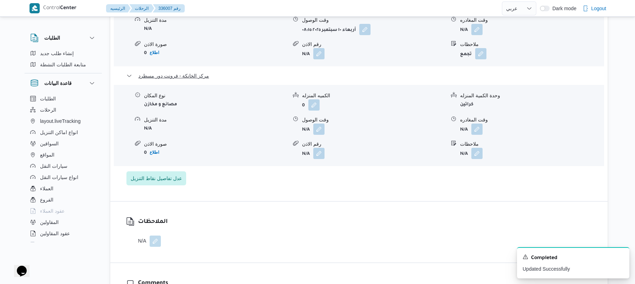
scroll to position [674, 0]
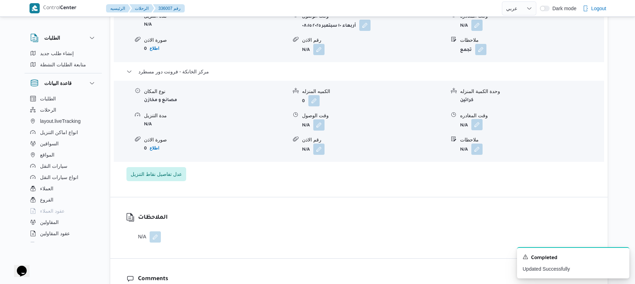
click at [474, 124] on button "button" at bounding box center [476, 124] width 11 height 11
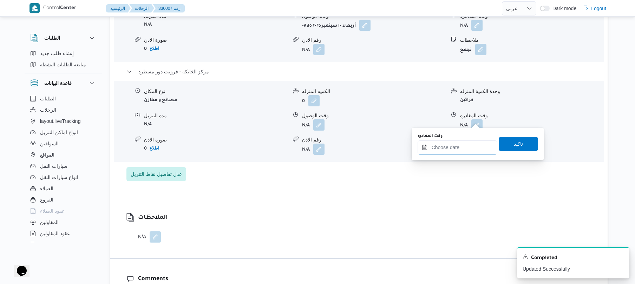
click at [450, 145] on input "وقت المغادره" at bounding box center [457, 147] width 80 height 14
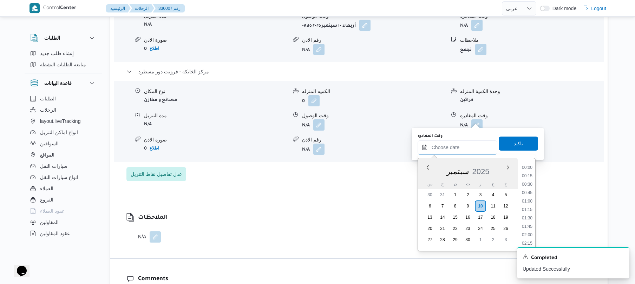
scroll to position [658, 0]
click at [527, 176] on li "19:45" at bounding box center [527, 175] width 16 height 7
type input "[DATE] ١٩:٤٥"
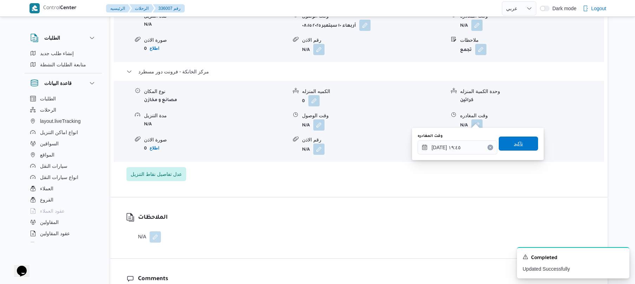
click at [522, 146] on span "تاكيد" at bounding box center [518, 144] width 39 height 14
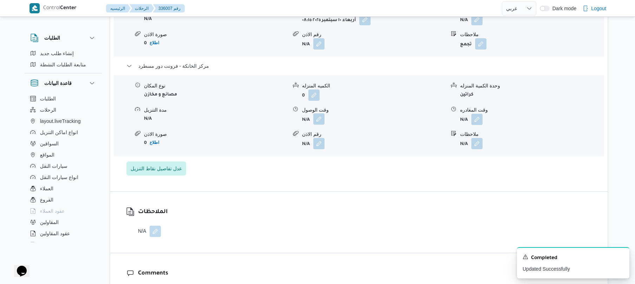
click at [319, 120] on button "button" at bounding box center [318, 118] width 11 height 11
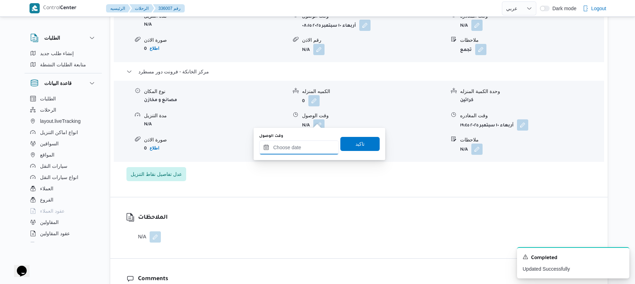
click at [315, 147] on input "وقت الوصول" at bounding box center [299, 147] width 80 height 14
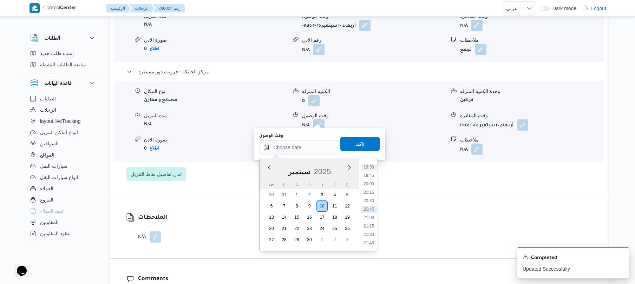
click at [370, 167] on li "19:30" at bounding box center [369, 167] width 16 height 7
type input "١٠/٠٩/٢٠٢٥ ١٩:٣٠"
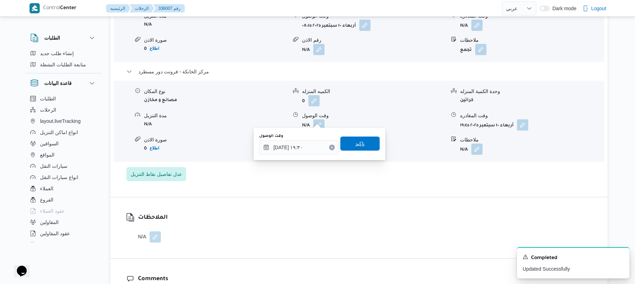
click at [364, 149] on span "تاكيد" at bounding box center [359, 144] width 39 height 14
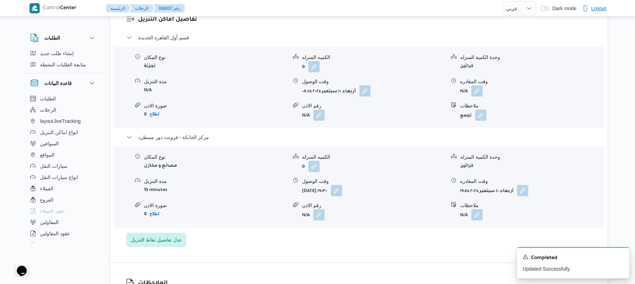
scroll to position [599, 0]
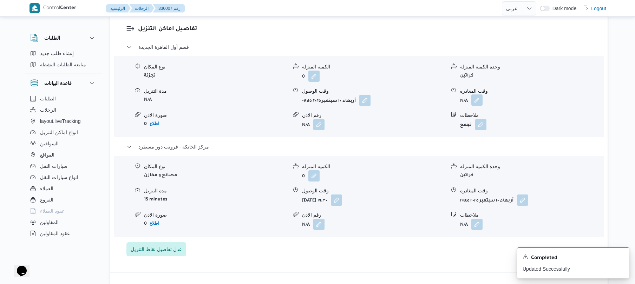
click at [478, 95] on button "button" at bounding box center [476, 99] width 11 height 11
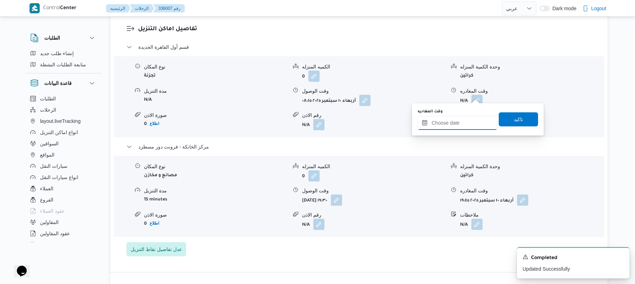
click at [466, 121] on input "وقت المغادره" at bounding box center [457, 123] width 80 height 14
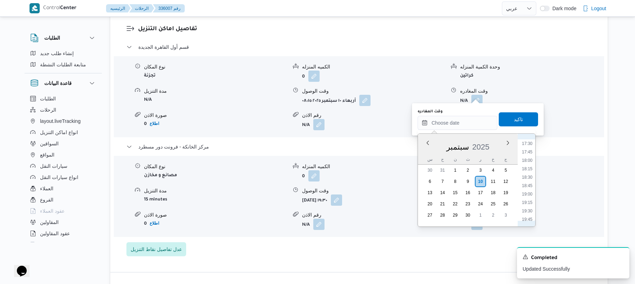
scroll to position [589, 0]
click at [529, 184] on li "18:45" at bounding box center [527, 186] width 16 height 7
type input "[DATE] ١٨:٤٥"
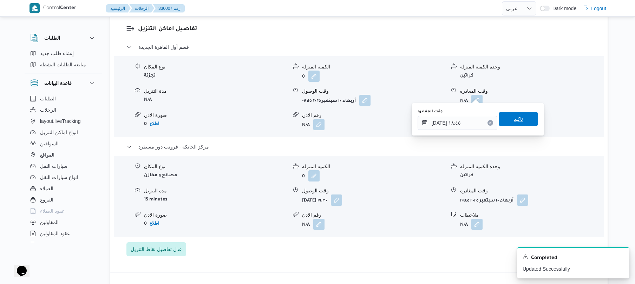
click at [514, 118] on span "تاكيد" at bounding box center [518, 119] width 9 height 8
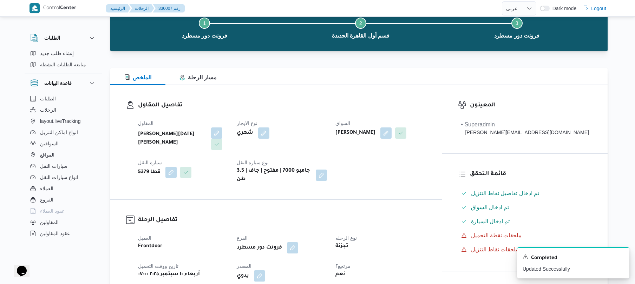
scroll to position [0, 0]
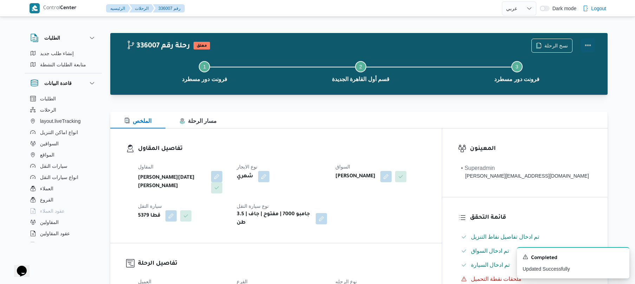
click at [586, 46] on button "Actions" at bounding box center [588, 45] width 14 height 14
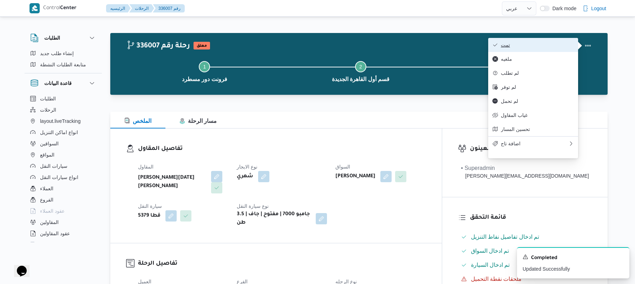
click at [543, 50] on button "تمت" at bounding box center [533, 45] width 90 height 14
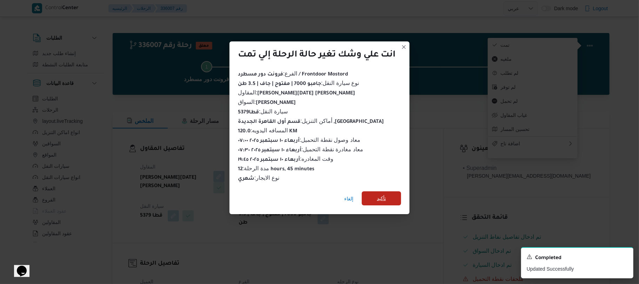
click at [392, 195] on span "تأكيد" at bounding box center [381, 198] width 39 height 14
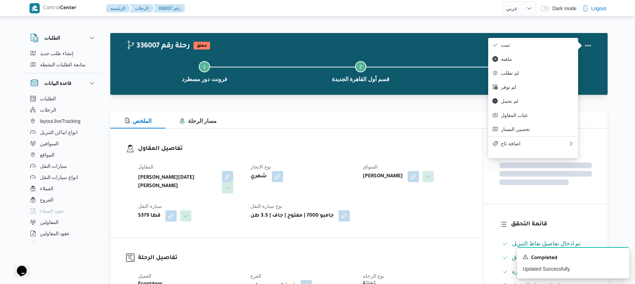
click at [392, 207] on div "المقاول ابراهيم رمضان ابراهيم عثمان ابوباشا نوع الايجار شهري السواق عماد علي عب…" at bounding box center [302, 191] width 337 height 67
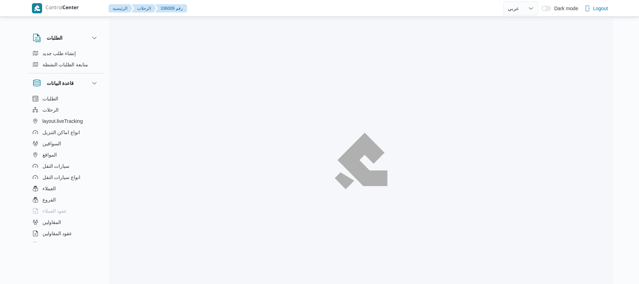
select select "ar"
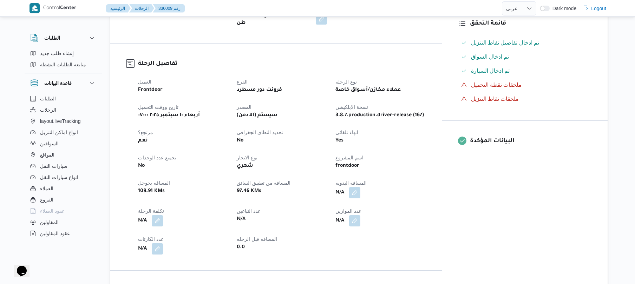
scroll to position [206, 0]
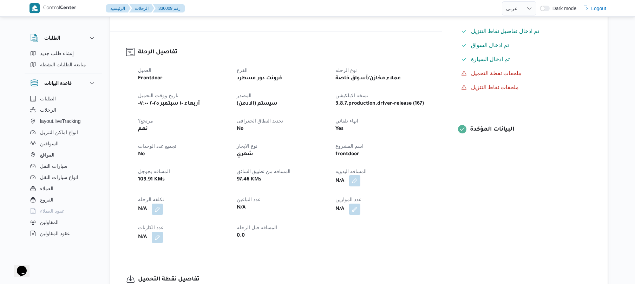
click at [360, 175] on button "button" at bounding box center [354, 180] width 11 height 11
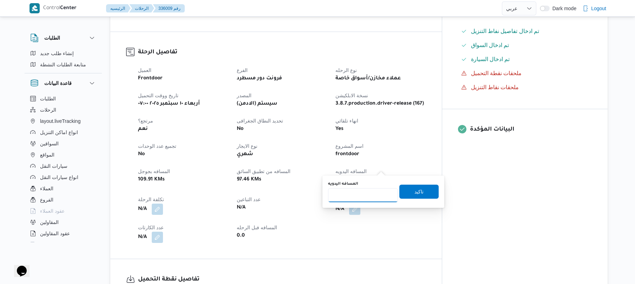
click at [355, 196] on input "المسافه اليدويه" at bounding box center [363, 195] width 70 height 14
type input "140"
click at [414, 192] on span "تاكيد" at bounding box center [418, 191] width 9 height 8
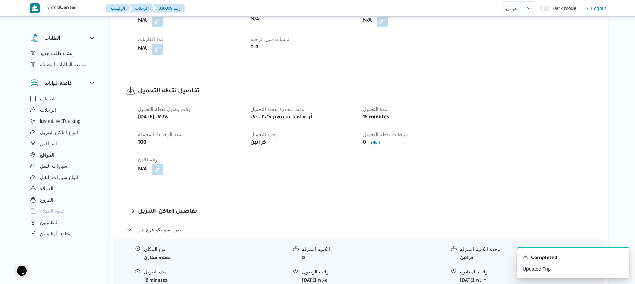
scroll to position [393, 0]
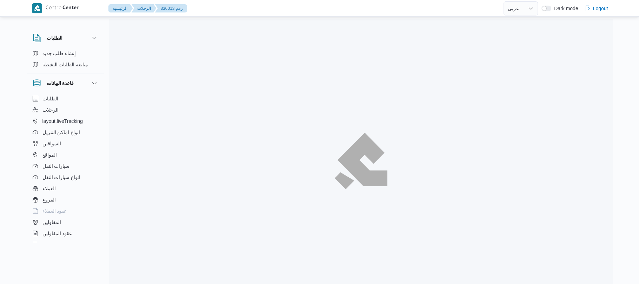
select select "ar"
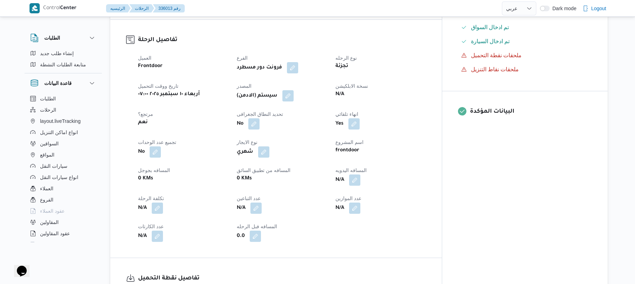
scroll to position [225, 0]
click at [360, 173] on button "button" at bounding box center [354, 178] width 11 height 11
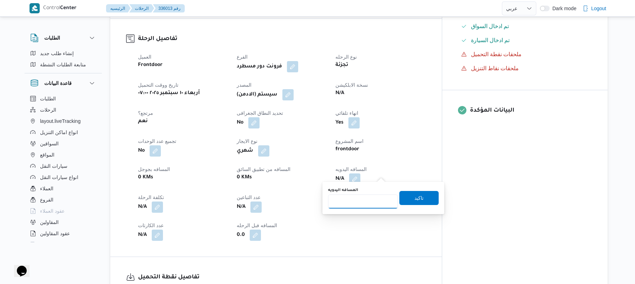
click at [362, 204] on input "المسافه اليدويه" at bounding box center [363, 201] width 70 height 14
type input "120"
click at [407, 201] on span "تاكيد" at bounding box center [418, 198] width 39 height 14
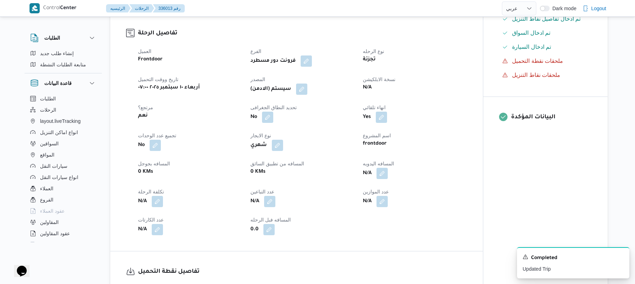
click at [308, 95] on div "العميل Frontdoor الفرع فرونت دور مسطرد نوع الرحله تجزئة تاريخ ووقت التحميل أربع…" at bounding box center [302, 141] width 337 height 197
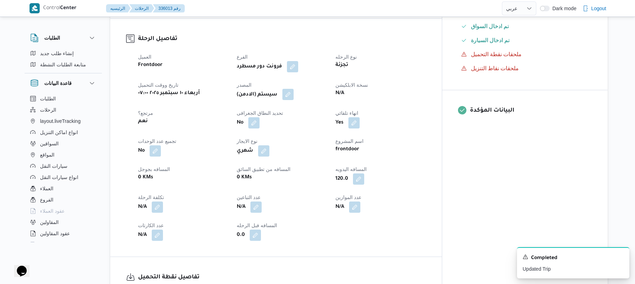
click at [293, 89] on button "button" at bounding box center [287, 94] width 11 height 11
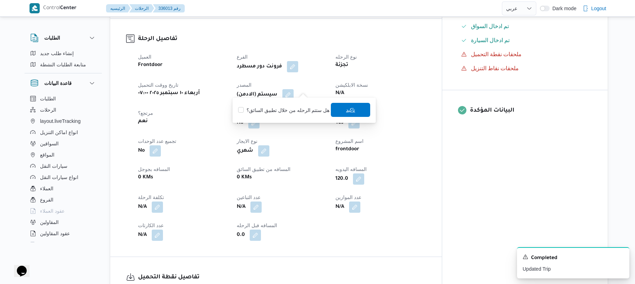
click at [341, 108] on span "تاكيد" at bounding box center [350, 110] width 39 height 14
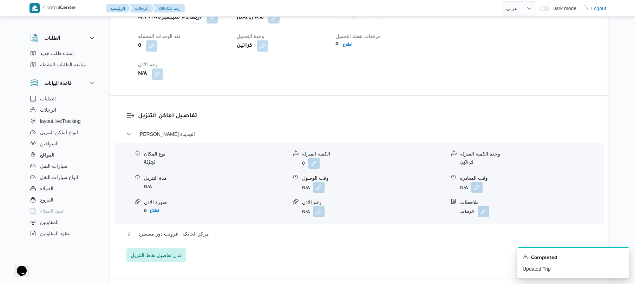
scroll to position [524, 0]
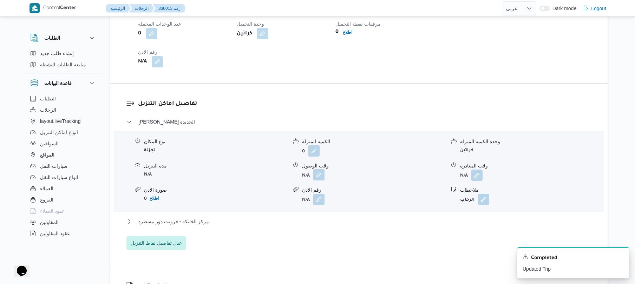
click at [317, 170] on button "button" at bounding box center [318, 174] width 11 height 11
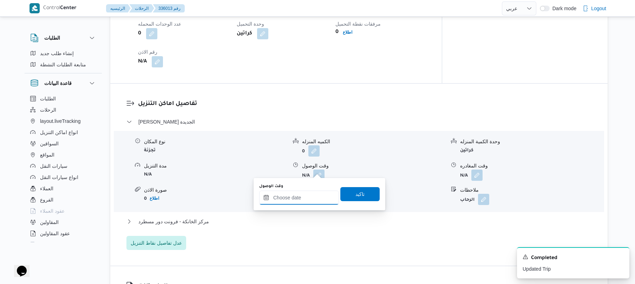
click at [279, 201] on input "وقت الوصول" at bounding box center [299, 198] width 80 height 14
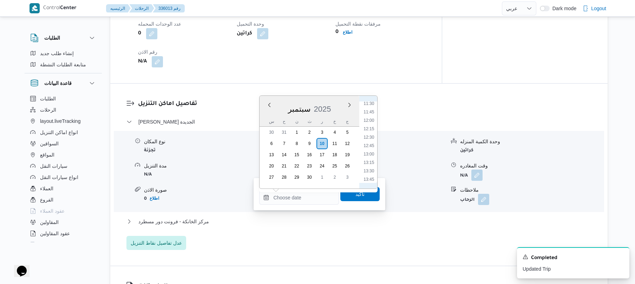
scroll to position [319, 0]
click at [369, 155] on li "11:00" at bounding box center [369, 156] width 16 height 7
type input "١٠/٠٩/٢٠٢٥ ١١:٠٠"
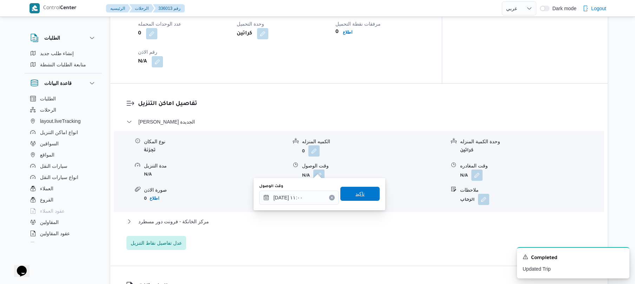
click at [355, 191] on span "تاكيد" at bounding box center [359, 194] width 9 height 8
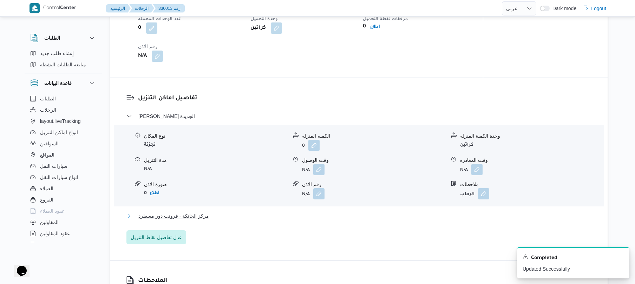
click at [324, 218] on button "مركز الخانكة - فرونت دور مسطرد" at bounding box center [358, 216] width 465 height 8
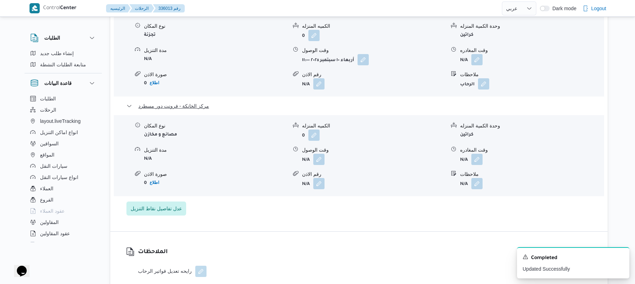
scroll to position [674, 0]
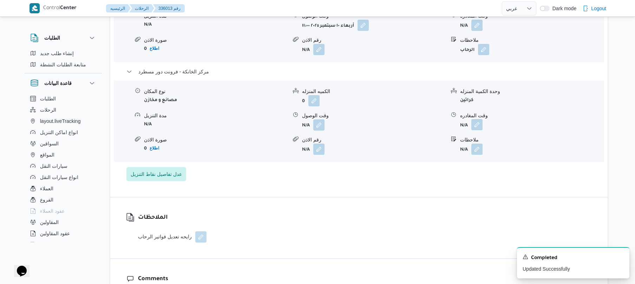
click at [477, 120] on button "button" at bounding box center [476, 124] width 11 height 11
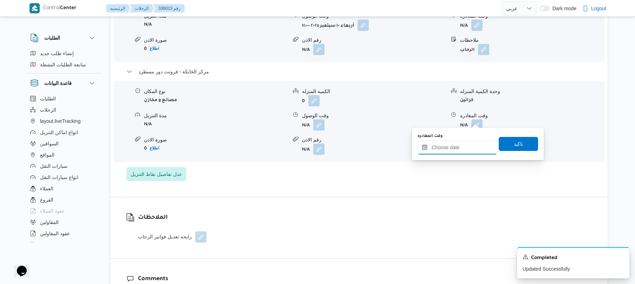
click at [450, 146] on input "وقت المغادره" at bounding box center [457, 147] width 80 height 14
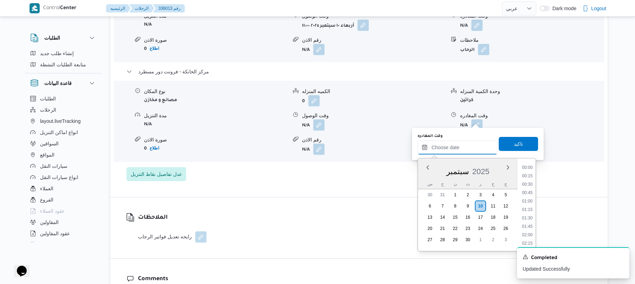
scroll to position [666, 0]
click at [530, 175] on li "20:00" at bounding box center [527, 175] width 16 height 7
type input "[DATE] ٢٠:٠٠"
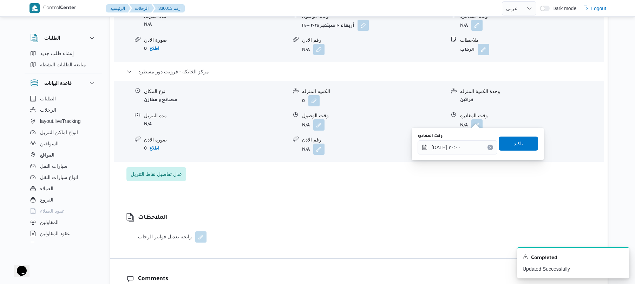
click at [523, 144] on span "تاكيد" at bounding box center [518, 144] width 39 height 14
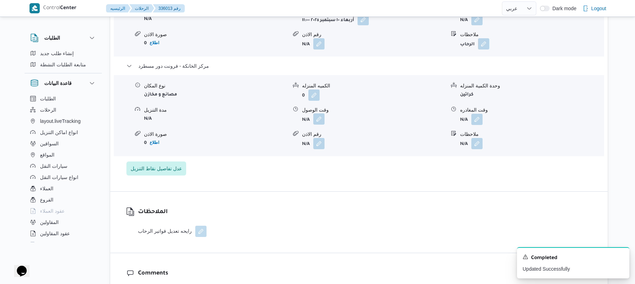
click at [319, 120] on button "button" at bounding box center [318, 118] width 11 height 11
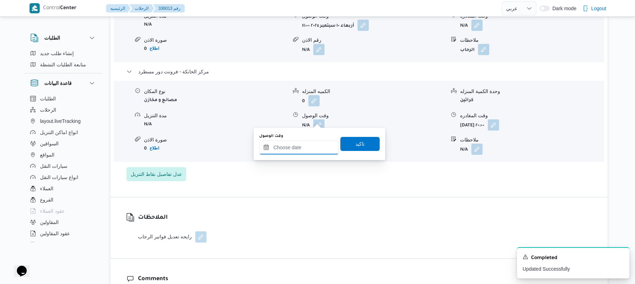
click at [312, 153] on input "وقت الوصول" at bounding box center [299, 147] width 80 height 14
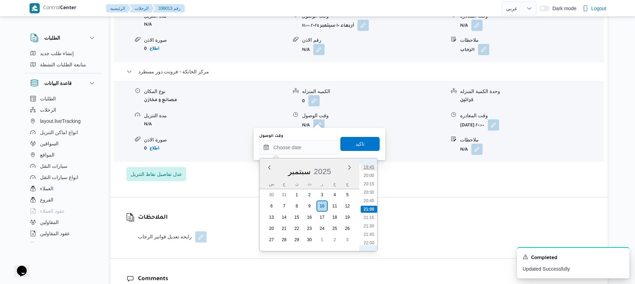
click at [371, 167] on li "19:45" at bounding box center [369, 167] width 16 height 7
type input "١٠/٠٩/٢٠٢٥ ١٩:٤٥"
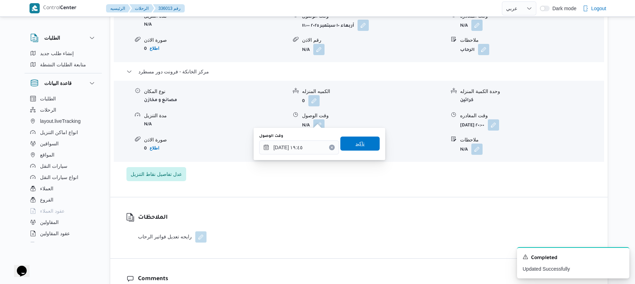
click at [357, 145] on span "تاكيد" at bounding box center [359, 143] width 9 height 8
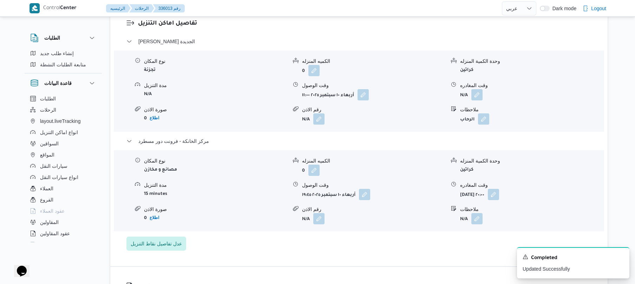
scroll to position [599, 0]
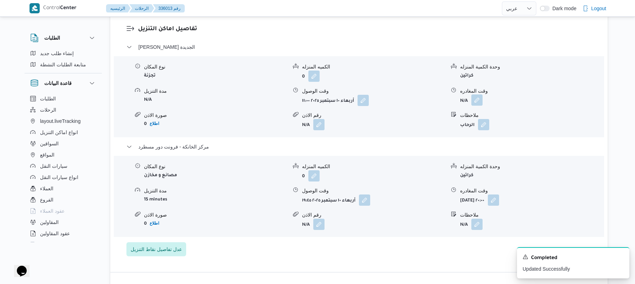
click at [475, 94] on button "button" at bounding box center [476, 99] width 11 height 11
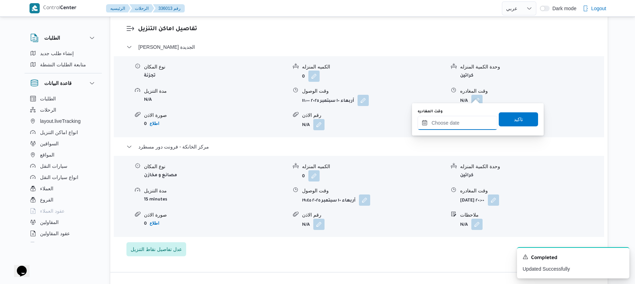
click at [452, 121] on input "وقت المغادره" at bounding box center [457, 123] width 80 height 14
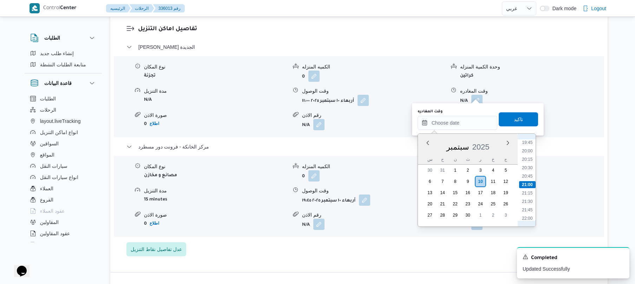
scroll to position [597, 0]
click at [530, 186] on li "19:00" at bounding box center [527, 186] width 16 height 7
type input "[DATE] ١٩:٠٠"
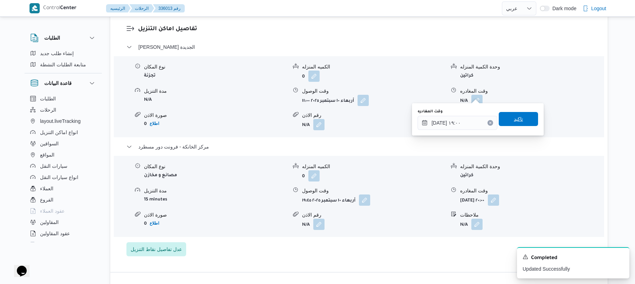
click at [517, 121] on span "تاكيد" at bounding box center [518, 119] width 9 height 8
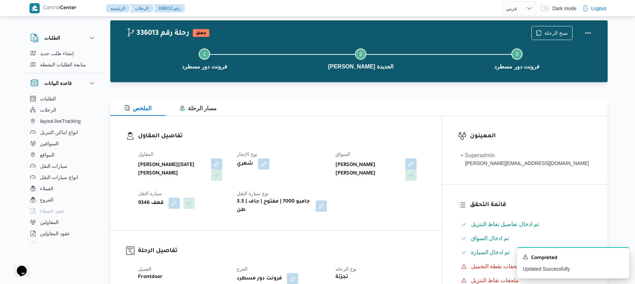
scroll to position [0, 0]
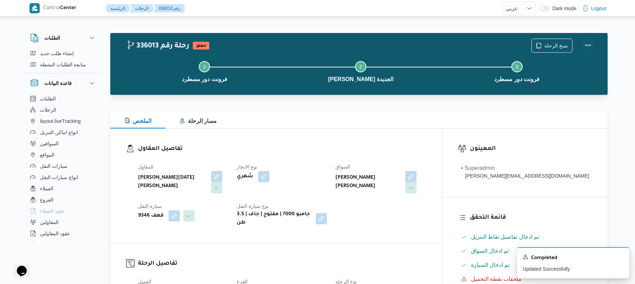
click at [587, 44] on button "Actions" at bounding box center [588, 45] width 14 height 14
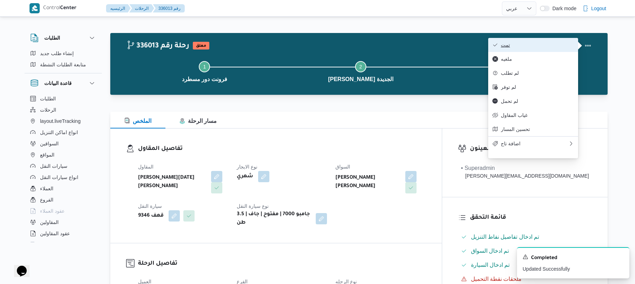
click at [549, 47] on span "تمت" at bounding box center [537, 45] width 73 height 6
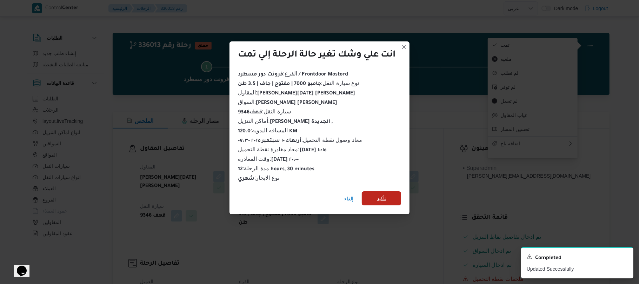
click at [385, 194] on span "تأكيد" at bounding box center [381, 198] width 9 height 8
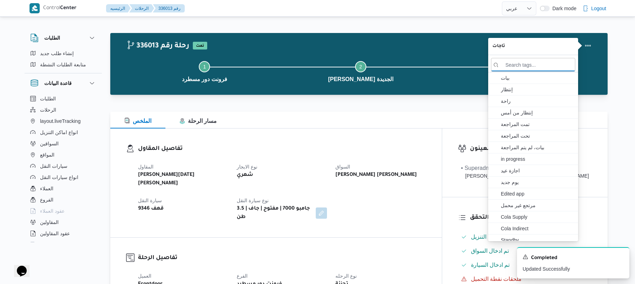
click at [386, 197] on div "المقاول ابراهيم رمضان ابراهيم عثمان ابوباشا نوع الايجار شهري السواق محمود شرف ع…" at bounding box center [282, 191] width 296 height 67
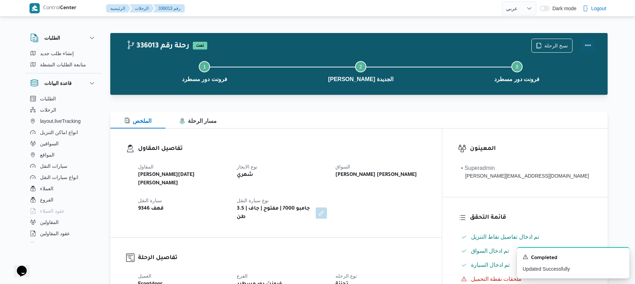
click at [587, 42] on button "Actions" at bounding box center [588, 45] width 14 height 14
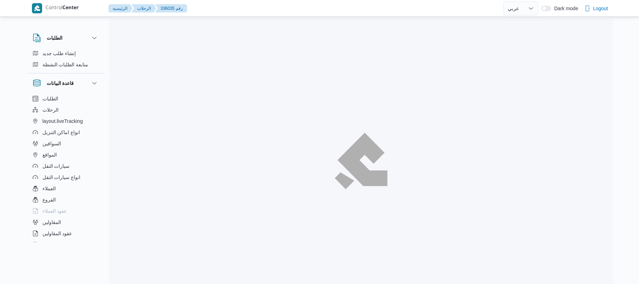
select select "ar"
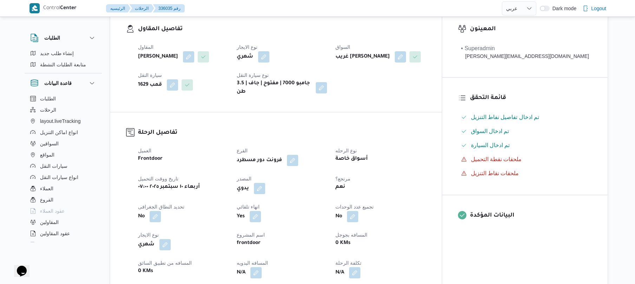
scroll to position [206, 0]
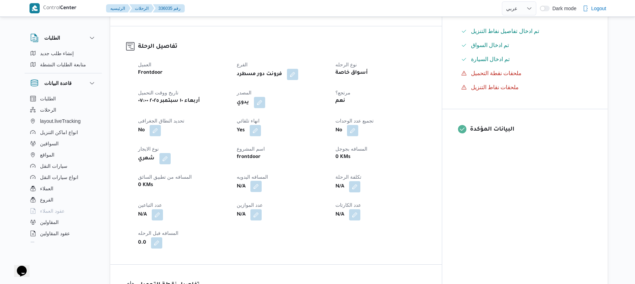
click at [262, 192] on button "button" at bounding box center [255, 186] width 11 height 11
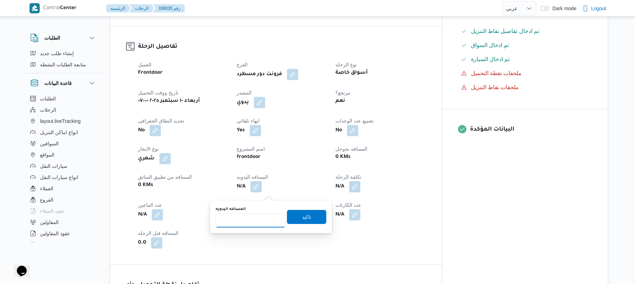
click at [254, 220] on input "المسافه اليدويه" at bounding box center [251, 220] width 70 height 14
type input "130"
click at [312, 223] on span "تاكيد" at bounding box center [306, 217] width 39 height 14
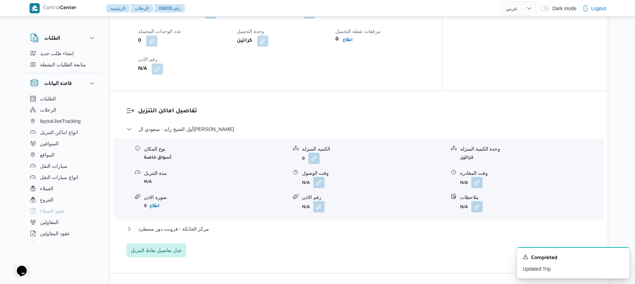
scroll to position [524, 0]
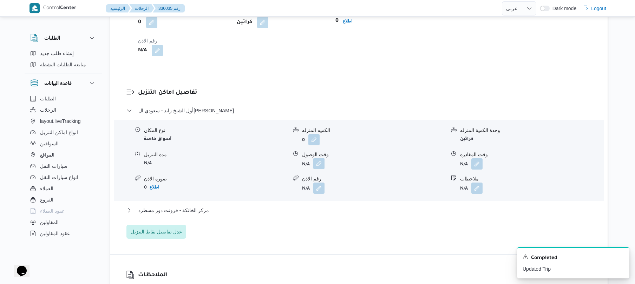
click at [316, 167] on button "button" at bounding box center [318, 163] width 11 height 11
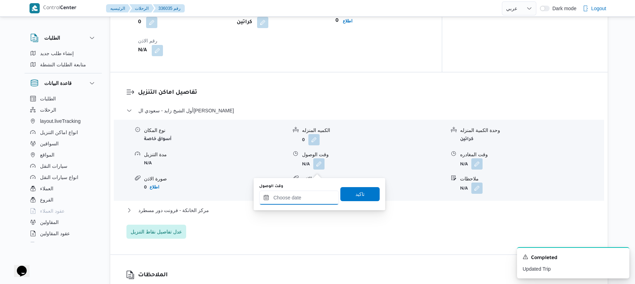
click at [295, 204] on input "وقت الوصول" at bounding box center [299, 198] width 80 height 14
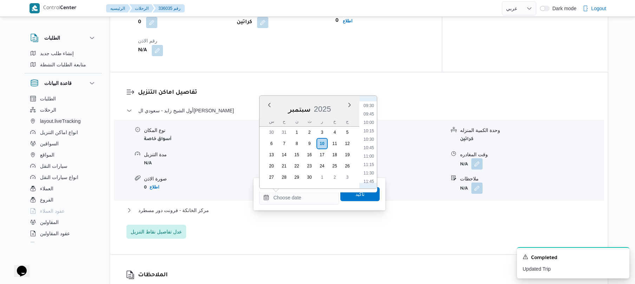
scroll to position [250, 0]
click at [371, 152] on li "08:45" at bounding box center [369, 149] width 16 height 7
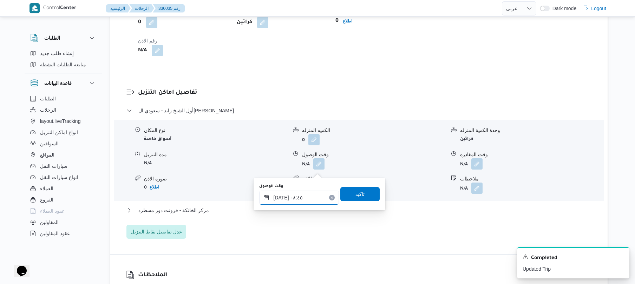
click at [317, 196] on input "[DATE] ٠٨:٤٥" at bounding box center [299, 198] width 80 height 14
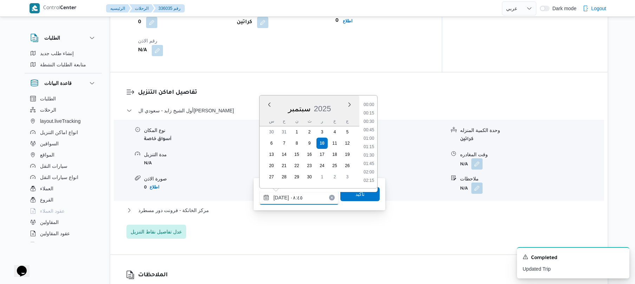
scroll to position [253, 0]
click at [368, 155] on li "09:00" at bounding box center [369, 155] width 16 height 7
type input "[DATE] ٠٩:٠٠"
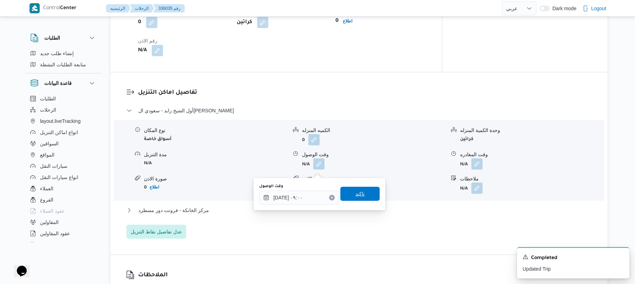
click at [356, 193] on span "تاكيد" at bounding box center [359, 194] width 9 height 8
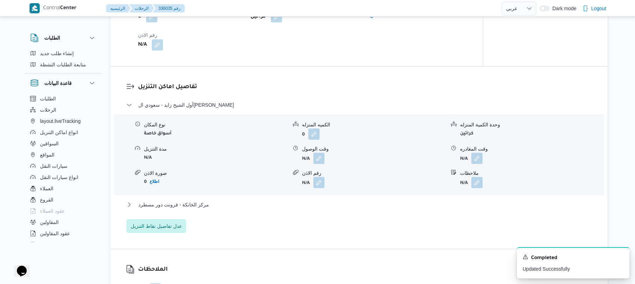
click at [323, 214] on div "مركز الخانكة - فرونت دور مسطرد" at bounding box center [358, 206] width 465 height 13
click at [328, 209] on button "مركز الخانكة - فرونت دور مسطرد" at bounding box center [358, 204] width 465 height 8
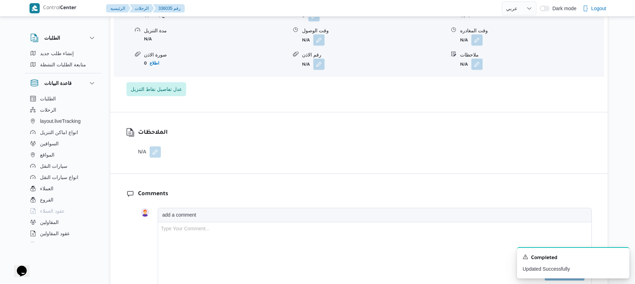
scroll to position [749, 0]
click at [476, 44] on button "button" at bounding box center [476, 38] width 11 height 11
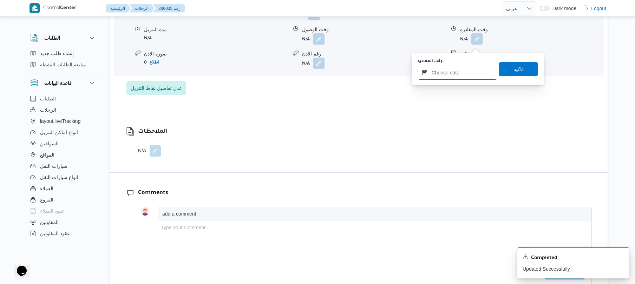
click at [450, 71] on input "وقت المغادره" at bounding box center [457, 73] width 80 height 14
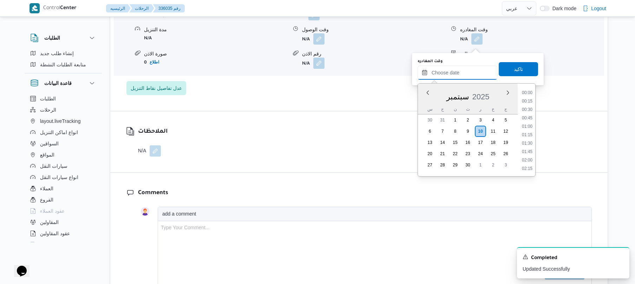
scroll to position [666, 0]
click at [527, 102] on li "20:00" at bounding box center [527, 100] width 16 height 7
type input "[DATE] ٢٠:٠٠"
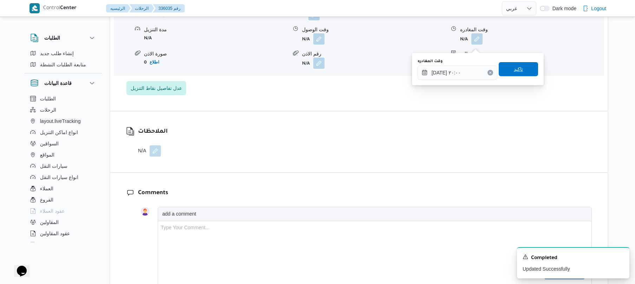
click at [517, 64] on span "تاكيد" at bounding box center [518, 69] width 39 height 14
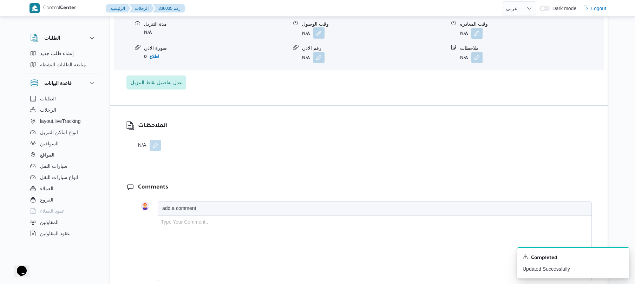
click at [318, 39] on button "button" at bounding box center [318, 32] width 11 height 11
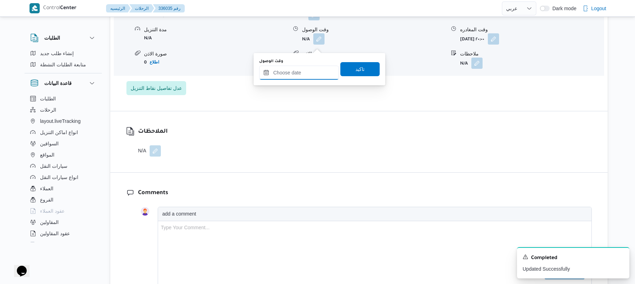
click at [310, 74] on input "وقت الوصول" at bounding box center [299, 73] width 80 height 14
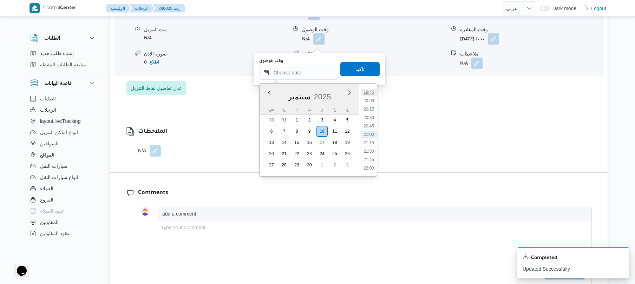
click at [372, 92] on li "19:45" at bounding box center [369, 92] width 16 height 7
type input "[DATE] ١٩:٤٥"
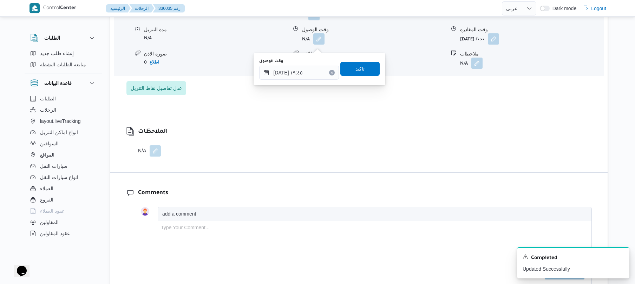
click at [365, 68] on span "تاكيد" at bounding box center [359, 69] width 39 height 14
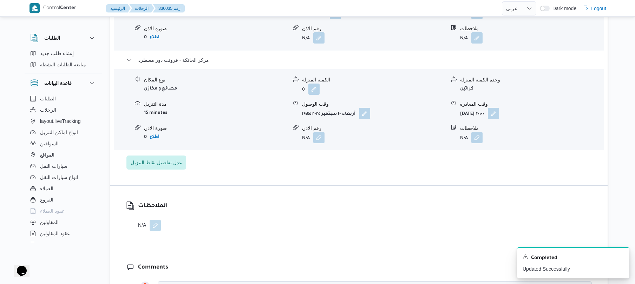
scroll to position [655, 0]
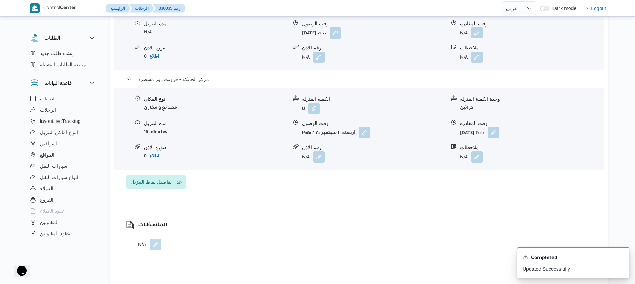
click at [477, 37] on button "button" at bounding box center [476, 32] width 11 height 11
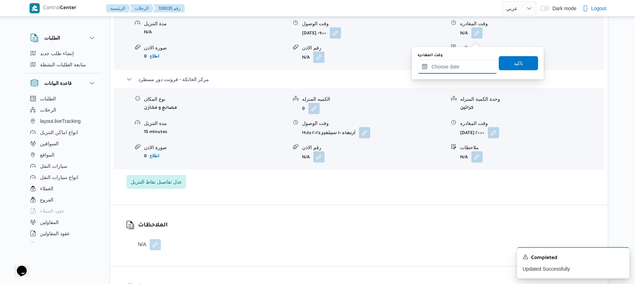
click at [446, 66] on input "وقت المغادره" at bounding box center [457, 67] width 80 height 14
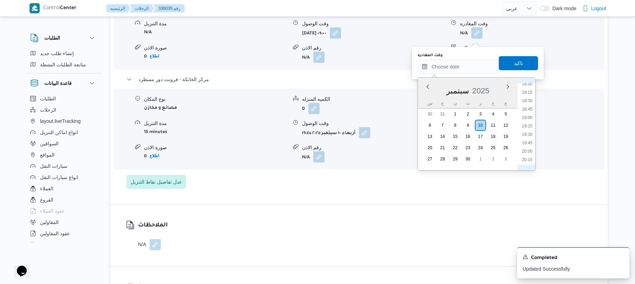
scroll to position [597, 0]
click at [529, 122] on li "18:45" at bounding box center [527, 121] width 16 height 7
type input "[DATE] ١٨:٤٥"
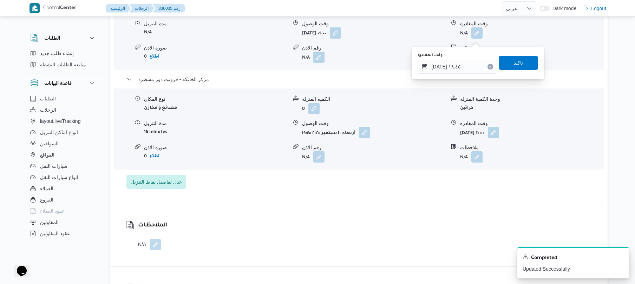
click at [523, 59] on span "تاكيد" at bounding box center [518, 63] width 39 height 14
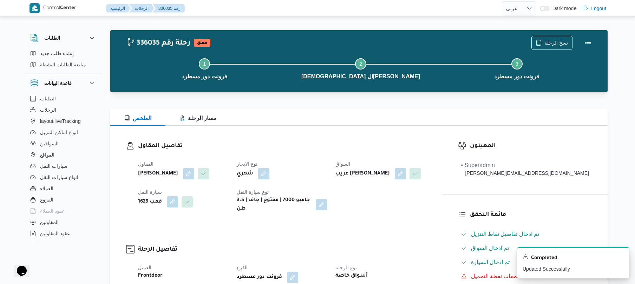
scroll to position [0, 0]
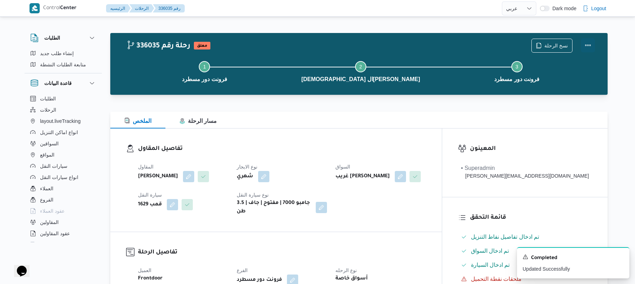
click at [586, 44] on button "Actions" at bounding box center [588, 45] width 14 height 14
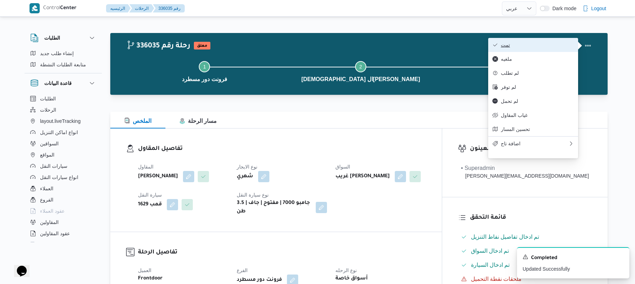
click at [550, 45] on span "تمت" at bounding box center [537, 45] width 73 height 6
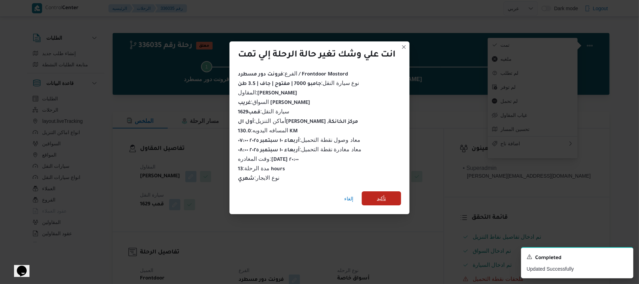
click at [390, 191] on span "تأكيد" at bounding box center [381, 198] width 39 height 14
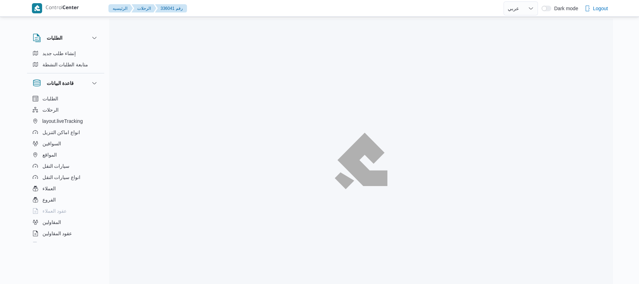
select select "ar"
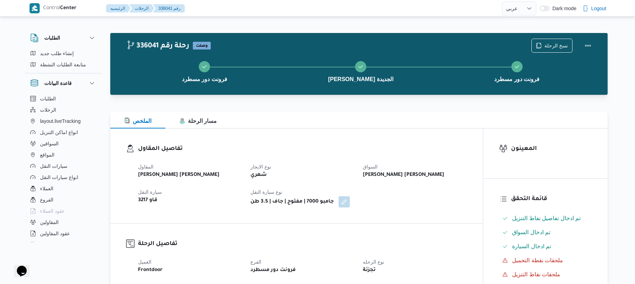
click at [423, 219] on div "تفاصيل المقاول المقاول عبدالمنعم مجدي السيد عواد نوع الايجار شهري السواق عماد ش…" at bounding box center [296, 175] width 372 height 95
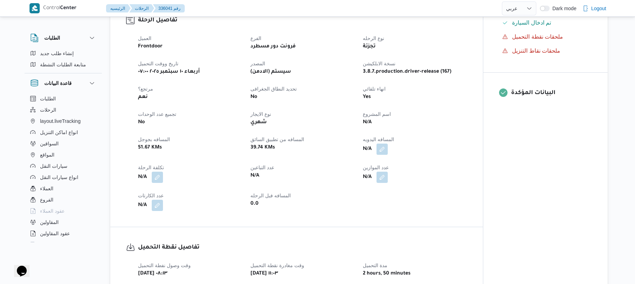
scroll to position [225, 0]
click at [385, 147] on button "button" at bounding box center [381, 147] width 11 height 11
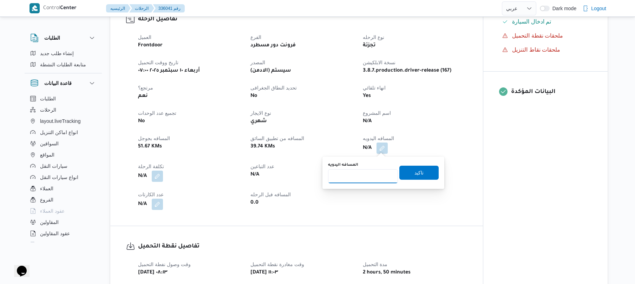
click at [368, 173] on input "المسافه اليدويه" at bounding box center [363, 176] width 70 height 14
type input "120"
click at [407, 173] on span "تاكيد" at bounding box center [418, 172] width 39 height 14
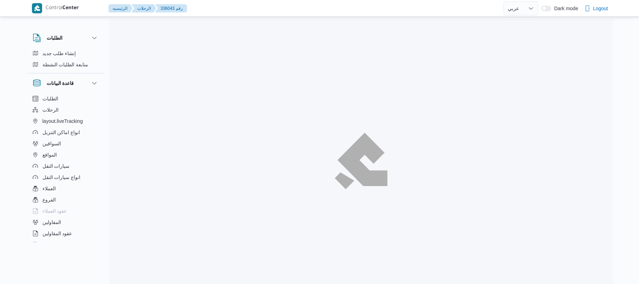
select select "ar"
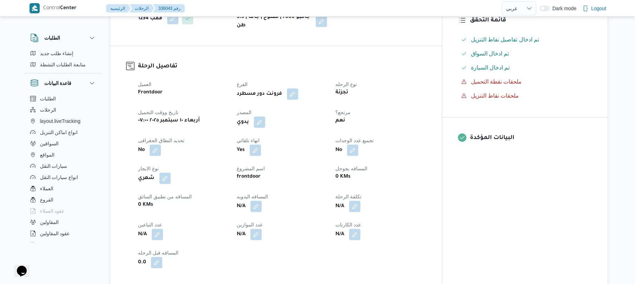
scroll to position [225, 0]
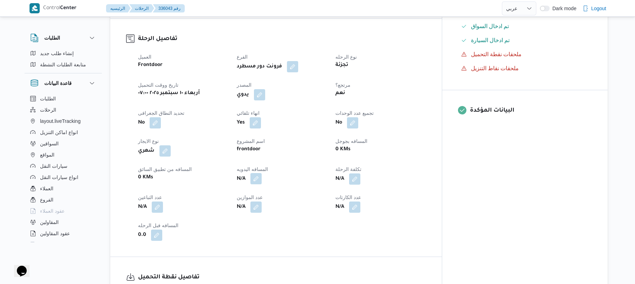
click at [262, 176] on button "button" at bounding box center [255, 178] width 11 height 11
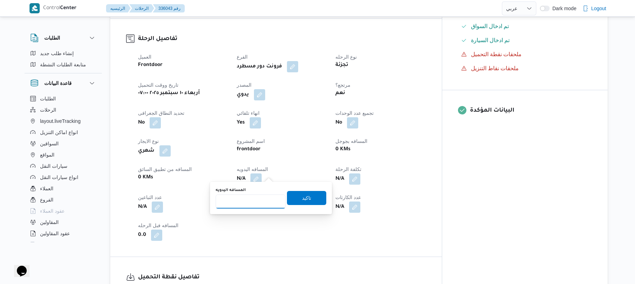
click at [260, 204] on input "المسافه اليدويه" at bounding box center [251, 201] width 70 height 14
type input "120"
click at [295, 196] on span "تاكيد" at bounding box center [306, 198] width 39 height 14
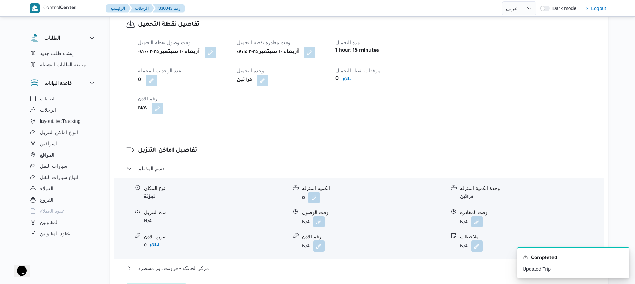
scroll to position [506, 0]
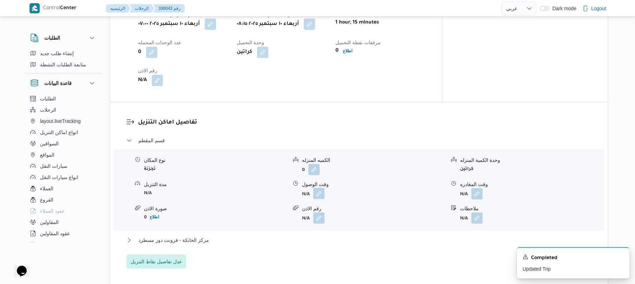
click at [316, 189] on button "button" at bounding box center [318, 193] width 11 height 11
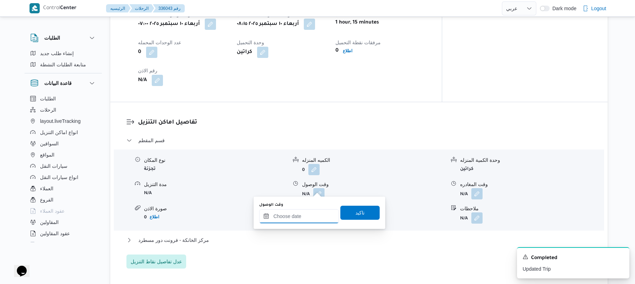
click at [293, 218] on input "وقت الوصول" at bounding box center [299, 216] width 80 height 14
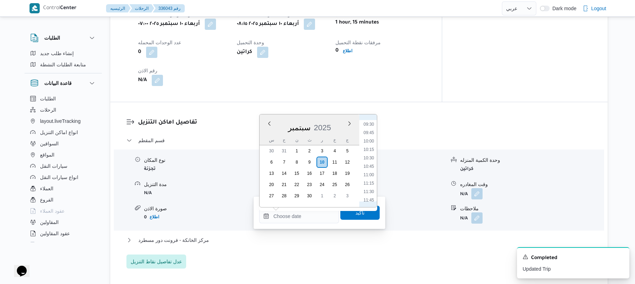
scroll to position [250, 0]
click at [367, 184] on li "09:15" at bounding box center [369, 185] width 16 height 7
type input "[DATE] ٠٩:١٥"
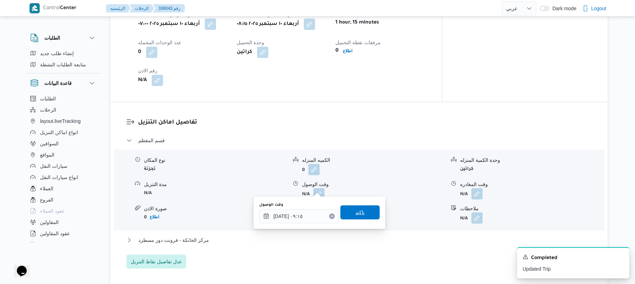
click at [355, 213] on span "تاكيد" at bounding box center [359, 212] width 9 height 8
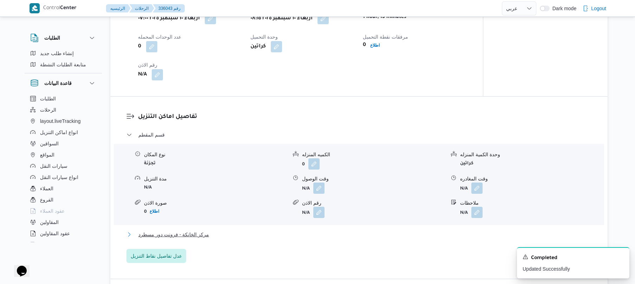
click at [330, 232] on button "مركز الخانكة - فرونت دور مسطرد" at bounding box center [358, 234] width 465 height 8
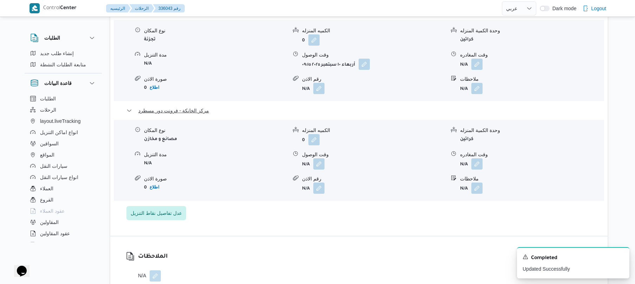
scroll to position [711, 0]
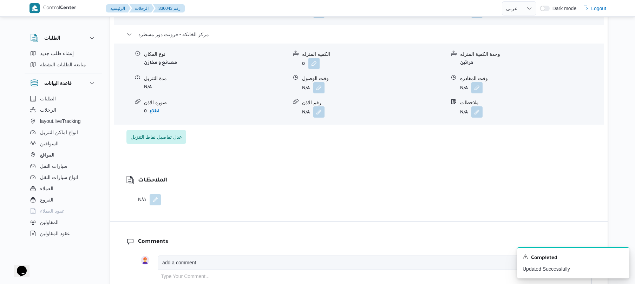
click at [469, 82] on span at bounding box center [475, 87] width 15 height 11
click at [473, 82] on button "button" at bounding box center [476, 87] width 11 height 11
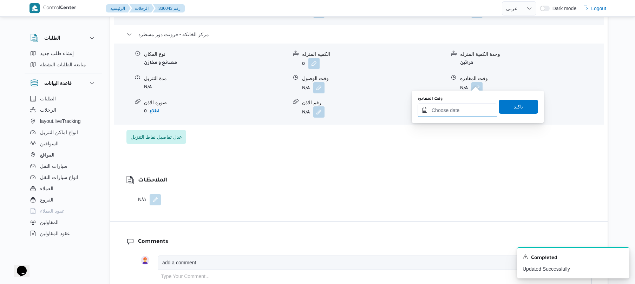
click at [445, 113] on input "وقت المغادره" at bounding box center [457, 110] width 80 height 14
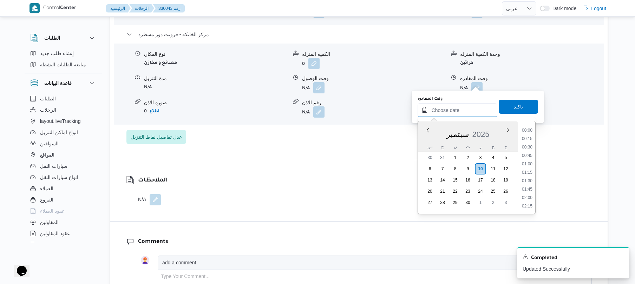
scroll to position [666, 0]
click at [530, 147] on li "20:15" at bounding box center [527, 146] width 16 height 7
type input "[DATE] ٢٠:١٥"
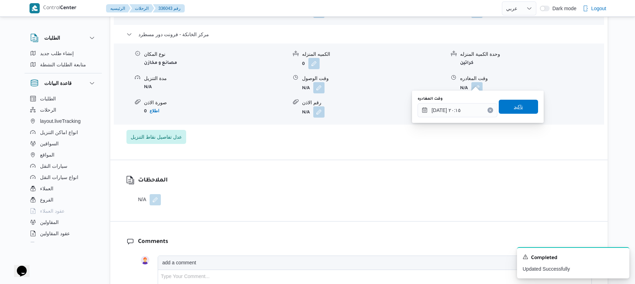
click at [511, 113] on span "تاكيد" at bounding box center [518, 107] width 39 height 14
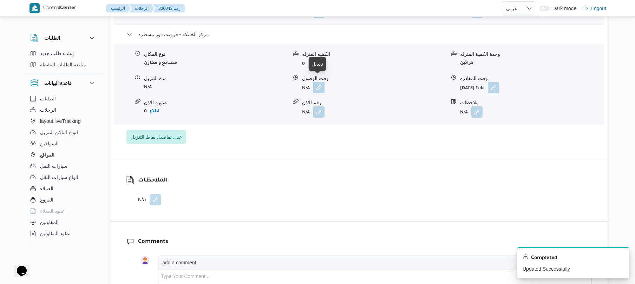
click at [322, 82] on button "button" at bounding box center [318, 87] width 11 height 11
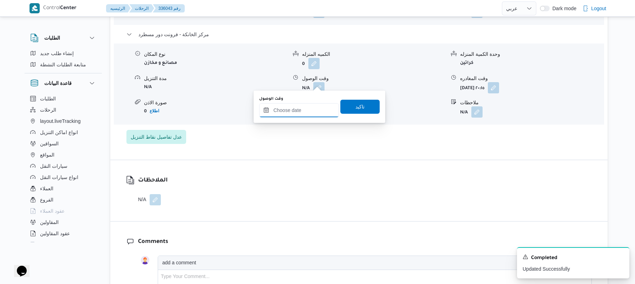
click at [301, 111] on input "وقت الوصول" at bounding box center [299, 110] width 80 height 14
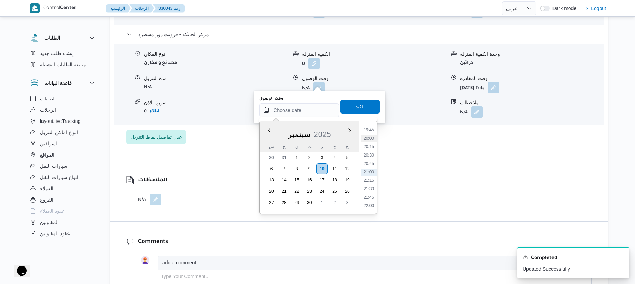
click at [371, 138] on li "20:00" at bounding box center [369, 138] width 16 height 7
type input "[DATE] ٢٠:٠٠"
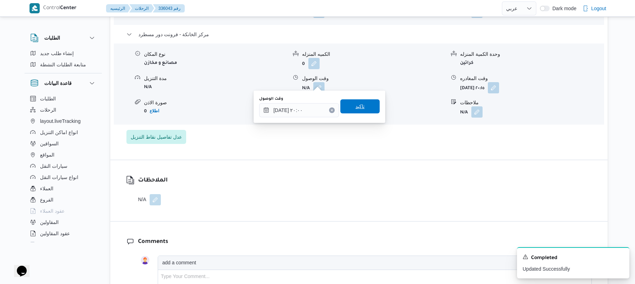
click at [364, 107] on span "تاكيد" at bounding box center [359, 106] width 39 height 14
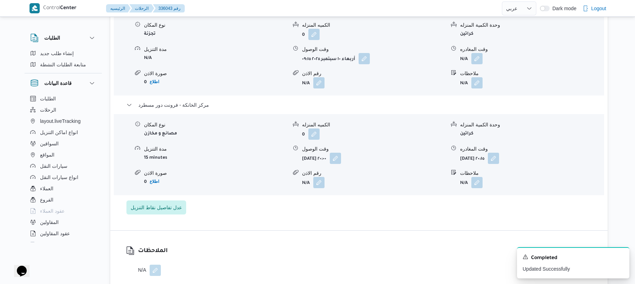
scroll to position [636, 0]
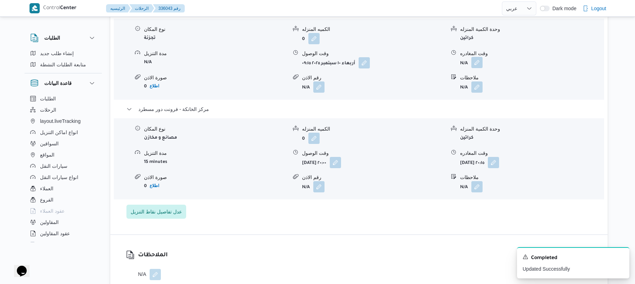
click at [478, 57] on button "button" at bounding box center [476, 62] width 11 height 11
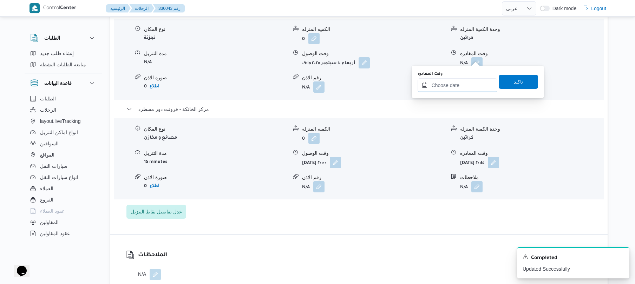
click at [444, 86] on input "وقت المغادره" at bounding box center [457, 85] width 80 height 14
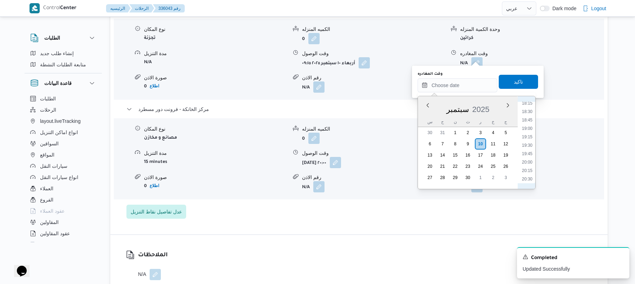
scroll to position [597, 0]
click at [530, 149] on li "19:00" at bounding box center [527, 148] width 16 height 7
type input "١٠/٠٩/٢٠٢٥ ١٩:٠٠"
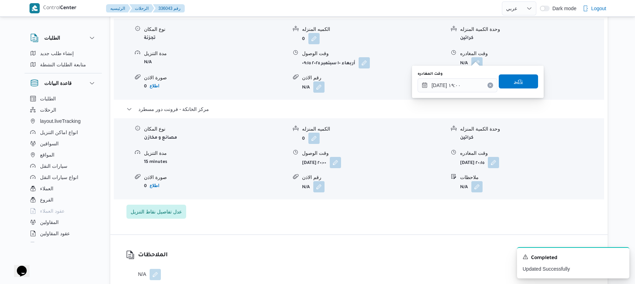
click at [517, 81] on span "تاكيد" at bounding box center [518, 81] width 9 height 8
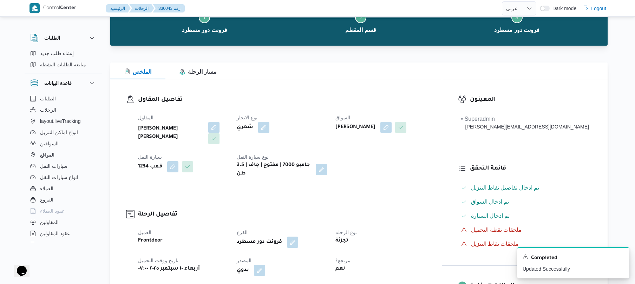
scroll to position [0, 0]
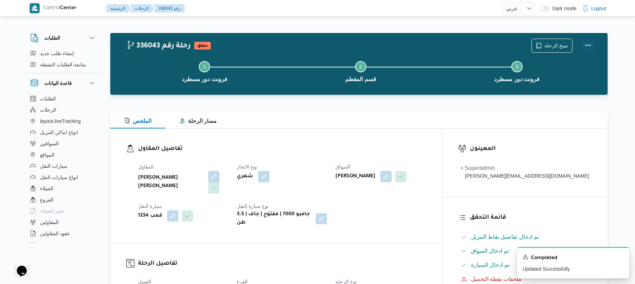
click at [594, 43] on button "Actions" at bounding box center [588, 45] width 14 height 14
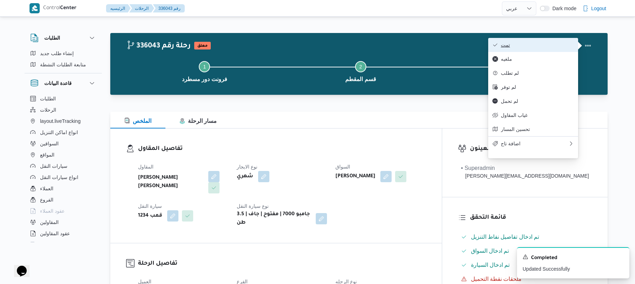
click at [547, 43] on span "تمت" at bounding box center [537, 45] width 73 height 6
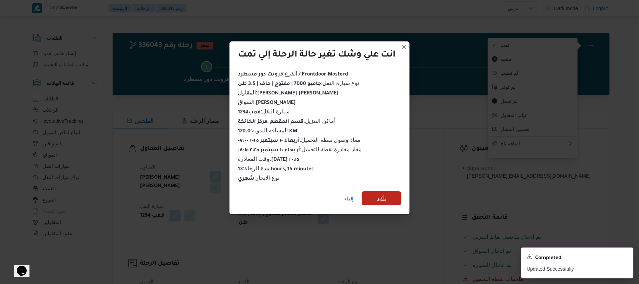
click at [392, 194] on span "تأكيد" at bounding box center [381, 198] width 39 height 14
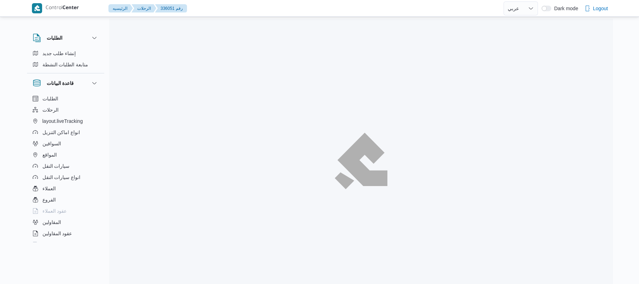
select select "ar"
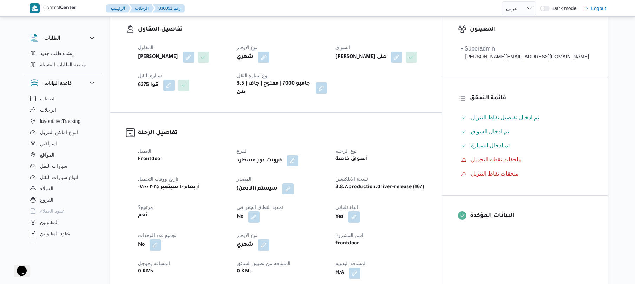
scroll to position [206, 0]
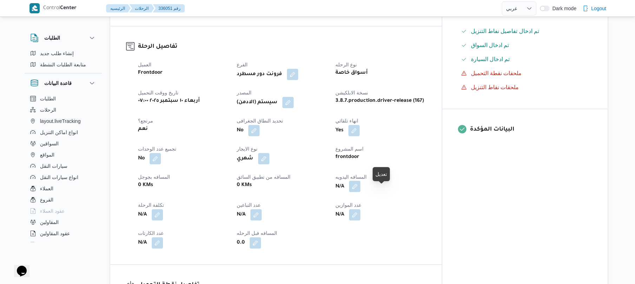
click at [360, 192] on button "button" at bounding box center [354, 186] width 11 height 11
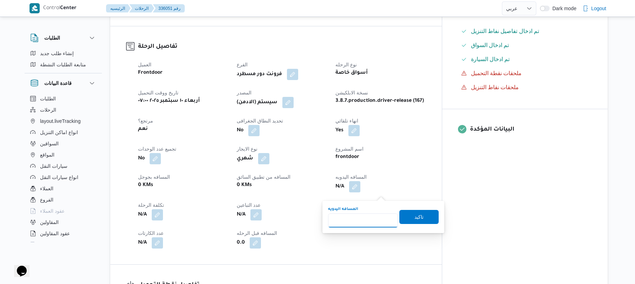
click at [357, 222] on input "المسافه اليدويه" at bounding box center [363, 220] width 70 height 14
type input "130"
click at [414, 218] on span "تاكيد" at bounding box center [418, 216] width 9 height 8
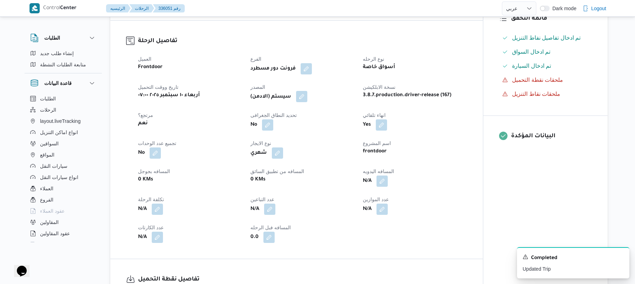
click at [304, 102] on button "button" at bounding box center [301, 96] width 11 height 11
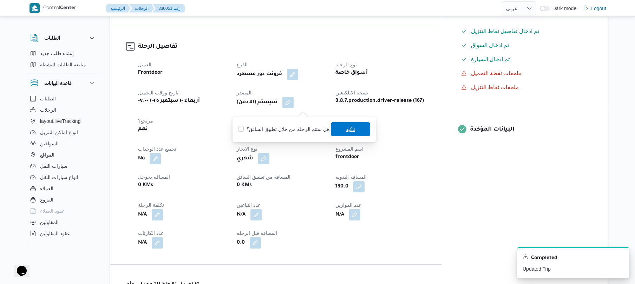
click at [340, 128] on span "تاكيد" at bounding box center [350, 129] width 39 height 14
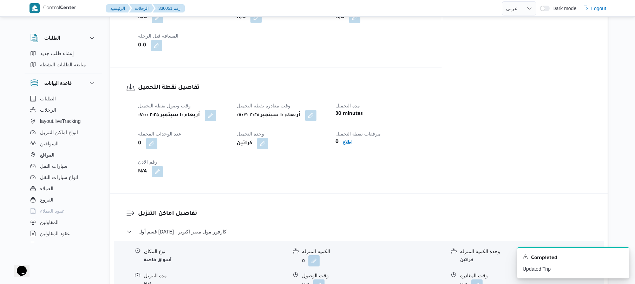
scroll to position [506, 0]
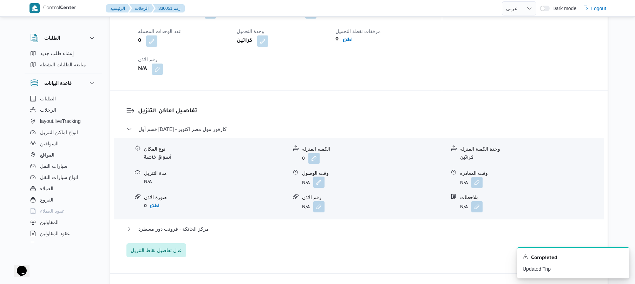
click at [317, 188] on button "button" at bounding box center [318, 182] width 11 height 11
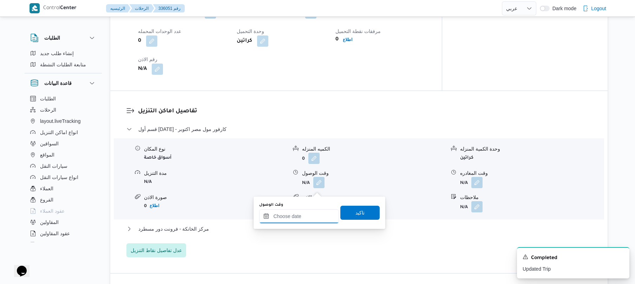
click at [301, 218] on input "وقت الوصول" at bounding box center [299, 216] width 80 height 14
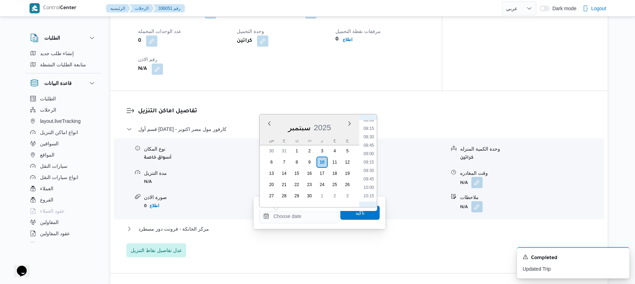
scroll to position [250, 0]
click at [369, 191] on li "09:30" at bounding box center [369, 193] width 16 height 7
type input "١٠/٠٩/٢٠٢٥ ٠٩:٣٠"
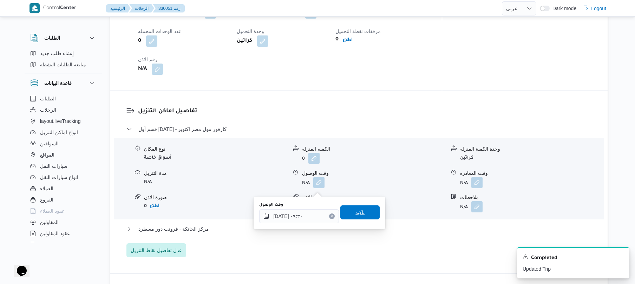
click at [356, 209] on span "تاكيد" at bounding box center [359, 212] width 9 height 8
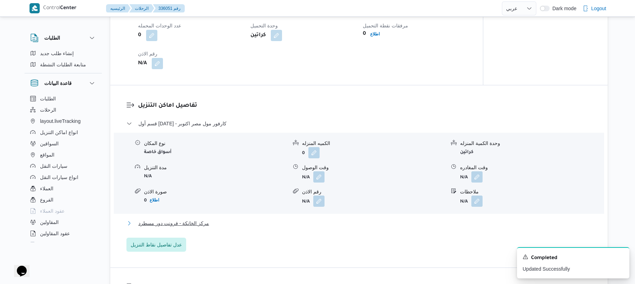
click at [336, 227] on button "مركز الخانكة - فرونت دور مسطرد" at bounding box center [358, 223] width 465 height 8
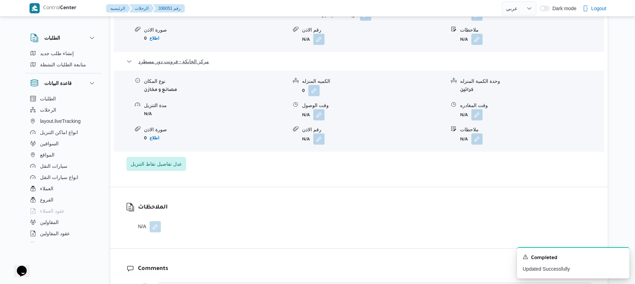
scroll to position [693, 0]
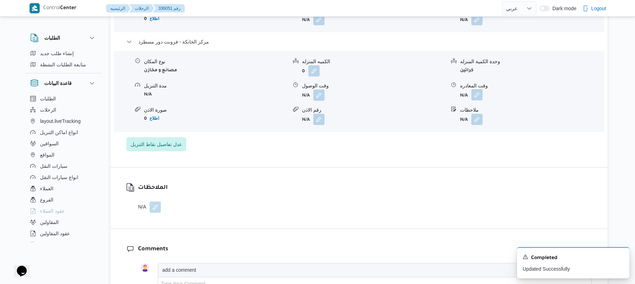
click at [478, 100] on button "button" at bounding box center [476, 94] width 11 height 11
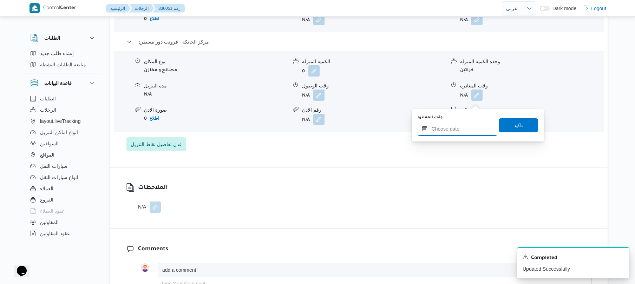
click at [443, 134] on input "وقت المغادره" at bounding box center [457, 129] width 80 height 14
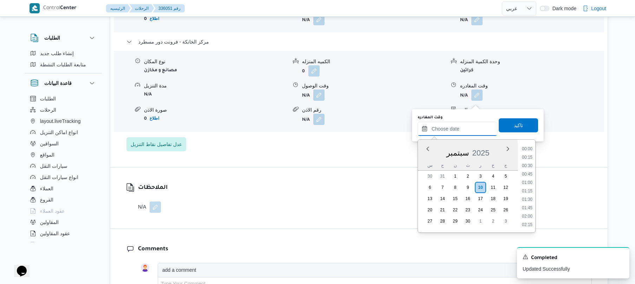
scroll to position [666, 0]
click at [528, 158] on li "20:00" at bounding box center [527, 156] width 16 height 7
type input "١٠/٠٩/٢٠٢٥ ٢٠:٠٠"
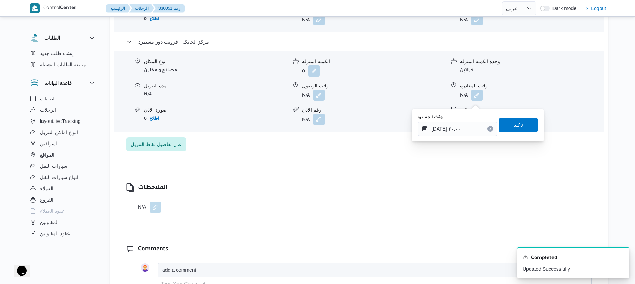
click at [522, 126] on span "تاكيد" at bounding box center [518, 125] width 39 height 14
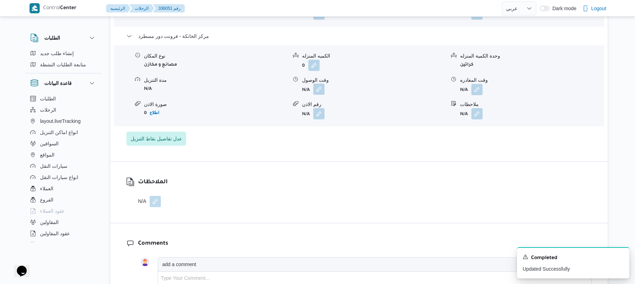
click at [319, 95] on button "button" at bounding box center [318, 89] width 11 height 11
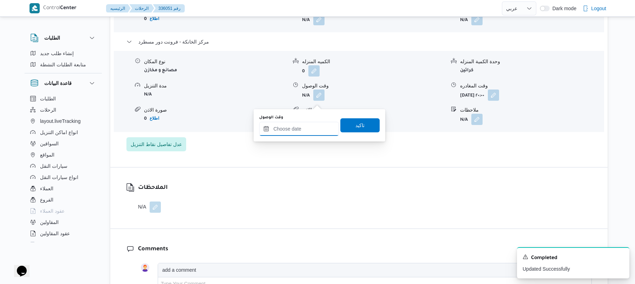
click at [305, 126] on input "وقت الوصول" at bounding box center [299, 129] width 80 height 14
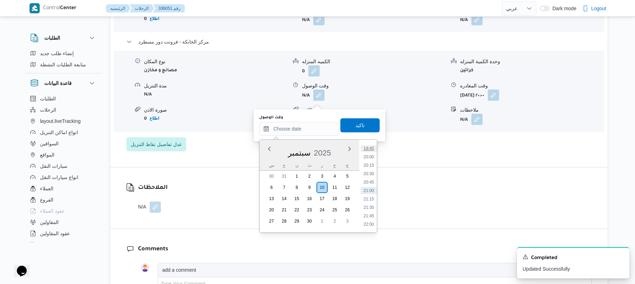
click at [369, 149] on li "19:45" at bounding box center [369, 148] width 16 height 7
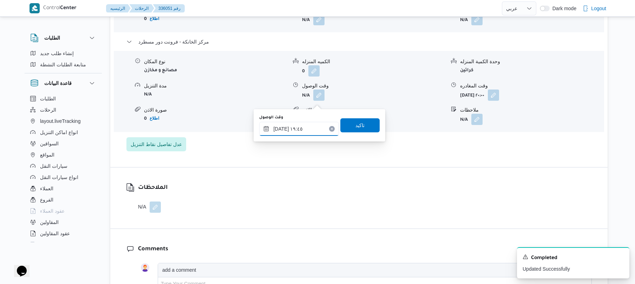
type input "[DATE] ١٩:٤٥"
click at [363, 124] on span "تاكيد" at bounding box center [359, 125] width 39 height 14
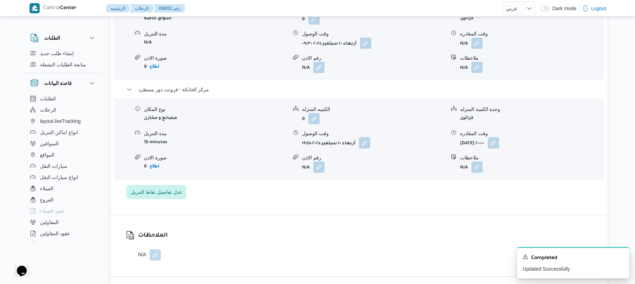
scroll to position [636, 0]
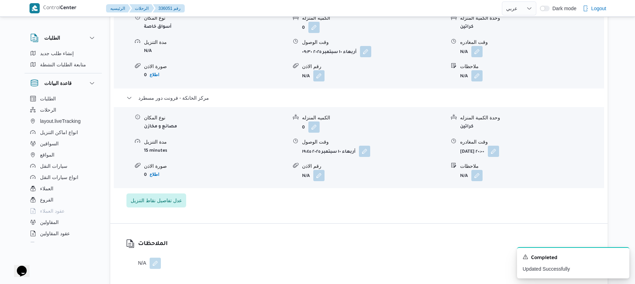
drag, startPoint x: 469, startPoint y: 50, endPoint x: 483, endPoint y: 58, distance: 15.9
click at [480, 57] on button "button" at bounding box center [476, 51] width 11 height 11
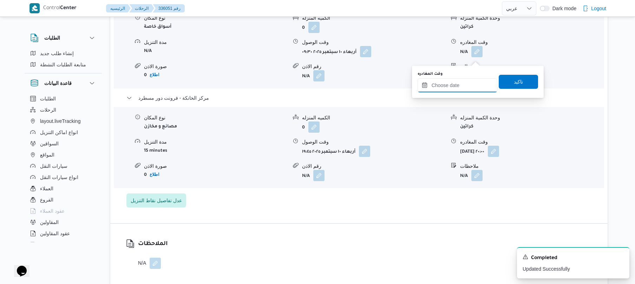
click at [453, 86] on input "وقت المغادره" at bounding box center [457, 85] width 80 height 14
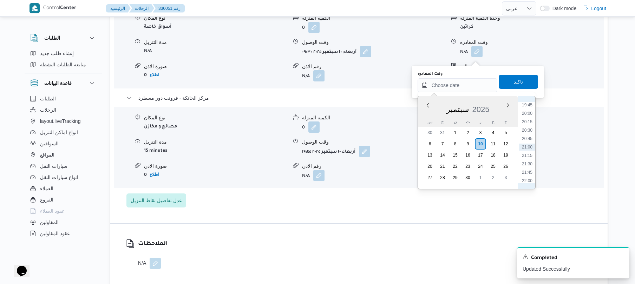
scroll to position [597, 0]
click at [529, 138] on li "18:45" at bounding box center [527, 140] width 16 height 7
type input "[DATE] ١٨:٤٥"
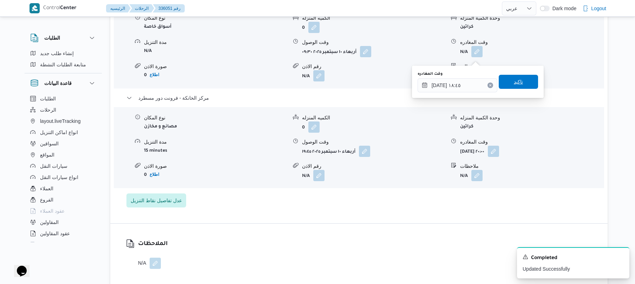
click at [524, 85] on span "تاكيد" at bounding box center [518, 82] width 39 height 14
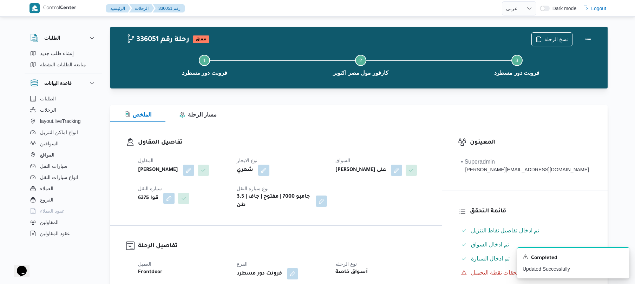
scroll to position [0, 0]
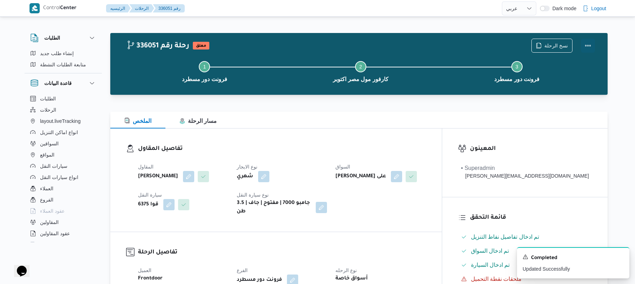
click at [595, 51] on div "336051 رحلة رقم معلق نسخ الرحلة Step 1 is incomplete 1 فرونت دور مسطرد Step 2 i…" at bounding box center [360, 64] width 468 height 51
click at [584, 47] on button "Actions" at bounding box center [588, 45] width 14 height 14
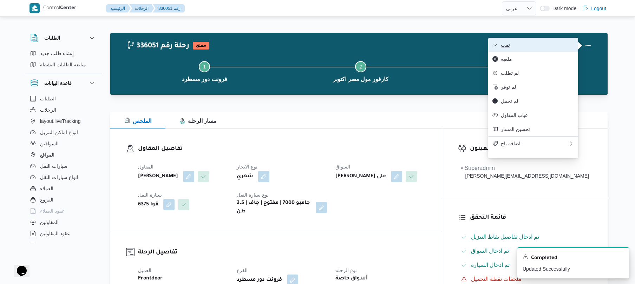
click at [553, 44] on span "تمت" at bounding box center [537, 45] width 73 height 6
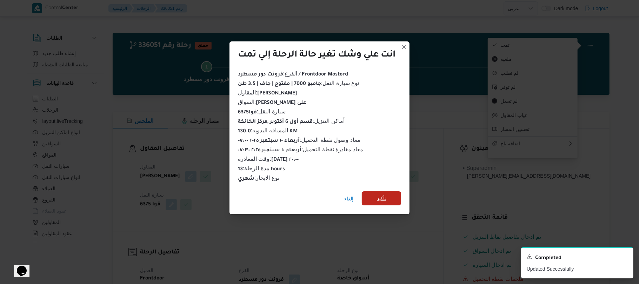
click at [394, 194] on span "تأكيد" at bounding box center [381, 198] width 39 height 14
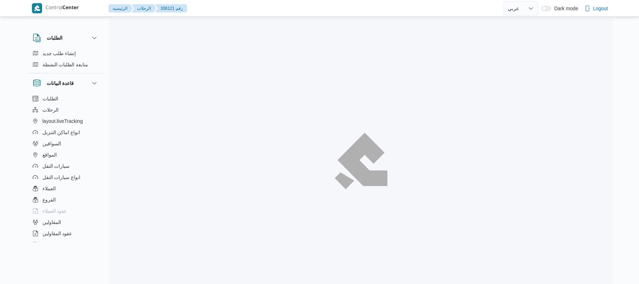
select select "ar"
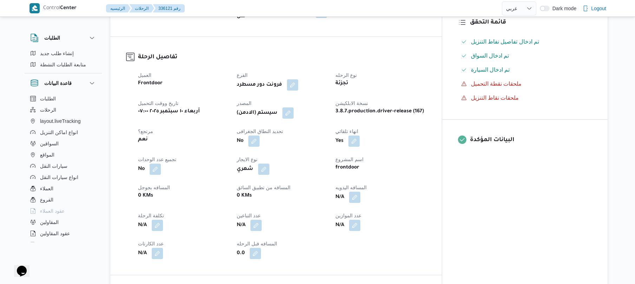
scroll to position [206, 0]
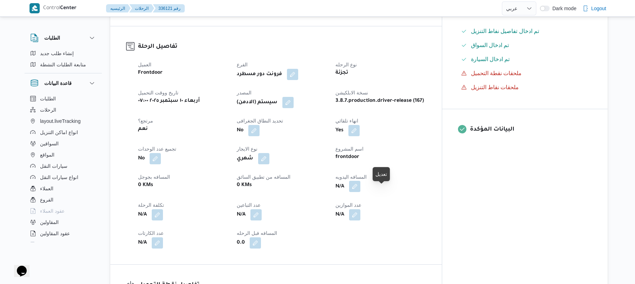
click at [360, 192] on button "button" at bounding box center [354, 186] width 11 height 11
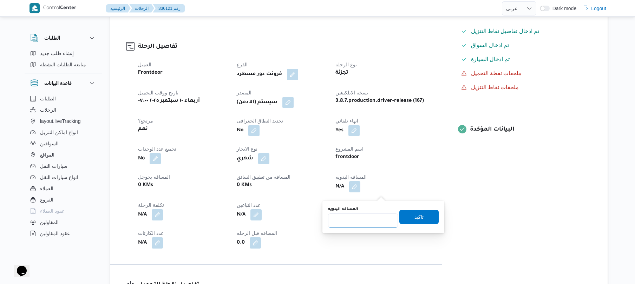
click at [364, 218] on input "المسافه اليدويه" at bounding box center [363, 220] width 70 height 14
type input "90"
click at [408, 219] on span "تاكيد" at bounding box center [418, 217] width 39 height 14
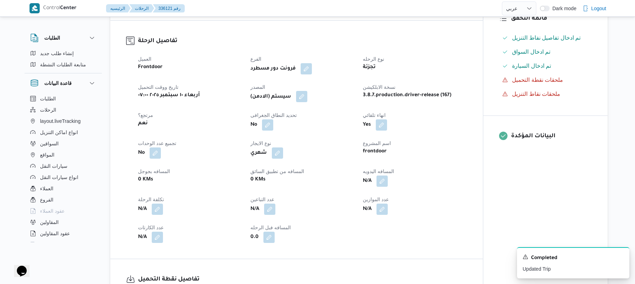
click at [300, 102] on button "button" at bounding box center [301, 96] width 11 height 11
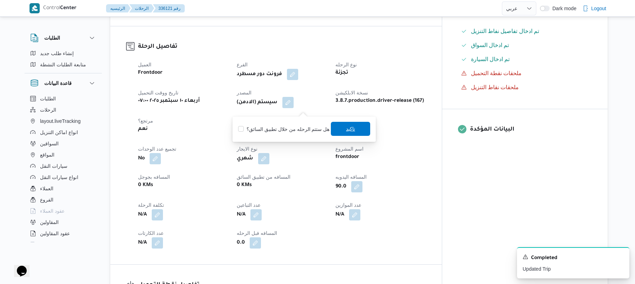
click at [353, 132] on span "تاكيد" at bounding box center [350, 129] width 39 height 14
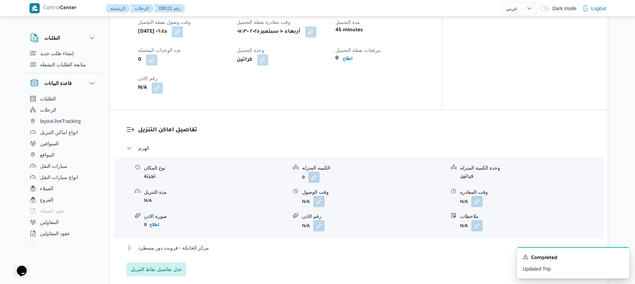
scroll to position [506, 0]
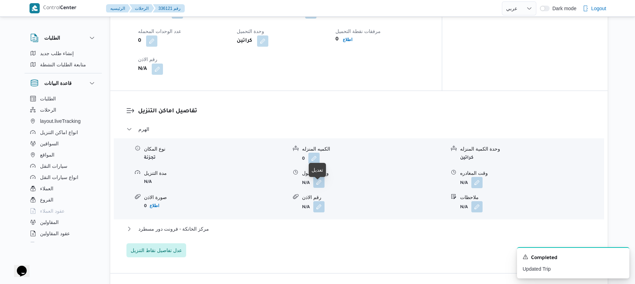
click at [318, 187] on button "button" at bounding box center [318, 182] width 11 height 11
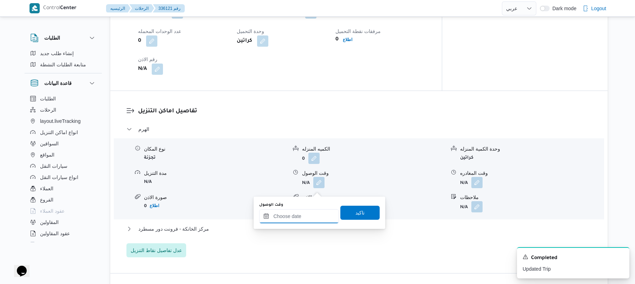
click at [292, 217] on input "وقت الوصول" at bounding box center [299, 216] width 80 height 14
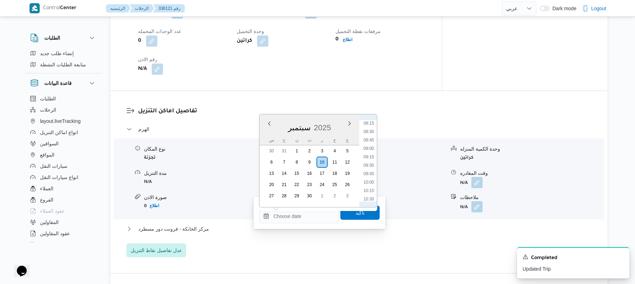
scroll to position [250, 0]
click at [367, 159] on li "08:30" at bounding box center [369, 159] width 16 height 7
type input "[DATE] ٠٨:٣٠"
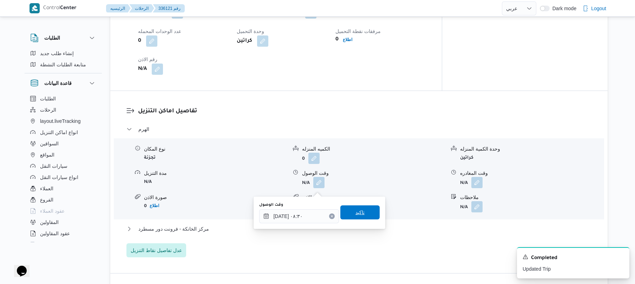
click at [355, 216] on span "تاكيد" at bounding box center [359, 212] width 9 height 8
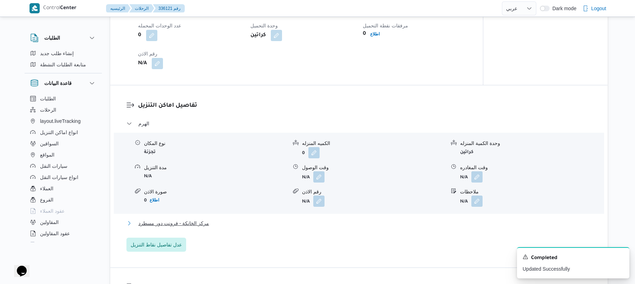
click at [319, 227] on button "مركز الخانكة - فرونت دور مسطرد" at bounding box center [358, 223] width 465 height 8
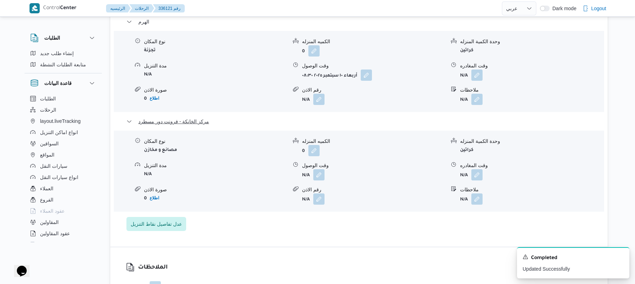
scroll to position [674, 0]
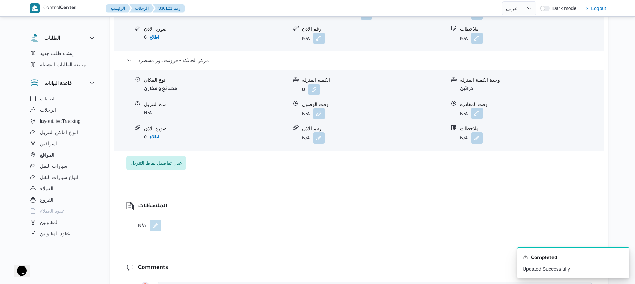
click at [476, 119] on button "button" at bounding box center [476, 113] width 11 height 11
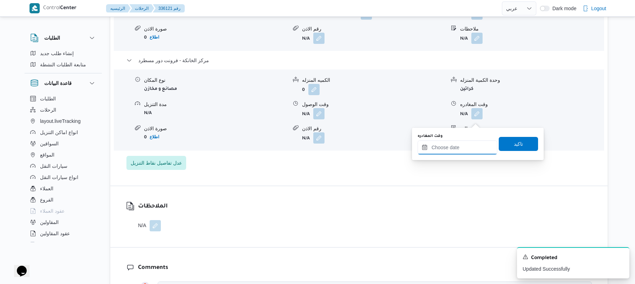
click at [453, 144] on input "وقت المغادره" at bounding box center [457, 147] width 80 height 14
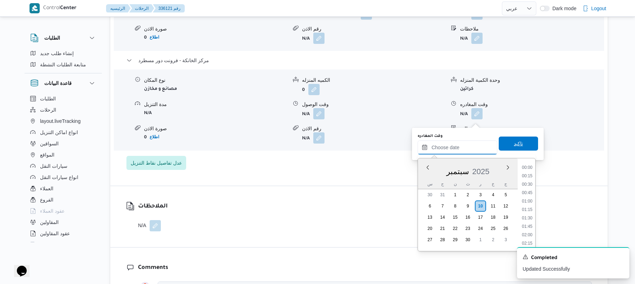
scroll to position [666, 0]
click at [528, 166] on li "19:45" at bounding box center [527, 167] width 16 height 7
type input "[DATE] ١٩:٤٥"
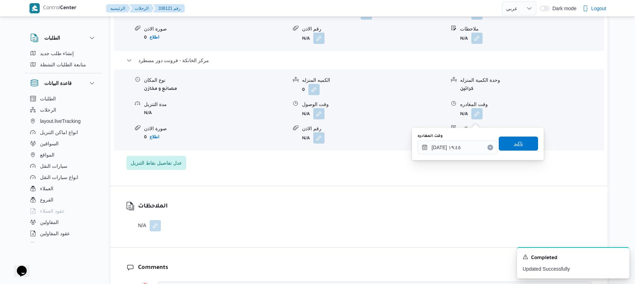
click at [518, 148] on span "تاكيد" at bounding box center [518, 144] width 39 height 14
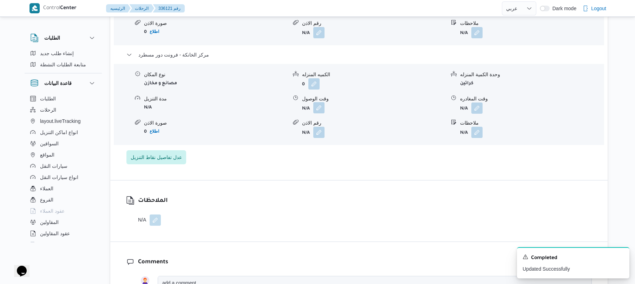
click at [318, 113] on button "button" at bounding box center [318, 107] width 11 height 11
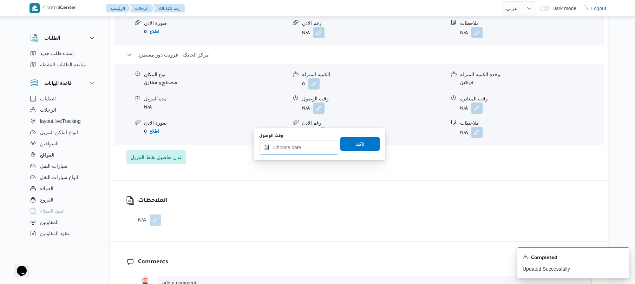
click at [301, 141] on input "وقت الوصول" at bounding box center [299, 147] width 80 height 14
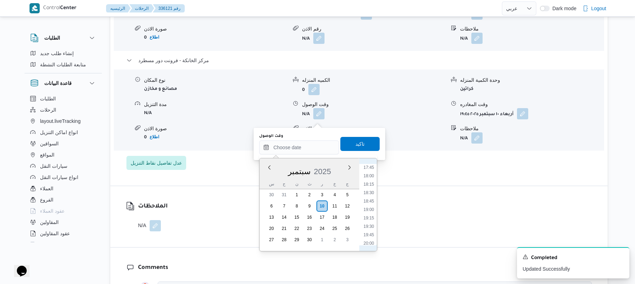
scroll to position [597, 0]
click at [371, 229] on li "19:30" at bounding box center [369, 227] width 16 height 7
type input "[DATE] ١٩:٣٠"
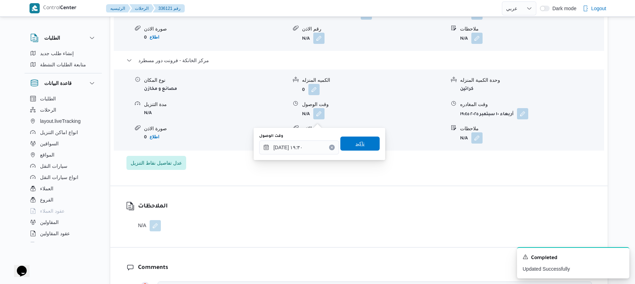
click at [365, 145] on span "تاكيد" at bounding box center [359, 144] width 39 height 14
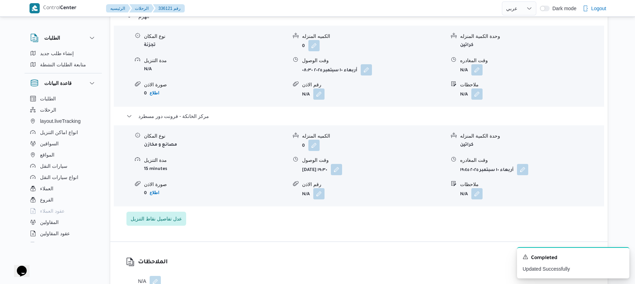
scroll to position [599, 0]
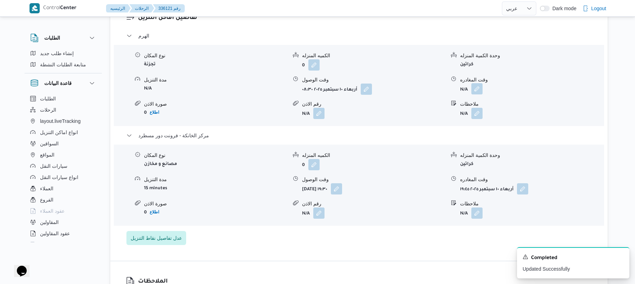
click at [479, 94] on button "button" at bounding box center [476, 88] width 11 height 11
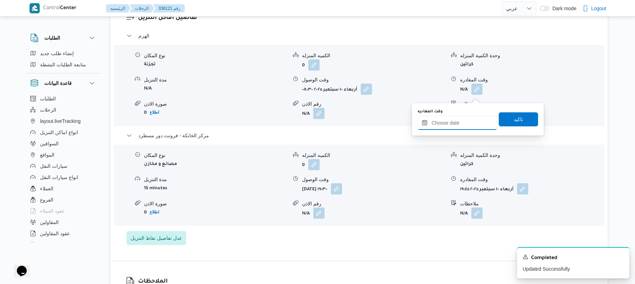
click at [452, 119] on input "وقت المغادره" at bounding box center [457, 123] width 80 height 14
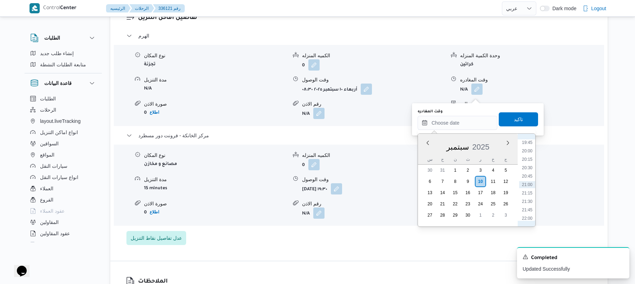
scroll to position [597, 0]
click at [526, 178] on li "18:45" at bounding box center [527, 177] width 16 height 7
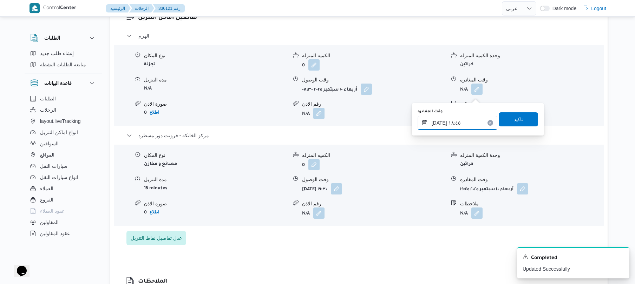
type input "[DATE] ١٨:٤٥"
click at [515, 113] on span "تاكيد" at bounding box center [518, 119] width 39 height 14
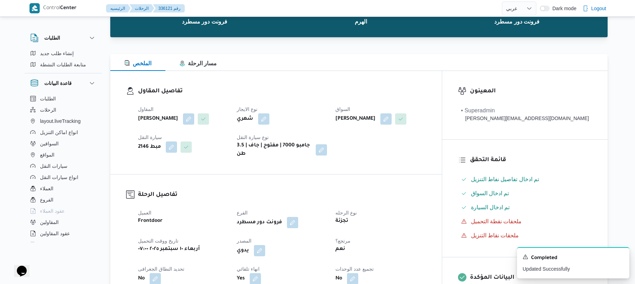
scroll to position [0, 0]
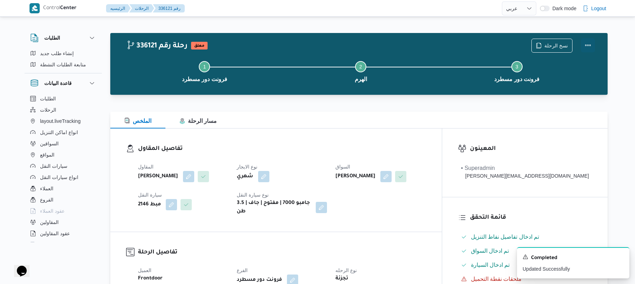
click at [587, 44] on button "Actions" at bounding box center [588, 45] width 14 height 14
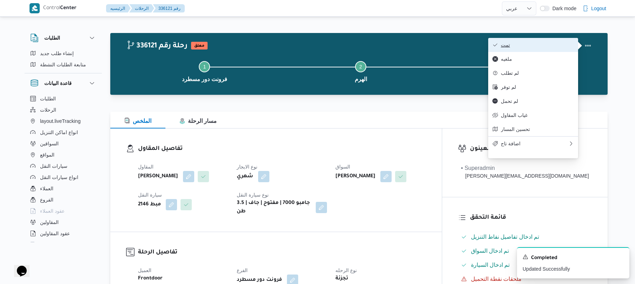
click at [548, 47] on span "تمت" at bounding box center [537, 45] width 73 height 6
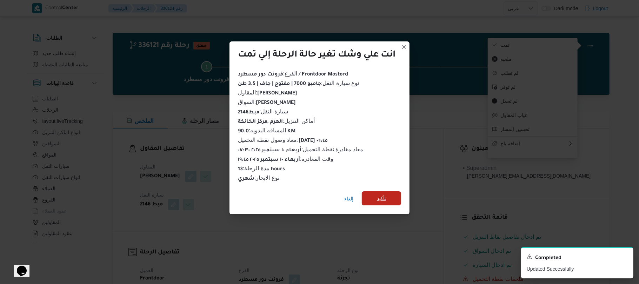
click at [388, 196] on span "تأكيد" at bounding box center [381, 198] width 39 height 14
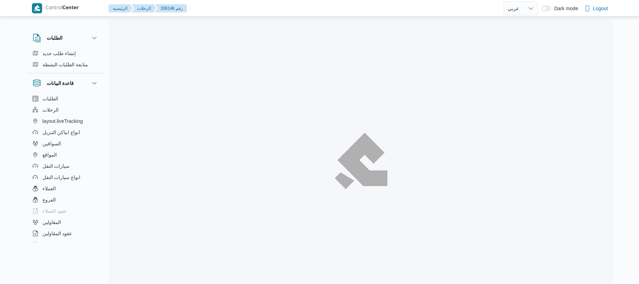
select select "ar"
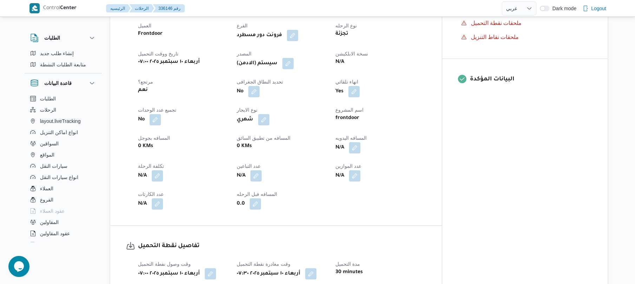
scroll to position [262, 0]
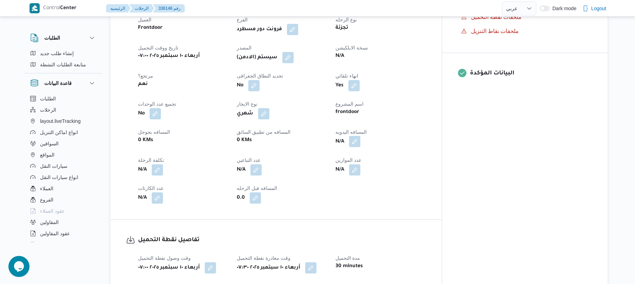
click at [360, 136] on button "button" at bounding box center [354, 141] width 11 height 11
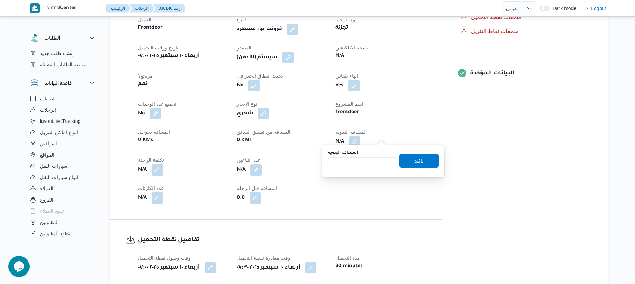
click at [371, 161] on input "المسافه اليدويه" at bounding box center [363, 164] width 70 height 14
type input "120"
click at [403, 163] on span "تاكيد" at bounding box center [418, 160] width 39 height 14
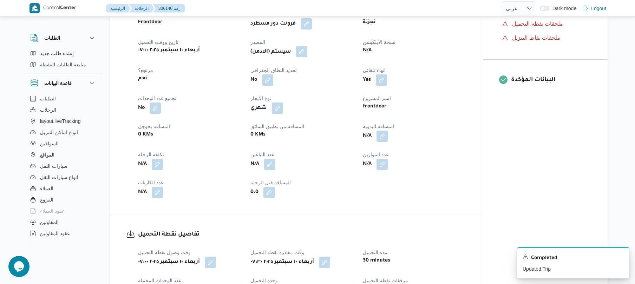
click at [304, 53] on button "button" at bounding box center [301, 51] width 11 height 11
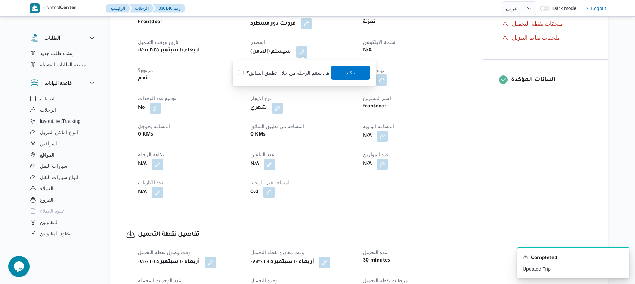
click at [347, 76] on span "تاكيد" at bounding box center [350, 72] width 9 height 8
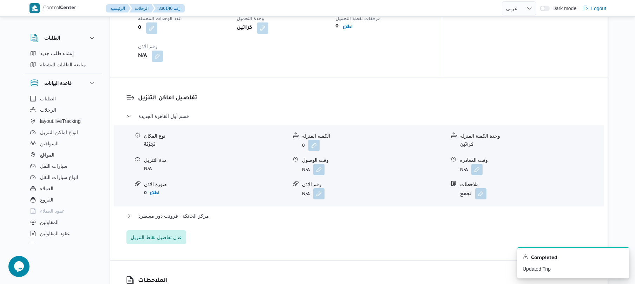
scroll to position [543, 0]
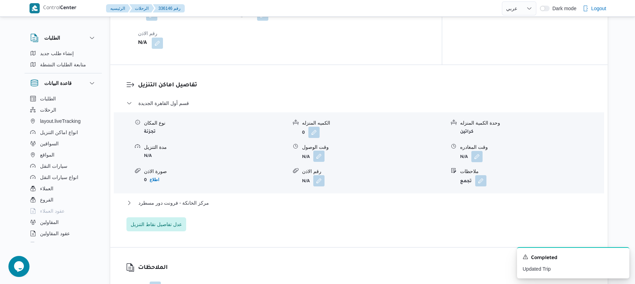
click at [315, 151] on button "button" at bounding box center [318, 156] width 11 height 11
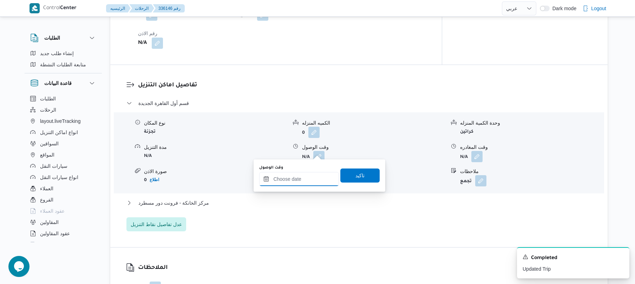
click at [304, 180] on input "وقت الوصول" at bounding box center [299, 179] width 80 height 14
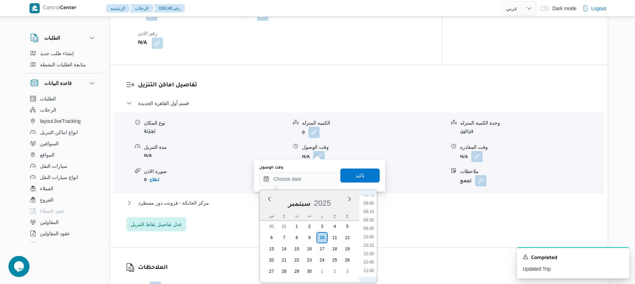
scroll to position [230, 0]
click at [369, 246] on li "08:15" at bounding box center [369, 246] width 16 height 7
type input "١٠/٠٩/٢٠٢٥ ٠٨:١٥"
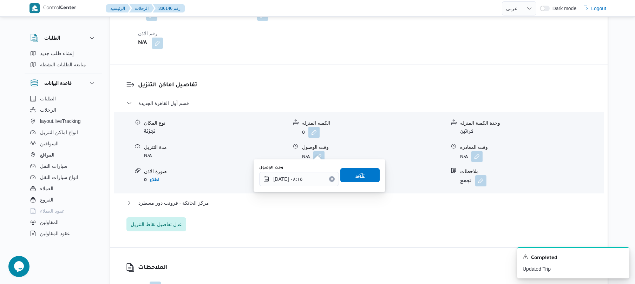
click at [361, 178] on span "تاكيد" at bounding box center [359, 175] width 39 height 14
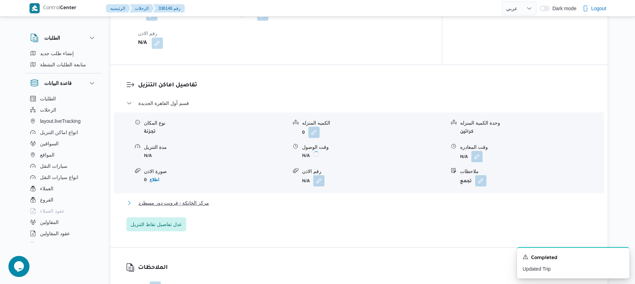
click at [339, 199] on button "مركز الخانكة - فرونت دور مسطرد" at bounding box center [358, 203] width 465 height 8
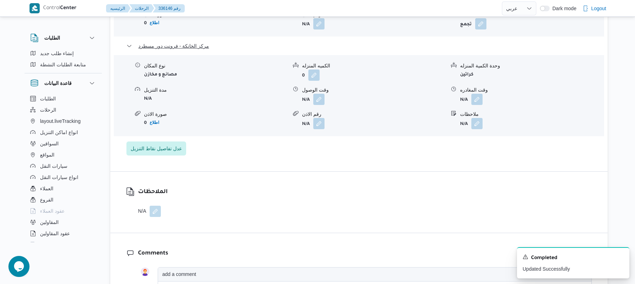
scroll to position [711, 0]
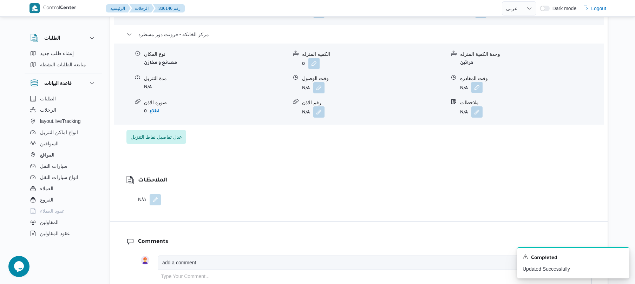
click at [477, 82] on button "button" at bounding box center [476, 87] width 11 height 11
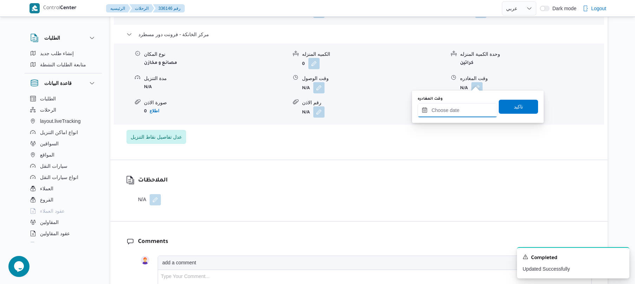
click at [450, 108] on input "وقت المغادره" at bounding box center [457, 110] width 80 height 14
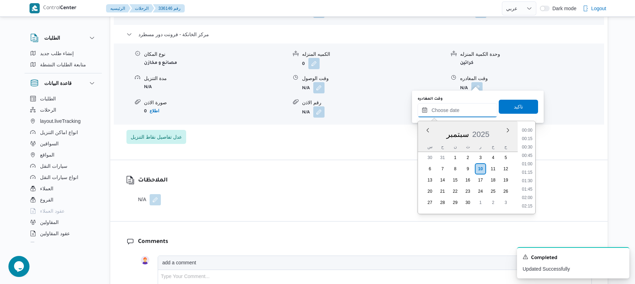
scroll to position [666, 0]
click at [527, 130] on li "19:45" at bounding box center [527, 129] width 16 height 7
type input "١٠/٠٩/٢٠٢٥ ١٩:٤٥"
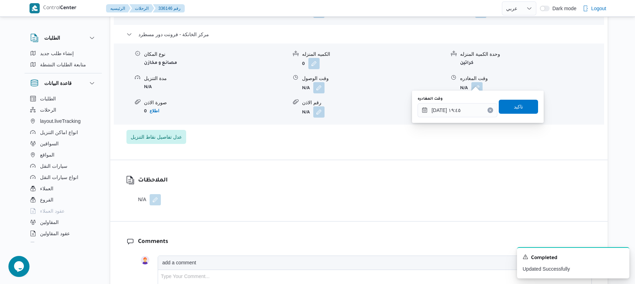
click at [519, 98] on div "وقت المغادره ١٠/٠٩/٢٠٢٥ ١٩:٤٥ تاكيد" at bounding box center [478, 106] width 122 height 22
click at [514, 107] on span "تاكيد" at bounding box center [518, 106] width 9 height 8
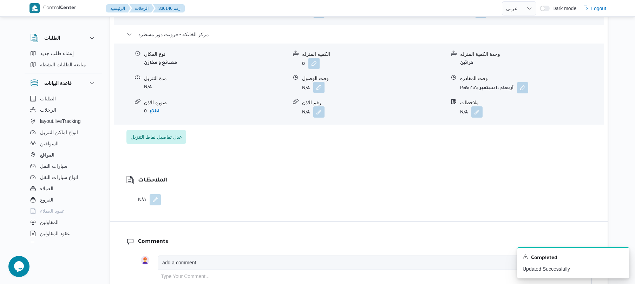
click at [319, 82] on button "button" at bounding box center [318, 87] width 11 height 11
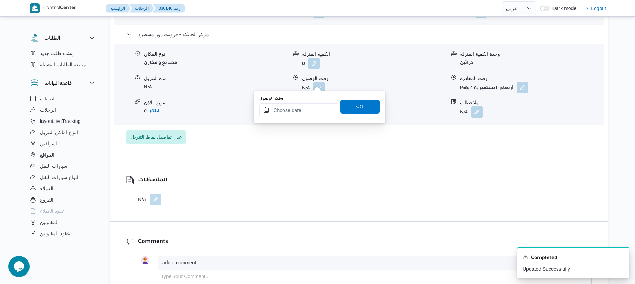
click at [303, 104] on input "وقت الوصول" at bounding box center [299, 110] width 80 height 14
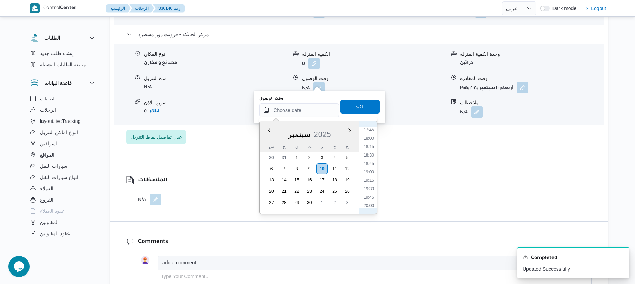
scroll to position [597, 0]
click at [368, 190] on li "19:30" at bounding box center [369, 190] width 16 height 7
type input "١٠/٠٩/٢٠٢٥ ١٩:٣٠"
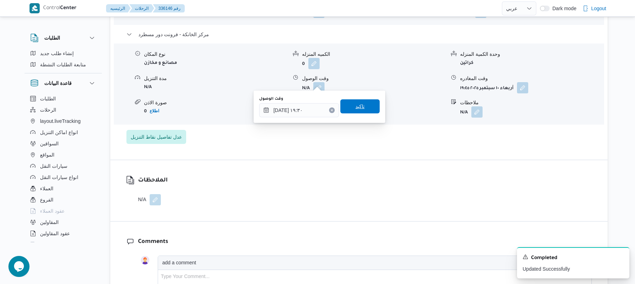
click at [371, 103] on span "تاكيد" at bounding box center [359, 106] width 39 height 14
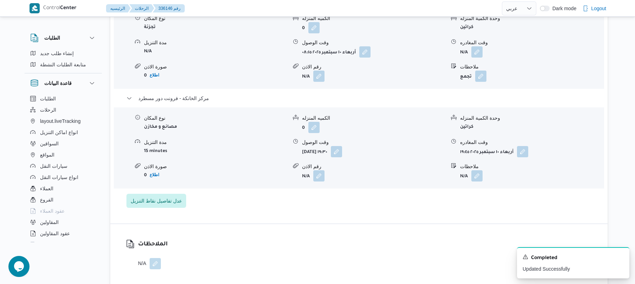
scroll to position [636, 0]
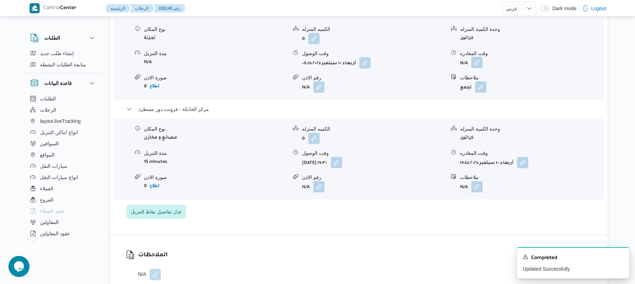
click at [475, 57] on button "button" at bounding box center [476, 62] width 11 height 11
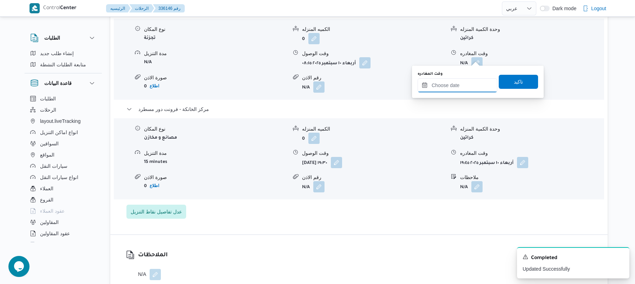
click at [457, 81] on input "وقت المغادره" at bounding box center [457, 85] width 80 height 14
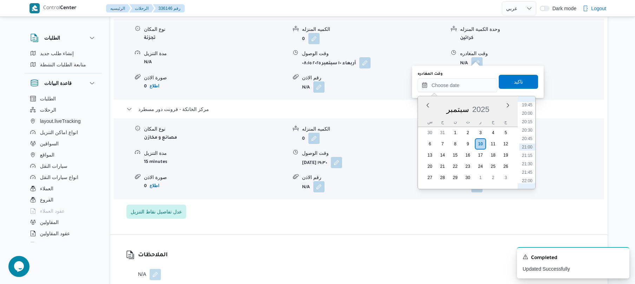
scroll to position [597, 0]
click at [527, 140] on li "18:45" at bounding box center [527, 140] width 16 height 7
type input "١٠/٠٩/٢٠٢٥ ١٨:٤٥"
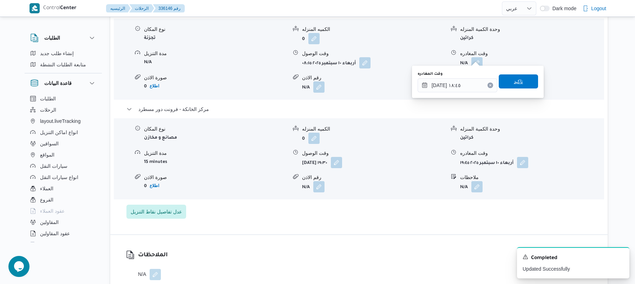
click at [514, 83] on span "تاكيد" at bounding box center [518, 81] width 9 height 8
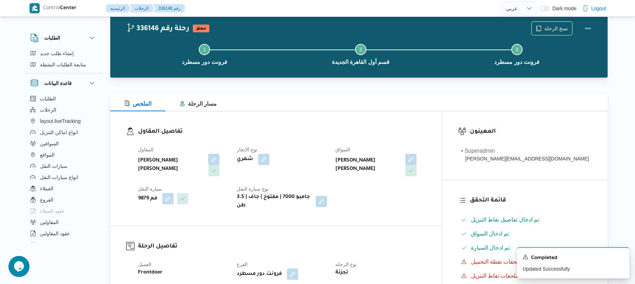
scroll to position [0, 0]
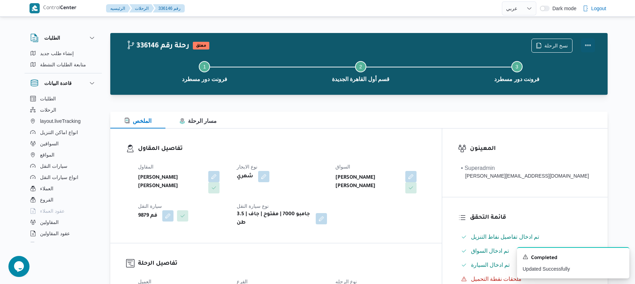
click at [594, 48] on button "Actions" at bounding box center [588, 45] width 14 height 14
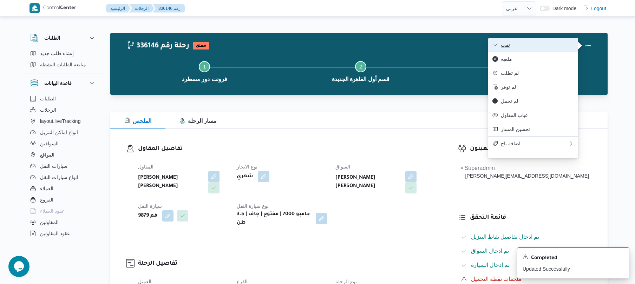
click at [529, 45] on span "تمت" at bounding box center [537, 45] width 73 height 6
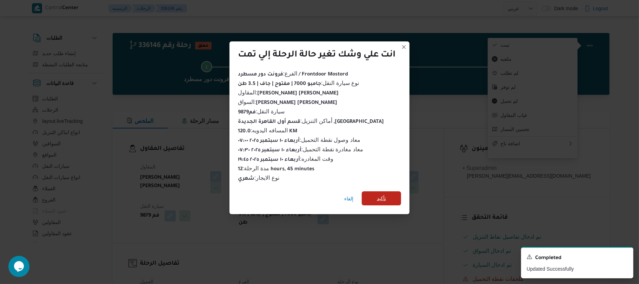
click at [378, 199] on span "تأكيد" at bounding box center [381, 198] width 39 height 14
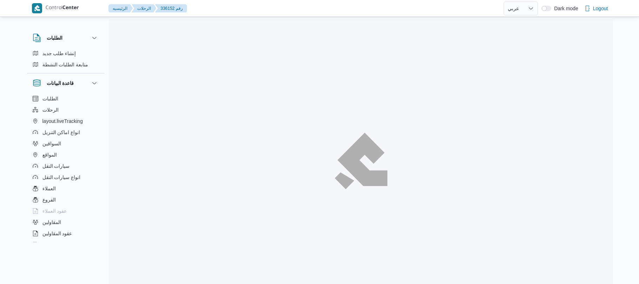
select select "ar"
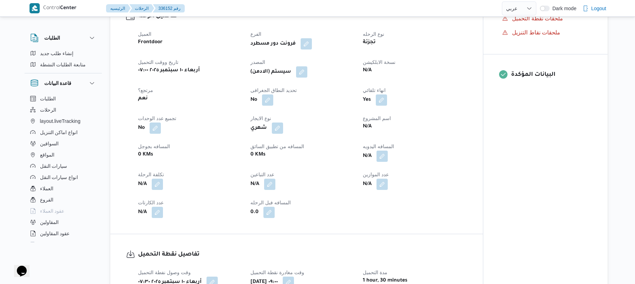
scroll to position [243, 0]
click at [382, 153] on button "button" at bounding box center [381, 154] width 11 height 11
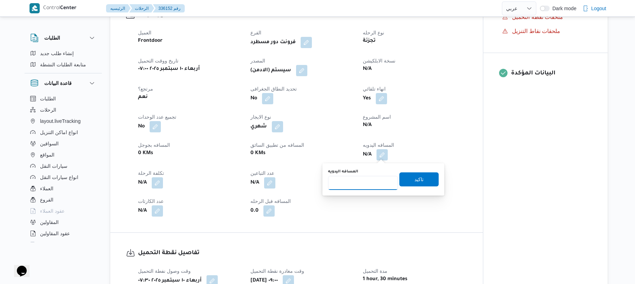
click at [353, 186] on input "المسافه اليدويه" at bounding box center [363, 183] width 70 height 14
type input "130"
click at [419, 176] on span "تاكيد" at bounding box center [418, 179] width 39 height 14
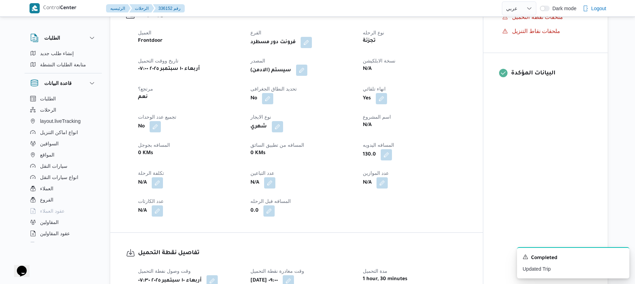
click at [302, 70] on button "button" at bounding box center [301, 70] width 11 height 11
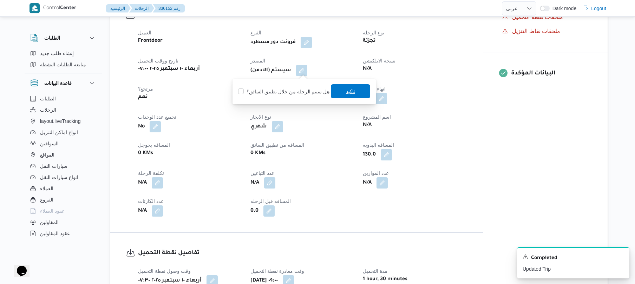
click at [343, 91] on span "تاكيد" at bounding box center [350, 91] width 39 height 14
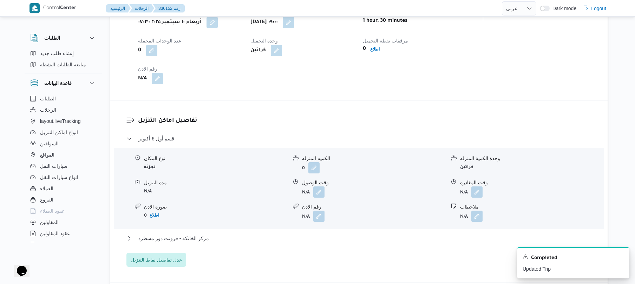
scroll to position [506, 0]
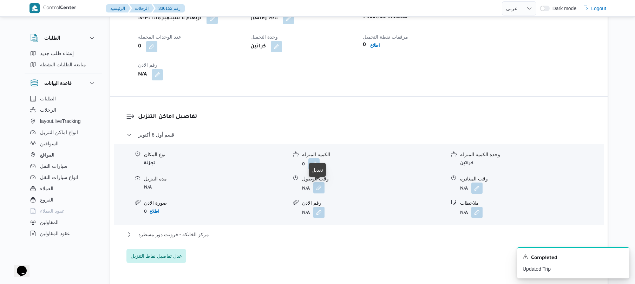
click at [314, 187] on button "button" at bounding box center [318, 187] width 11 height 11
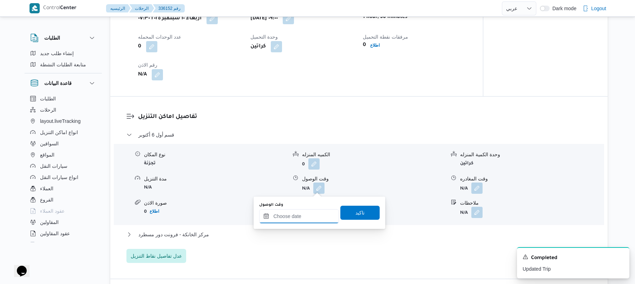
click at [298, 216] on input "وقت الوصول" at bounding box center [299, 216] width 80 height 14
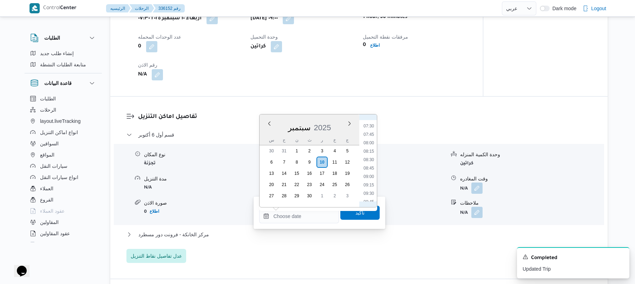
scroll to position [319, 0]
click at [371, 141] on li "10:00" at bounding box center [369, 141] width 16 height 7
type input "١٠/٠٩/٢٠٢٥ ١٠:٠٠"
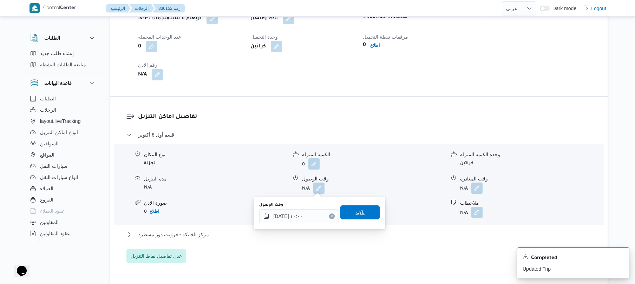
click at [355, 210] on span "تاكيد" at bounding box center [359, 212] width 9 height 8
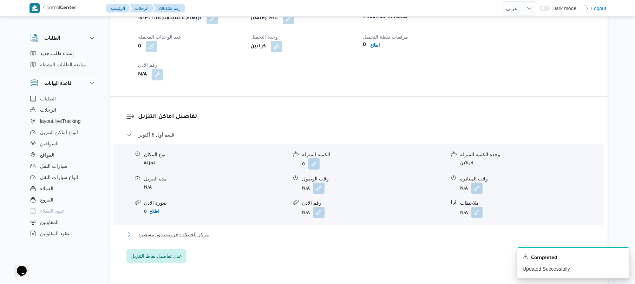
click at [316, 232] on button "مركز الخانكة - فرونت دور مسطرد" at bounding box center [358, 234] width 465 height 8
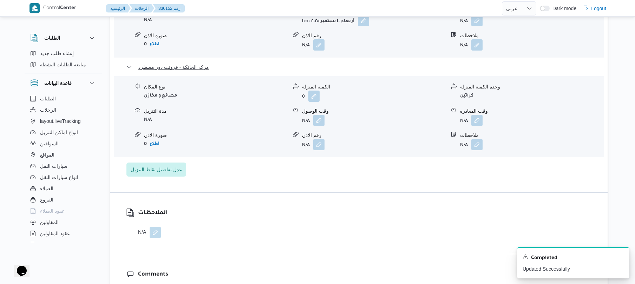
scroll to position [674, 0]
click at [476, 120] on button "button" at bounding box center [476, 118] width 11 height 11
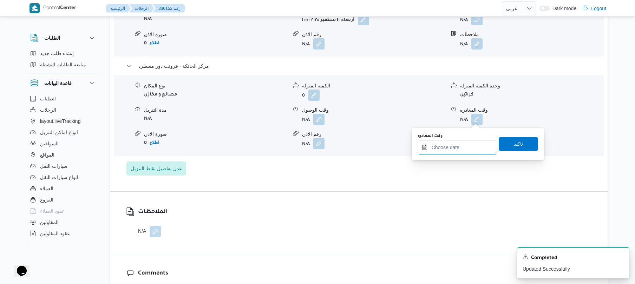
click at [451, 152] on input "وقت المغادره" at bounding box center [457, 147] width 80 height 14
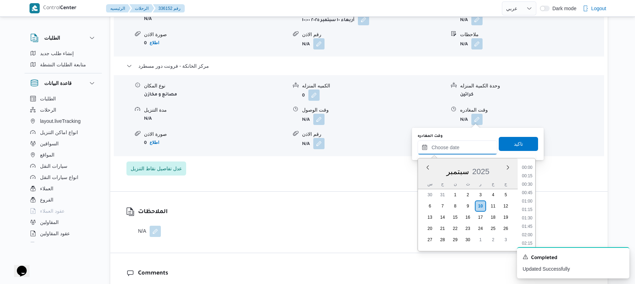
scroll to position [666, 0]
click at [529, 193] on li "20:30" at bounding box center [527, 192] width 16 height 7
type input "١٠/٠٩/٢٠٢٥ ٢٠:٣٠"
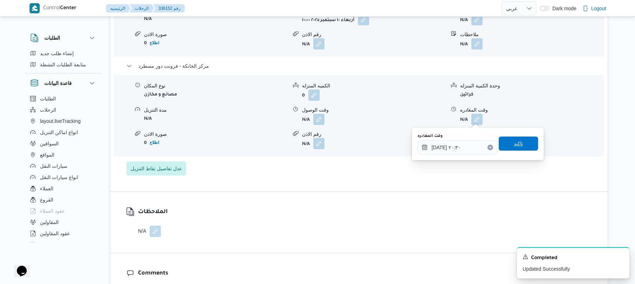
click at [525, 143] on span "تاكيد" at bounding box center [518, 144] width 39 height 14
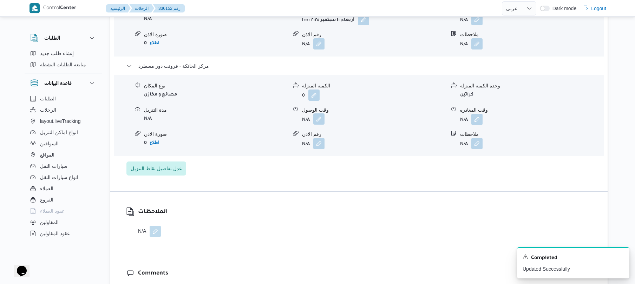
click at [323, 120] on button "button" at bounding box center [318, 118] width 11 height 11
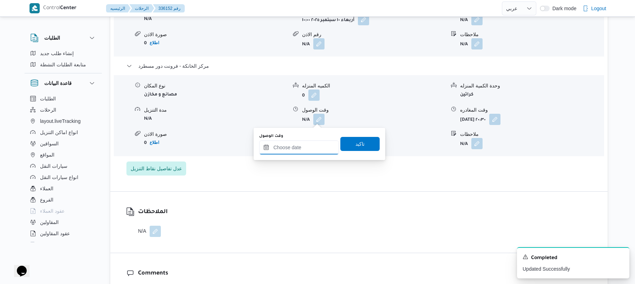
click at [306, 142] on input "وقت الوصول" at bounding box center [299, 147] width 80 height 14
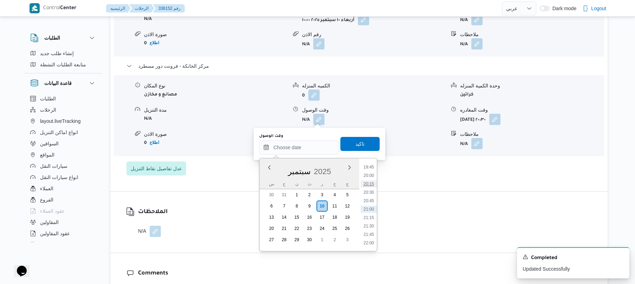
click at [371, 186] on li "20:15" at bounding box center [369, 183] width 16 height 7
type input "١٠/٠٩/٢٠٢٥ ٢٠:١٥"
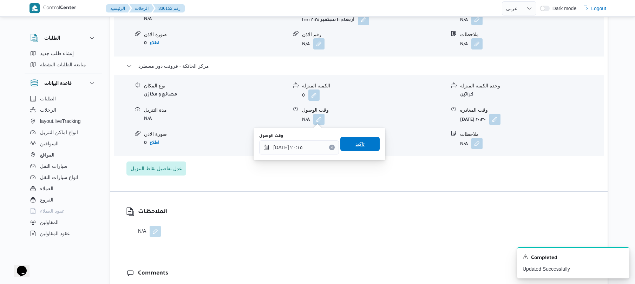
click at [367, 143] on span "تاكيد" at bounding box center [359, 144] width 39 height 14
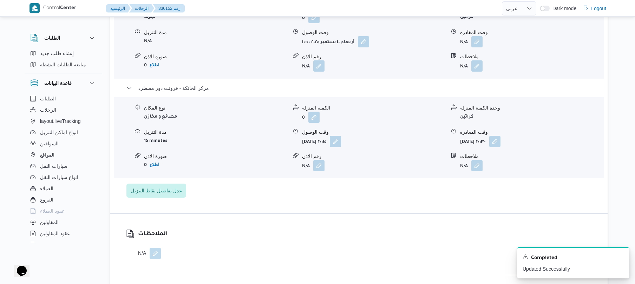
scroll to position [618, 0]
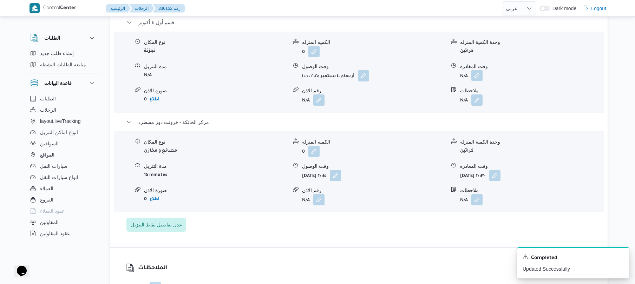
click at [479, 77] on button "button" at bounding box center [476, 75] width 11 height 11
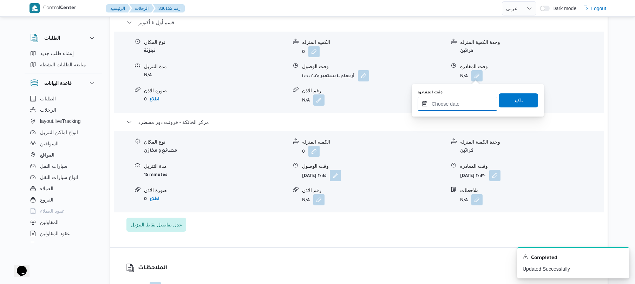
click at [447, 103] on input "وقت المغادره" at bounding box center [457, 104] width 80 height 14
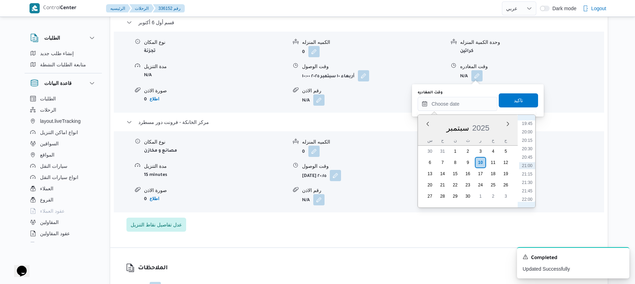
scroll to position [597, 0]
click at [526, 175] on li "19:15" at bounding box center [527, 175] width 16 height 7
type input "١٠/٠٩/٢٠٢٥ ١٩:١٥"
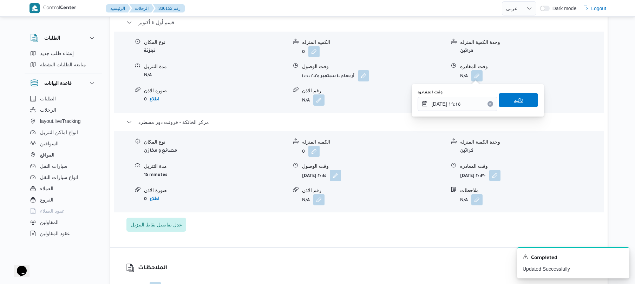
click at [524, 104] on span "تاكيد" at bounding box center [518, 100] width 39 height 14
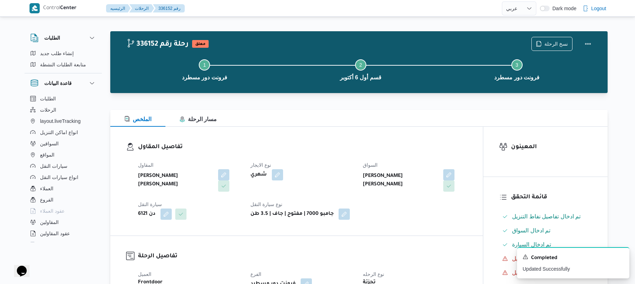
scroll to position [0, 0]
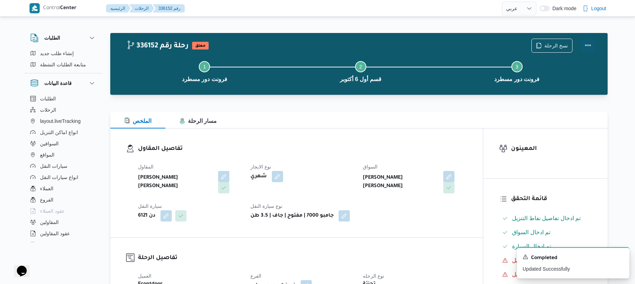
click at [588, 43] on button "Actions" at bounding box center [588, 45] width 14 height 14
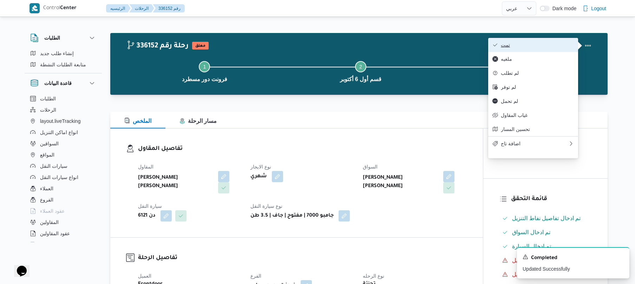
click at [549, 44] on span "تمت" at bounding box center [537, 45] width 73 height 6
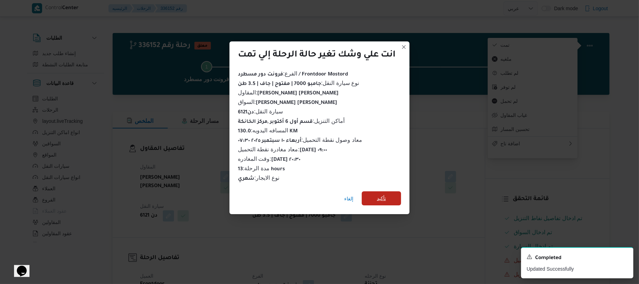
click at [388, 196] on span "تأكيد" at bounding box center [381, 198] width 39 height 14
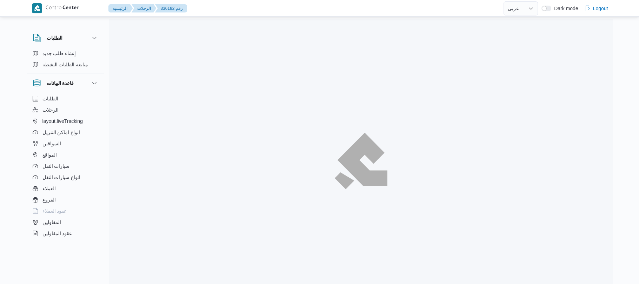
select select "ar"
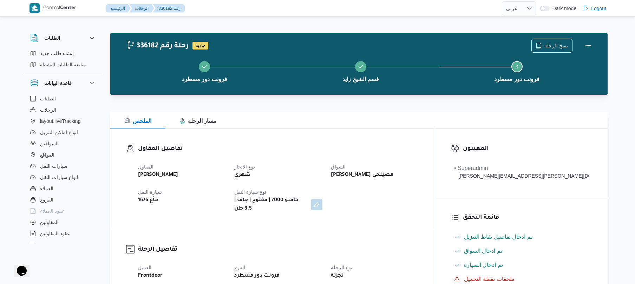
click at [413, 126] on div "الملخص مسار الرحلة" at bounding box center [358, 120] width 497 height 17
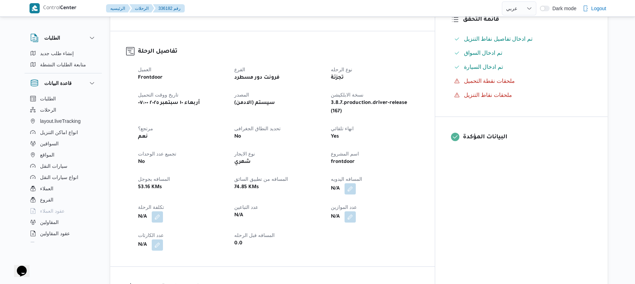
scroll to position [225, 0]
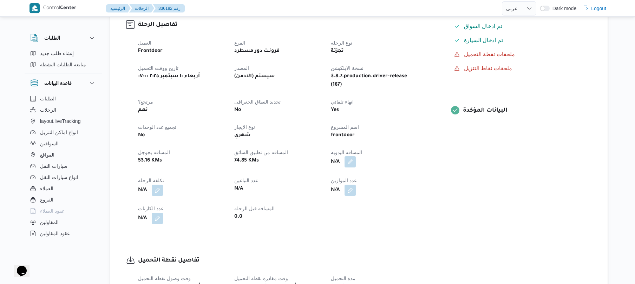
click at [356, 156] on button "button" at bounding box center [349, 161] width 11 height 11
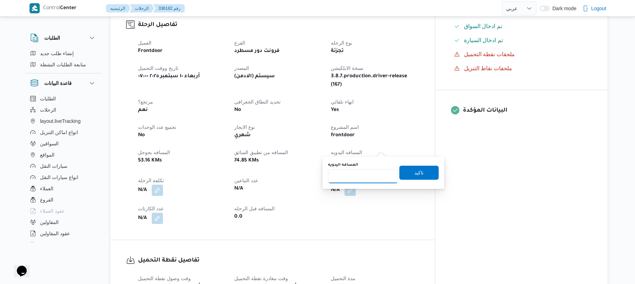
click at [369, 182] on input "المسافه اليدويه" at bounding box center [363, 176] width 70 height 14
type input "130"
click at [409, 173] on span "تاكيد" at bounding box center [418, 172] width 39 height 14
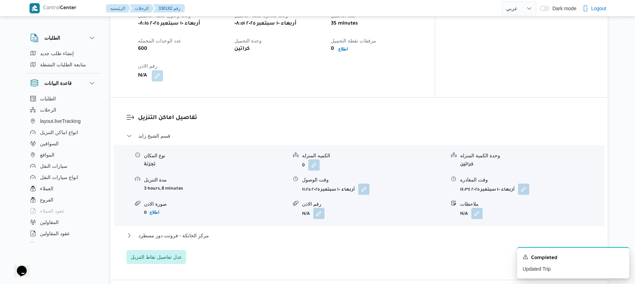
scroll to position [506, 0]
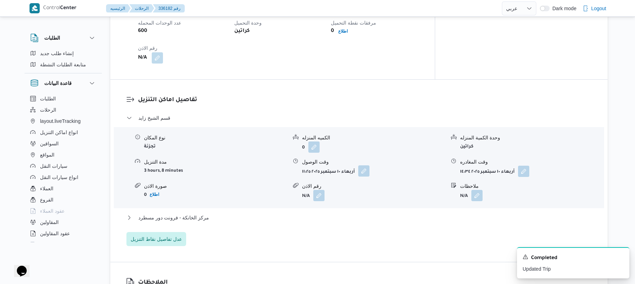
click at [365, 165] on button "button" at bounding box center [363, 170] width 11 height 11
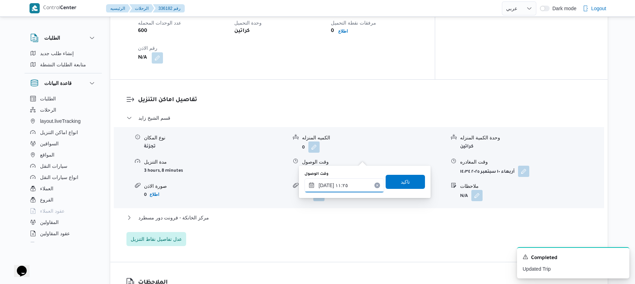
click at [332, 191] on input "١٠/٠٩/٢٠٢٥ ١١:٢٥" at bounding box center [344, 185] width 80 height 14
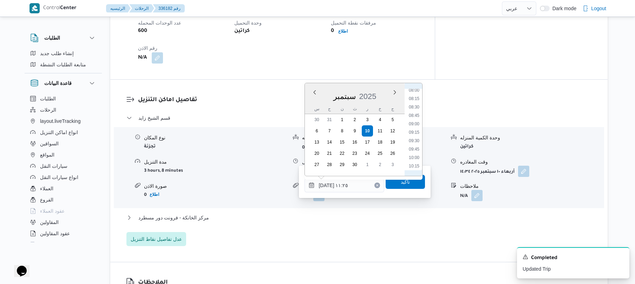
scroll to position [267, 0]
click at [413, 153] on li "09:45" at bounding box center [414, 153] width 16 height 7
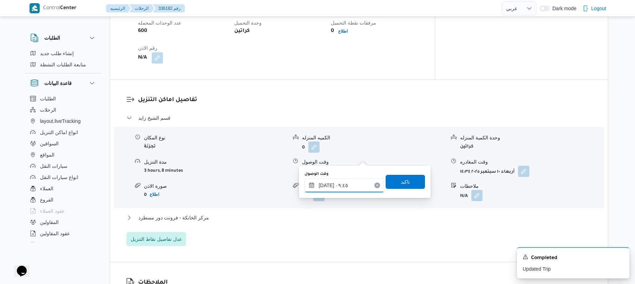
click at [327, 183] on input "١٠/٠٩/٢٠٢٥ ٠٩:٤٥" at bounding box center [344, 185] width 80 height 14
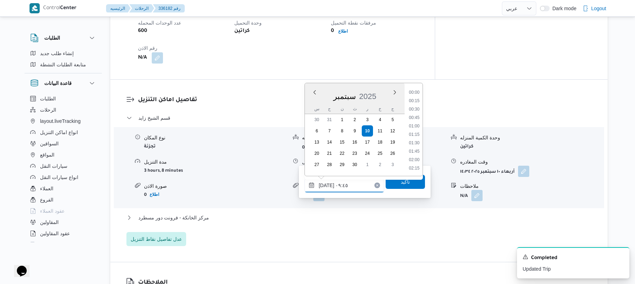
click at [327, 183] on input "١٠/٠٩/٢٠٢٥ ٠٩:٤٥" at bounding box center [344, 185] width 80 height 14
type input "١٠/٠٩/٢٠٢٥ ٠٩:55"
click at [401, 185] on span "تاكيد" at bounding box center [405, 181] width 9 height 8
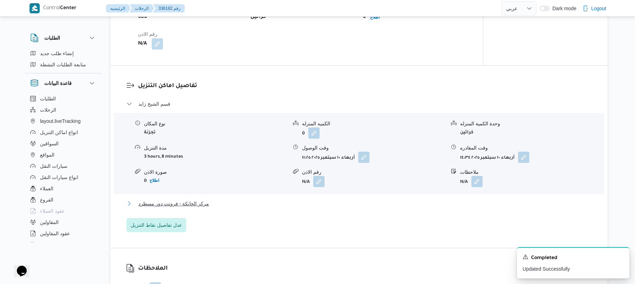
click at [332, 203] on button "مركز الخانكة - فرونت دور مسطرد" at bounding box center [358, 203] width 465 height 8
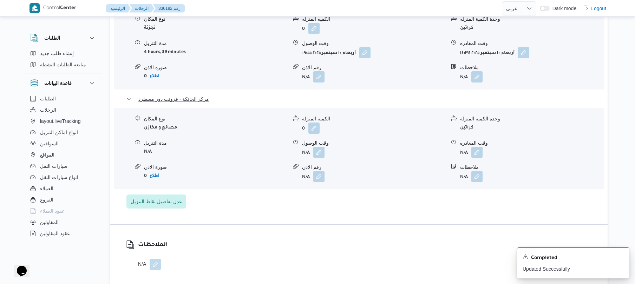
scroll to position [655, 0]
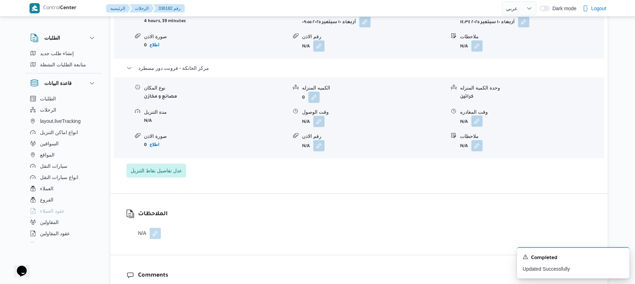
click at [477, 116] on button "button" at bounding box center [476, 121] width 11 height 11
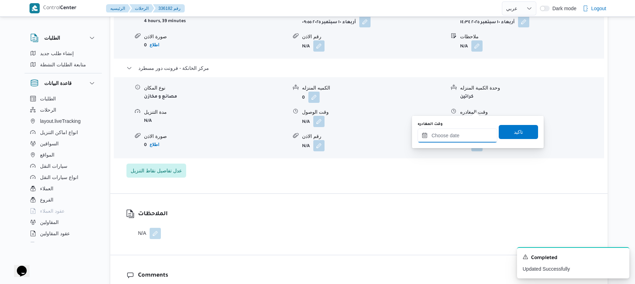
click at [448, 140] on input "وقت المغادره" at bounding box center [457, 135] width 80 height 14
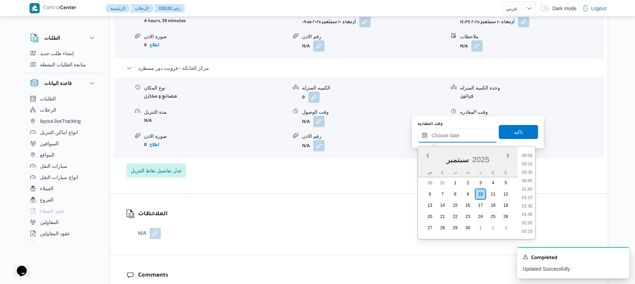
scroll to position [666, 0]
click at [528, 163] on li "20:00" at bounding box center [527, 163] width 16 height 7
type input "١٠/٠٩/٢٠٢٥ ٢٠:٠٠"
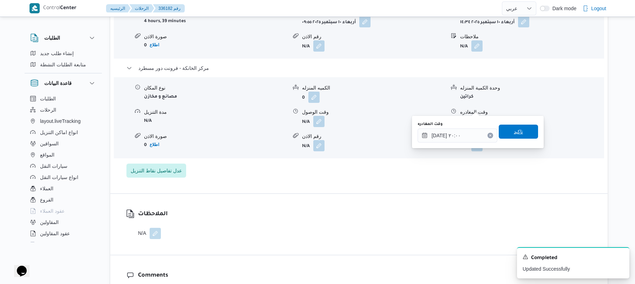
click at [522, 131] on span "تاكيد" at bounding box center [518, 132] width 39 height 14
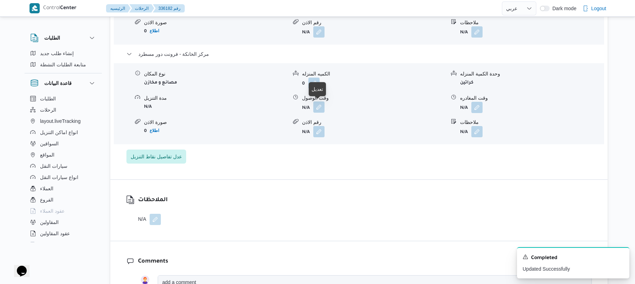
click at [316, 108] on button "button" at bounding box center [318, 106] width 11 height 11
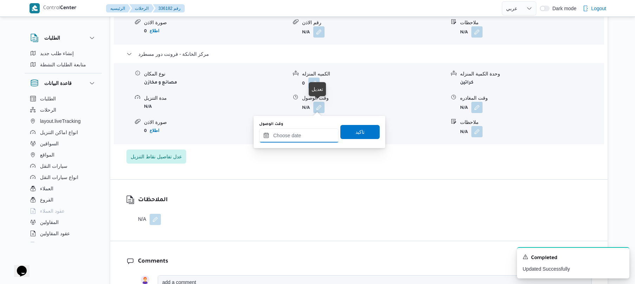
click at [305, 137] on input "وقت الوصول" at bounding box center [299, 135] width 80 height 14
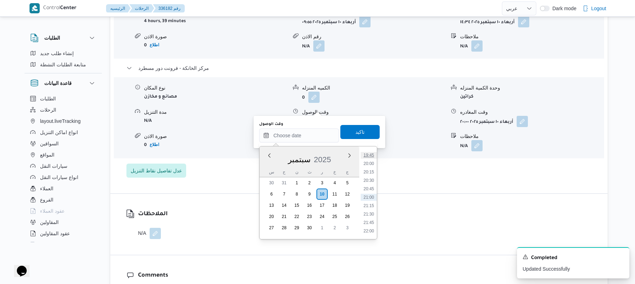
click at [368, 156] on li "19:45" at bounding box center [369, 155] width 16 height 7
type input "١٠/٠٩/٢٠٢٥ ١٩:٤٥"
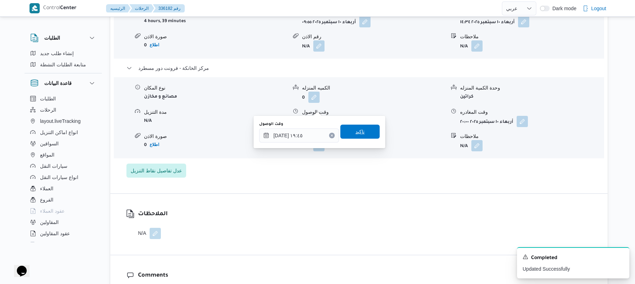
click at [365, 137] on span "تاكيد" at bounding box center [359, 132] width 39 height 14
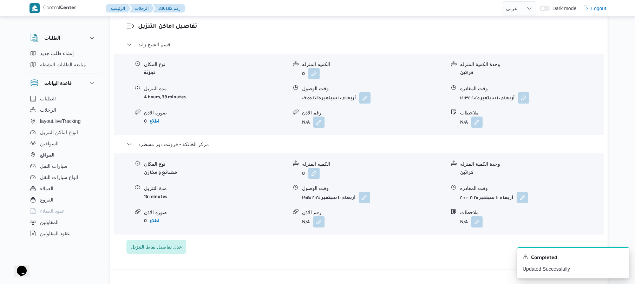
scroll to position [580, 0]
click at [526, 91] on button "button" at bounding box center [523, 96] width 11 height 11
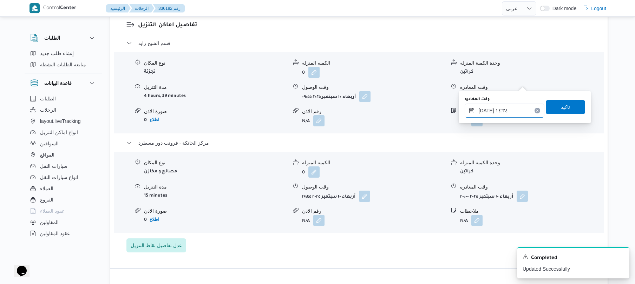
click at [494, 108] on input "١٠/٠٩/٢٠٢٥ ١٤:٣٤" at bounding box center [504, 111] width 80 height 14
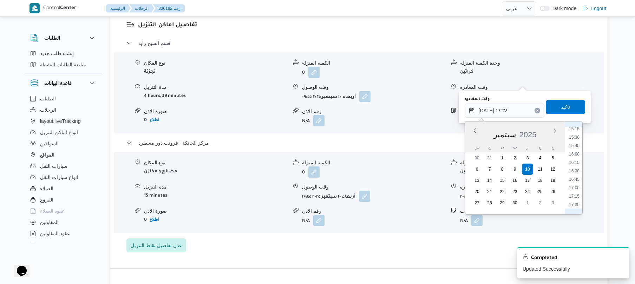
scroll to position [608, 0]
click at [576, 155] on li "18:45" at bounding box center [574, 154] width 16 height 7
type input "١٠/٠٩/٢٠٢٥ ١٨:٤٥"
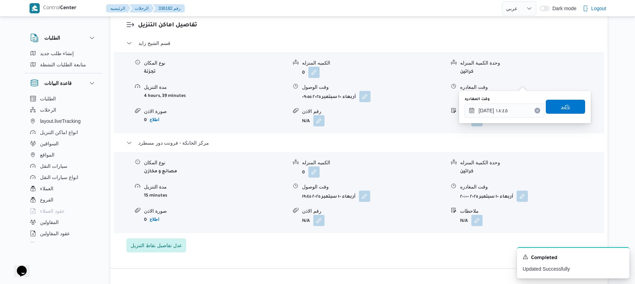
click at [558, 103] on span "تاكيد" at bounding box center [565, 107] width 39 height 14
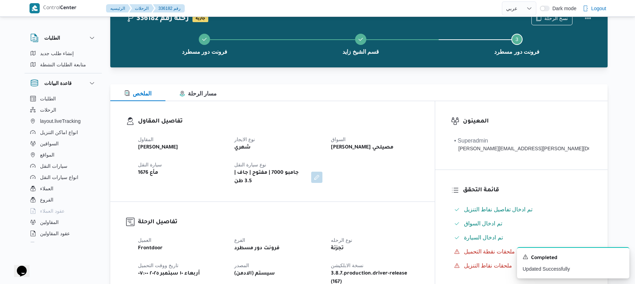
scroll to position [0, 0]
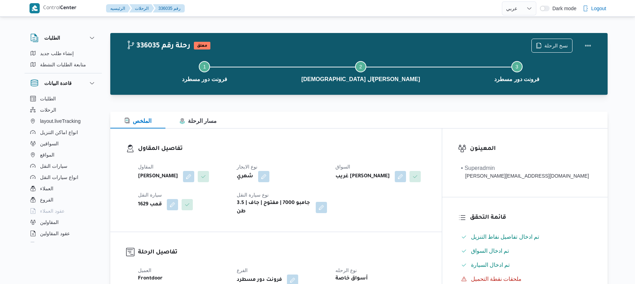
select select "ar"
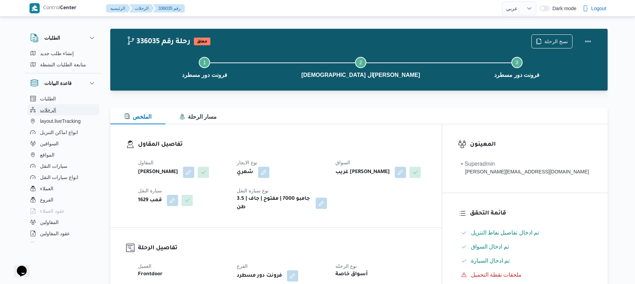
click at [55, 109] on button "الرحلات" at bounding box center [63, 109] width 72 height 11
select select "ar"
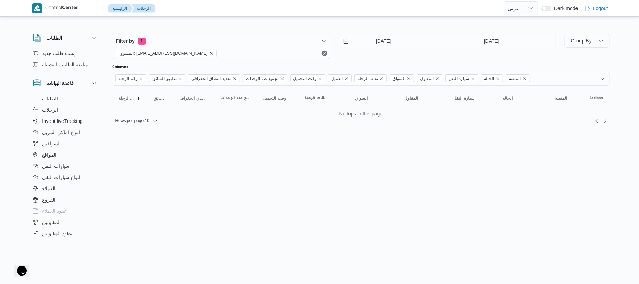
click at [209, 53] on icon "remove selected entity" at bounding box center [211, 53] width 4 height 4
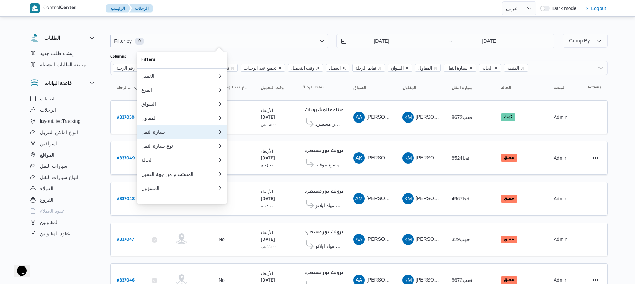
click at [164, 135] on div "سيارة النقل" at bounding box center [179, 132] width 76 height 6
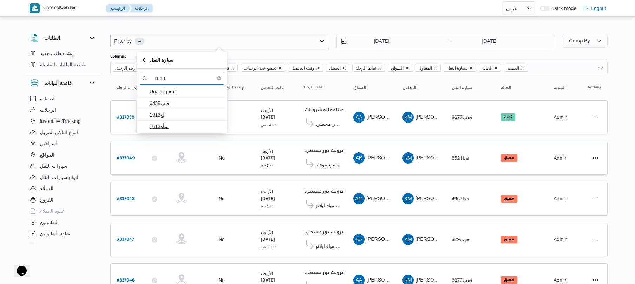
type input "1613"
click at [183, 125] on span "سأه1613" at bounding box center [186, 126] width 73 height 8
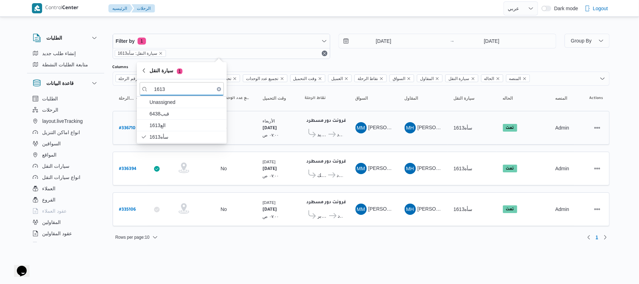
click at [128, 126] on b "# 336710" at bounding box center [127, 128] width 17 height 5
select select "ar"
